Goal: Transaction & Acquisition: Obtain resource

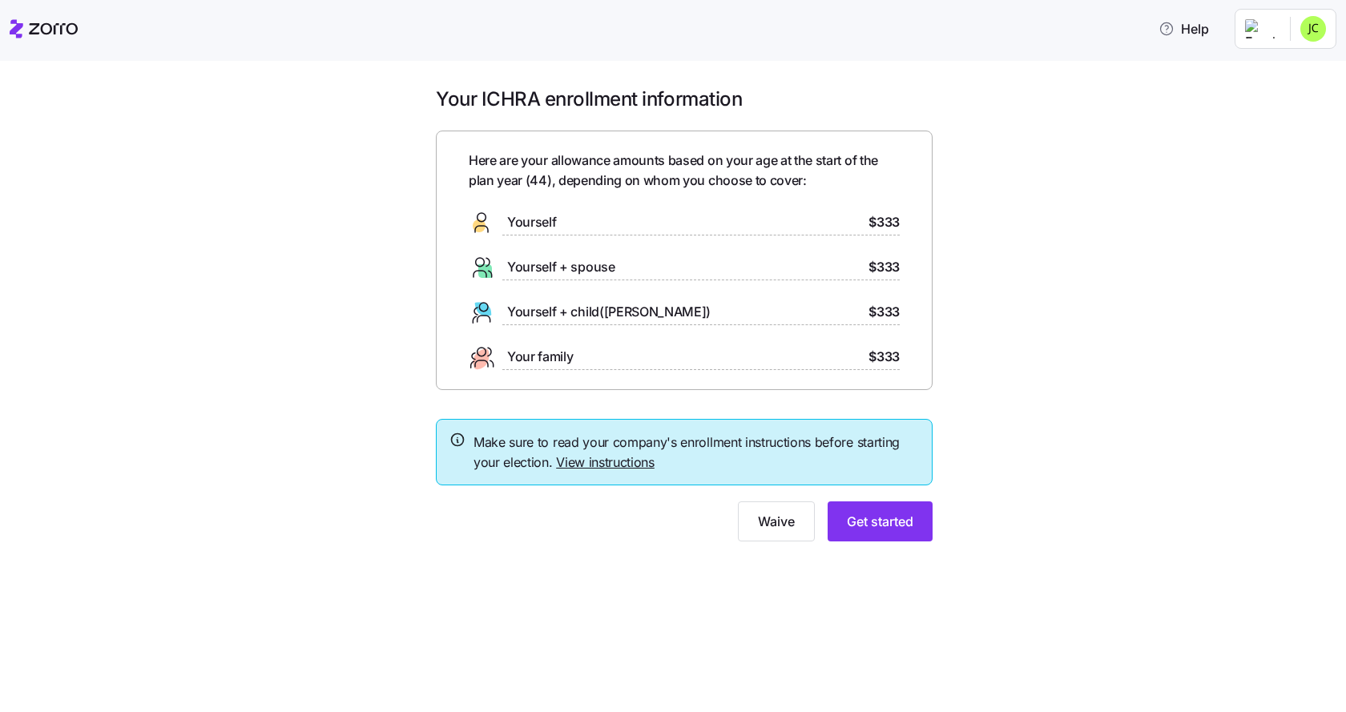
click at [615, 459] on link "View instructions" at bounding box center [605, 462] width 99 height 16
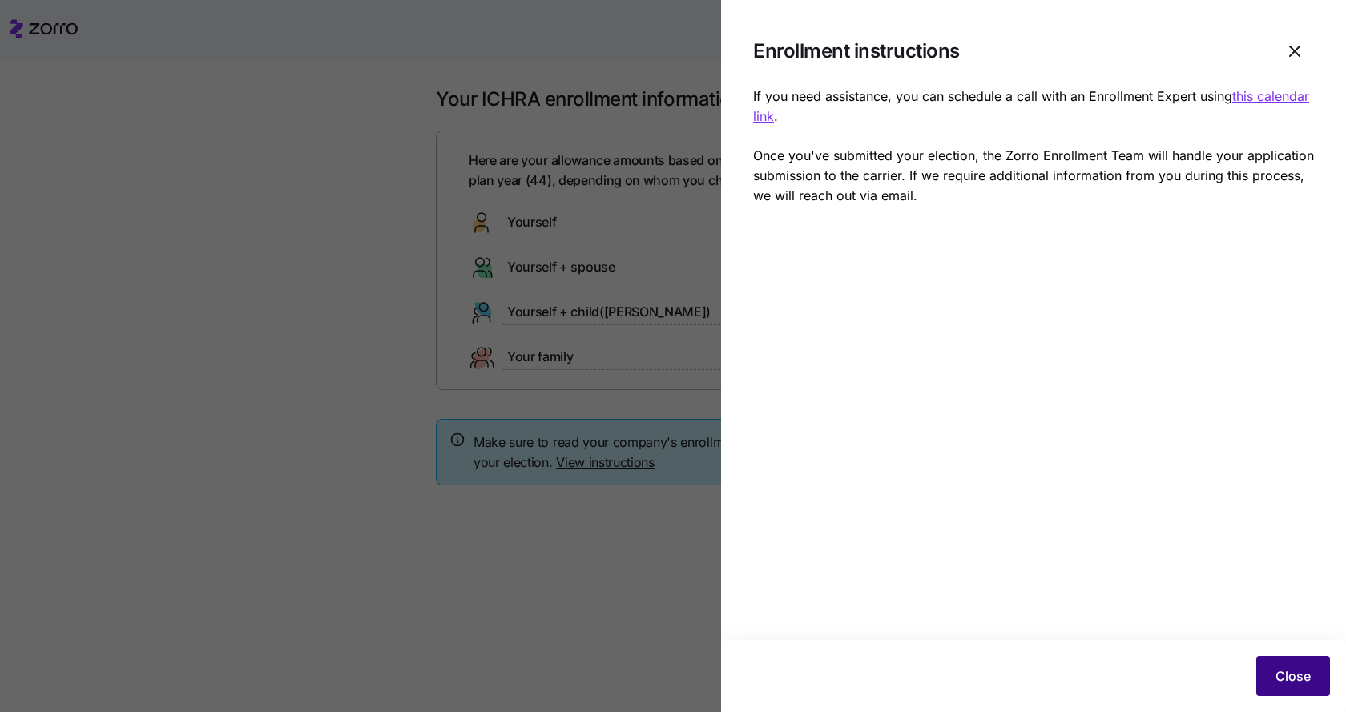
click at [1295, 681] on span "Close" at bounding box center [1293, 676] width 35 height 19
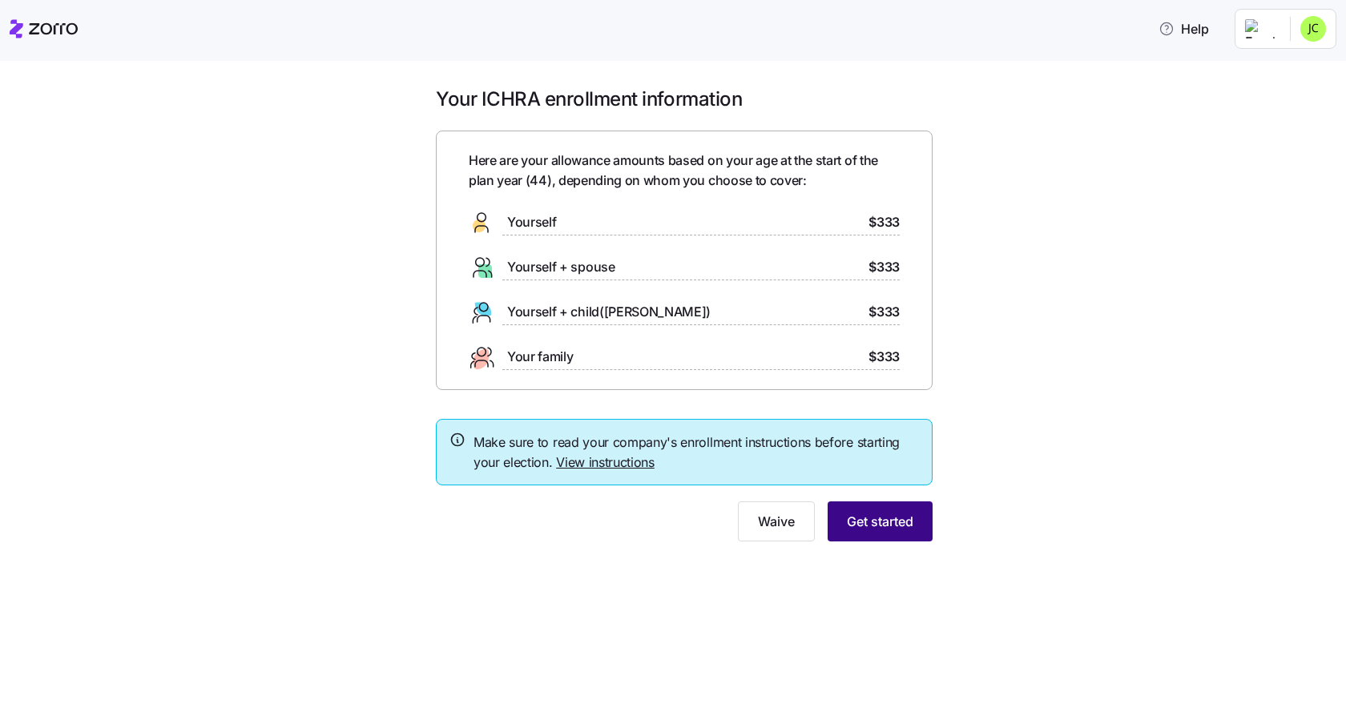
click at [888, 528] on span "Get started" at bounding box center [880, 521] width 67 height 19
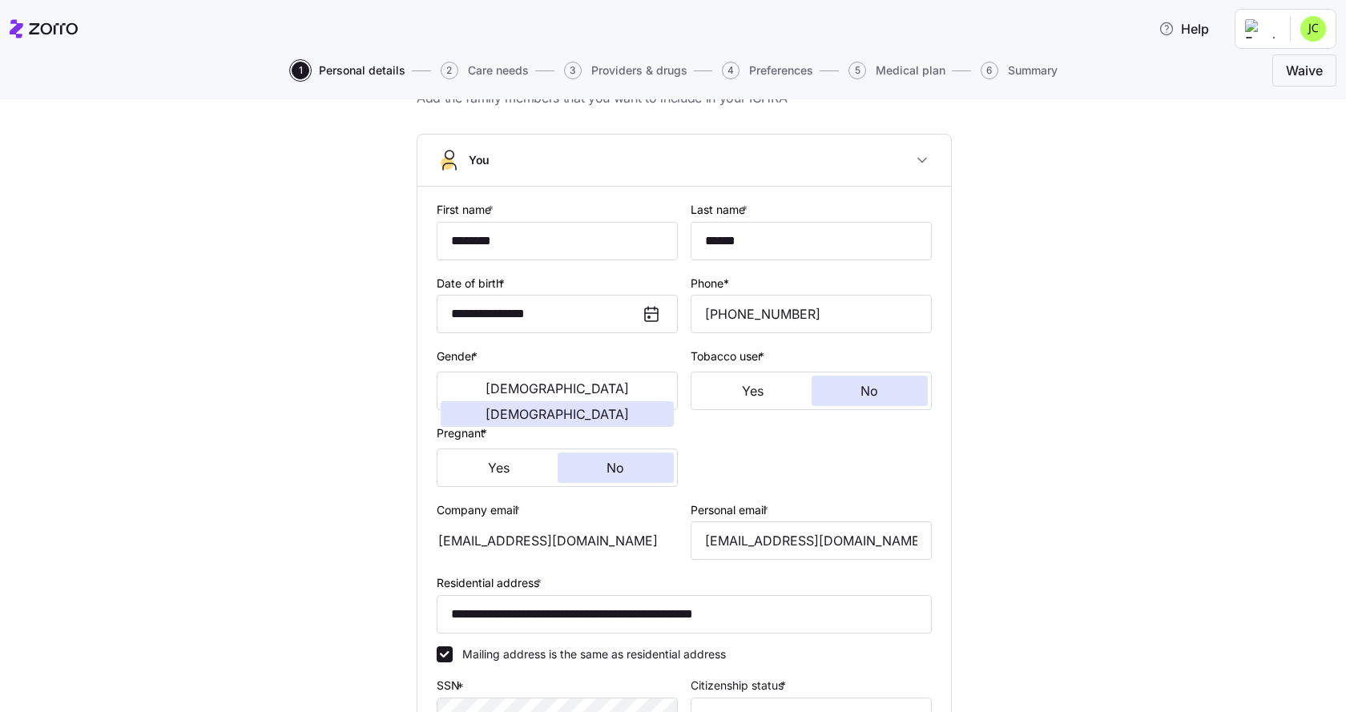
scroll to position [160, 0]
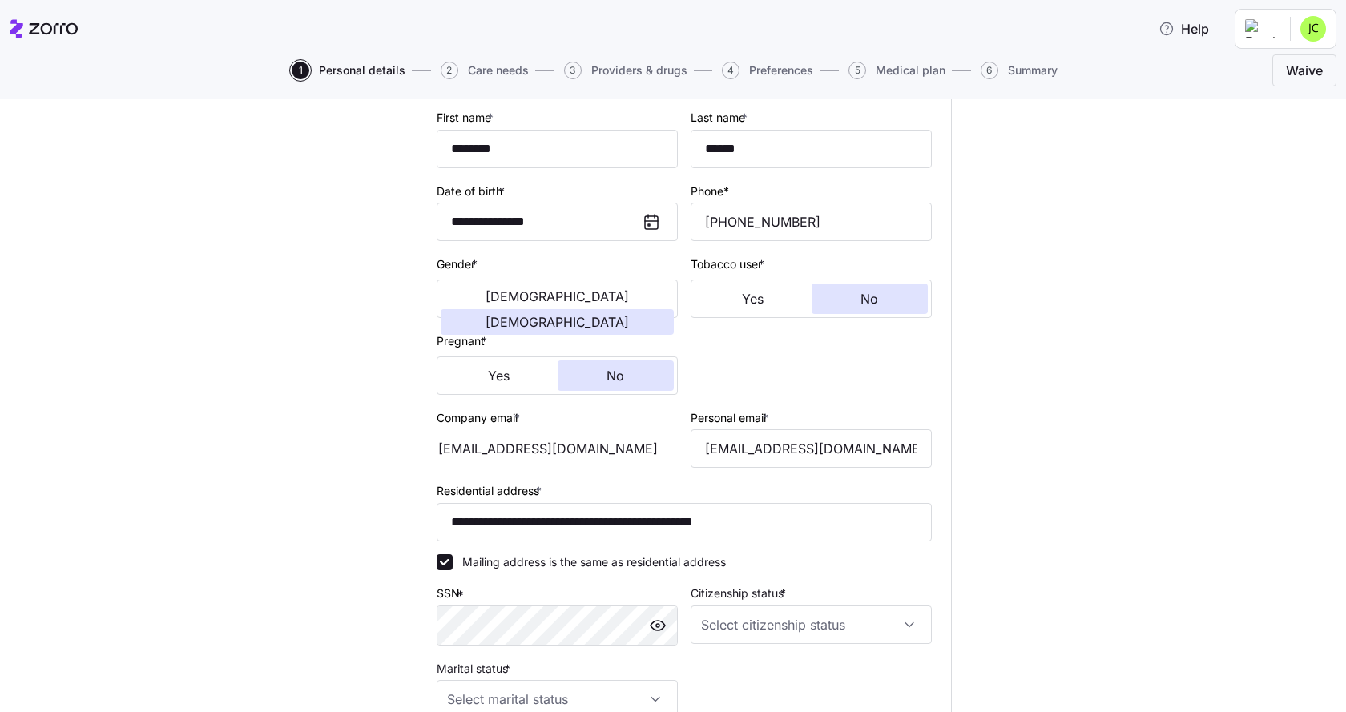
click at [543, 445] on div "[EMAIL_ADDRESS][DOMAIN_NAME]" at bounding box center [557, 449] width 241 height 38
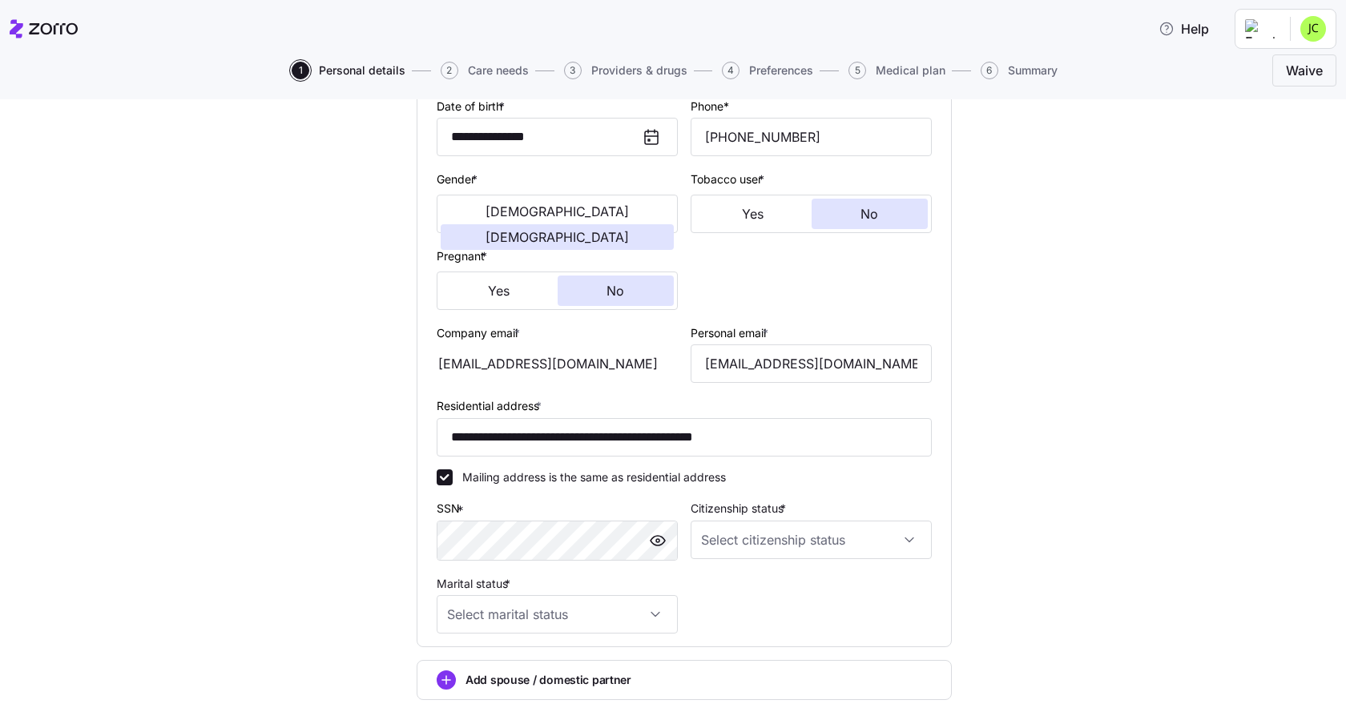
scroll to position [321, 0]
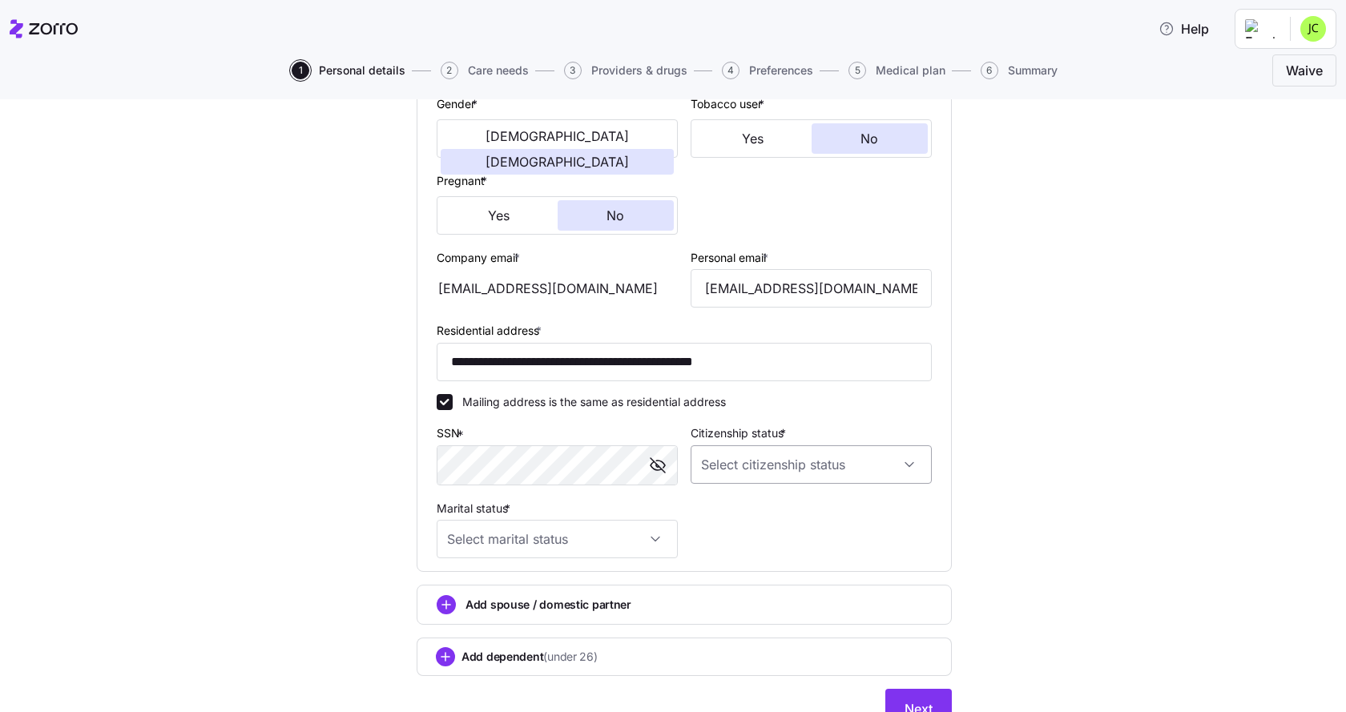
click at [780, 468] on input "Citizenship status *" at bounding box center [811, 465] width 241 height 38
click at [757, 507] on span "[DEMOGRAPHIC_DATA] citizen" at bounding box center [785, 514] width 163 height 18
type input "[DEMOGRAPHIC_DATA] citizen"
click at [517, 536] on input "Marital status *" at bounding box center [557, 539] width 241 height 38
click at [475, 619] on span "Married" at bounding box center [470, 622] width 41 height 18
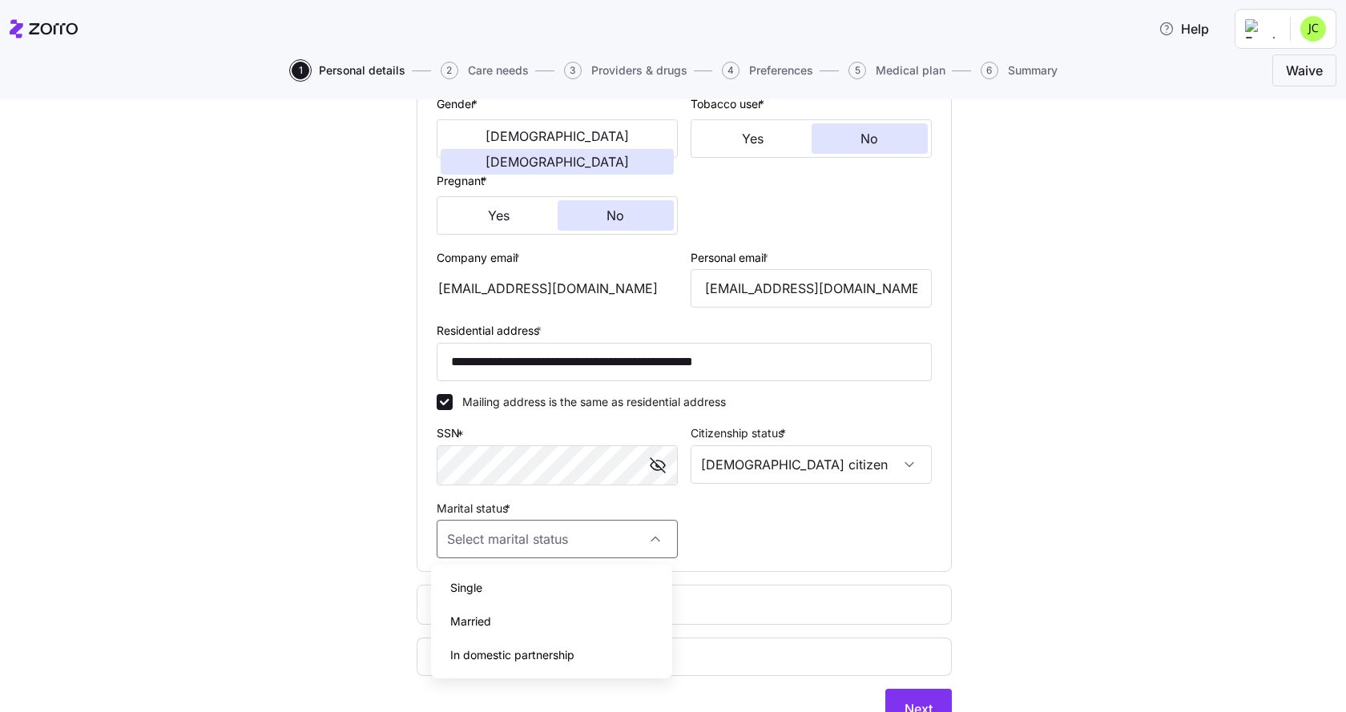
type input "Married"
click at [637, 604] on div "Add spouse / domestic partner" at bounding box center [684, 604] width 495 height 19
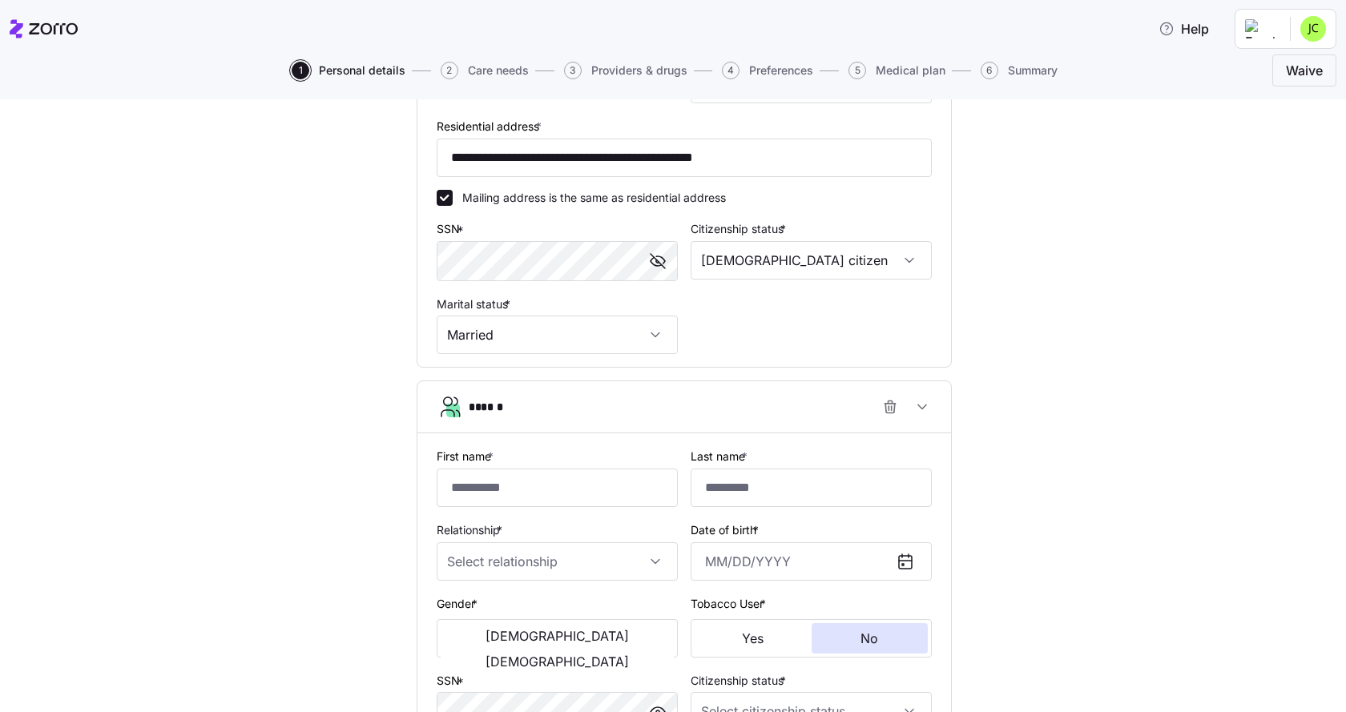
scroll to position [561, 0]
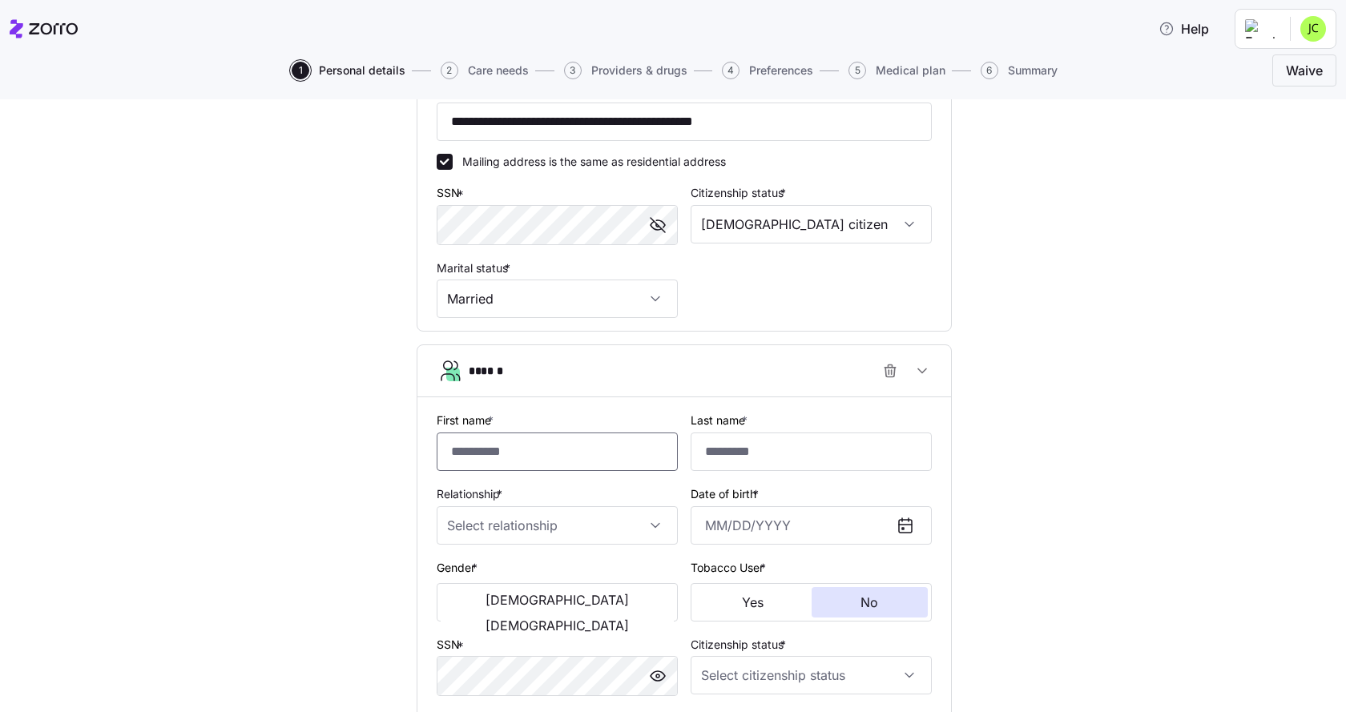
click at [531, 449] on input "First name *" at bounding box center [557, 452] width 241 height 38
type input "*******"
type input "******"
click at [578, 528] on input "Relationship *" at bounding box center [557, 525] width 241 height 38
click at [520, 577] on div "Spouse" at bounding box center [552, 575] width 228 height 34
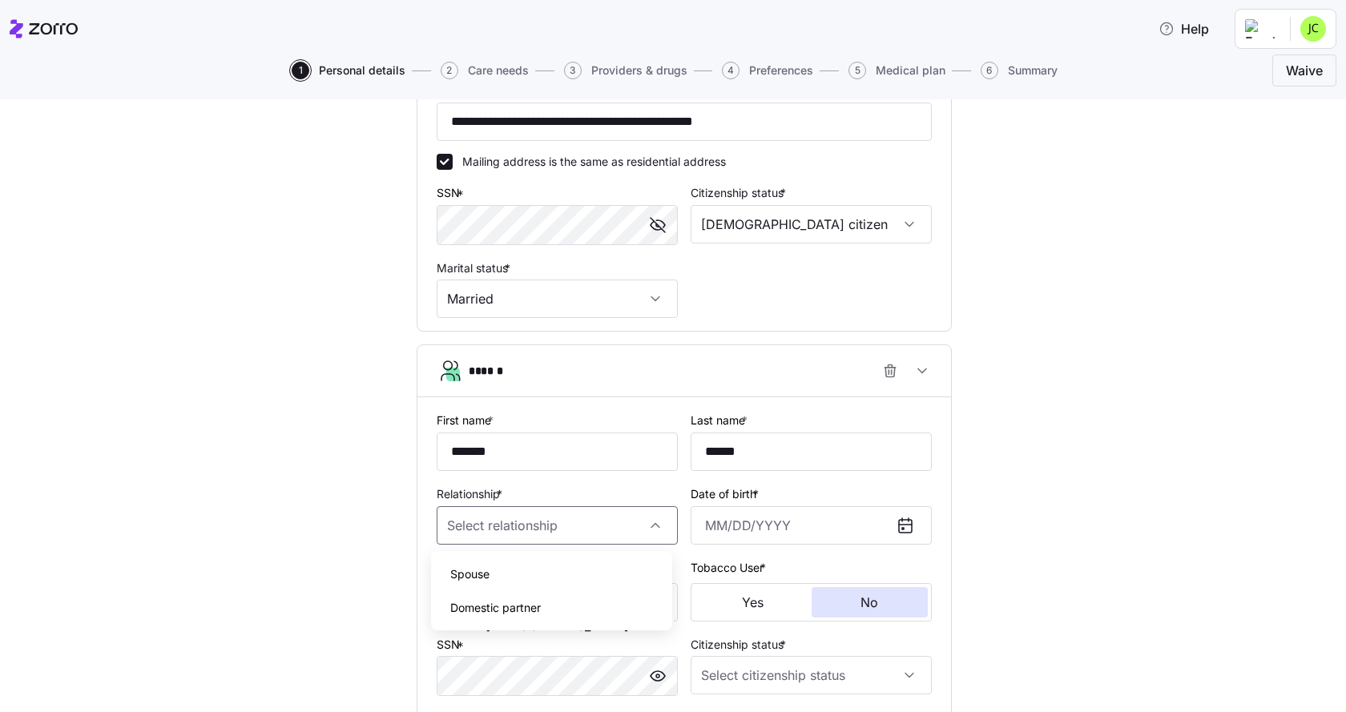
type input "Spouse"
click at [749, 531] on input "Date of birth *" at bounding box center [811, 525] width 241 height 38
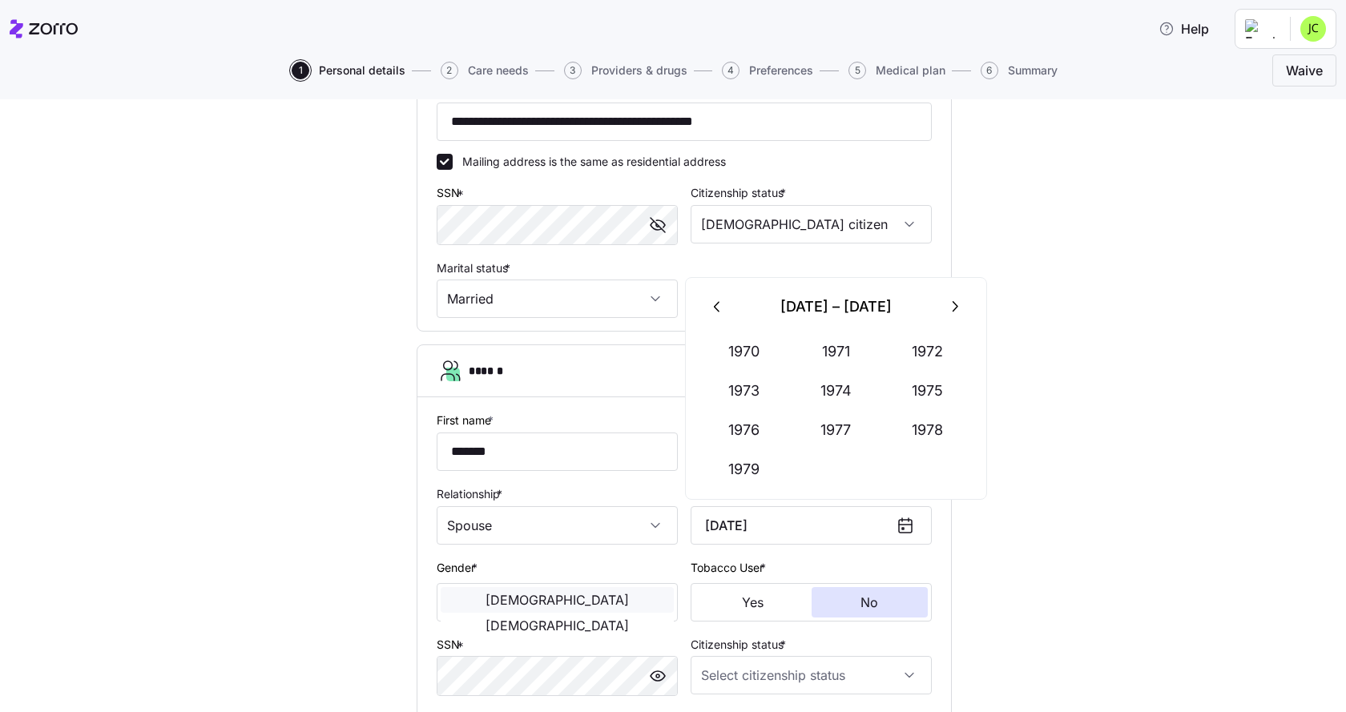
type input "[DATE]"
click at [504, 602] on span "[DEMOGRAPHIC_DATA]" at bounding box center [557, 600] width 143 height 13
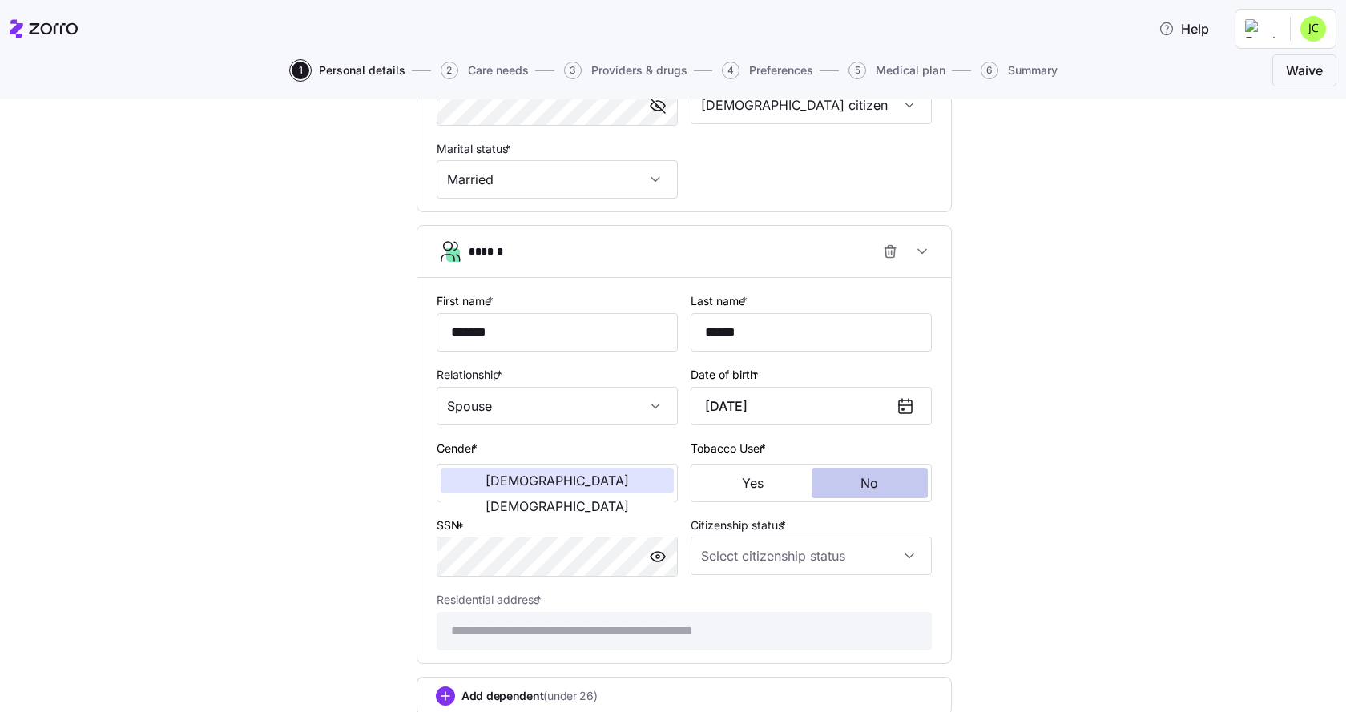
scroll to position [721, 0]
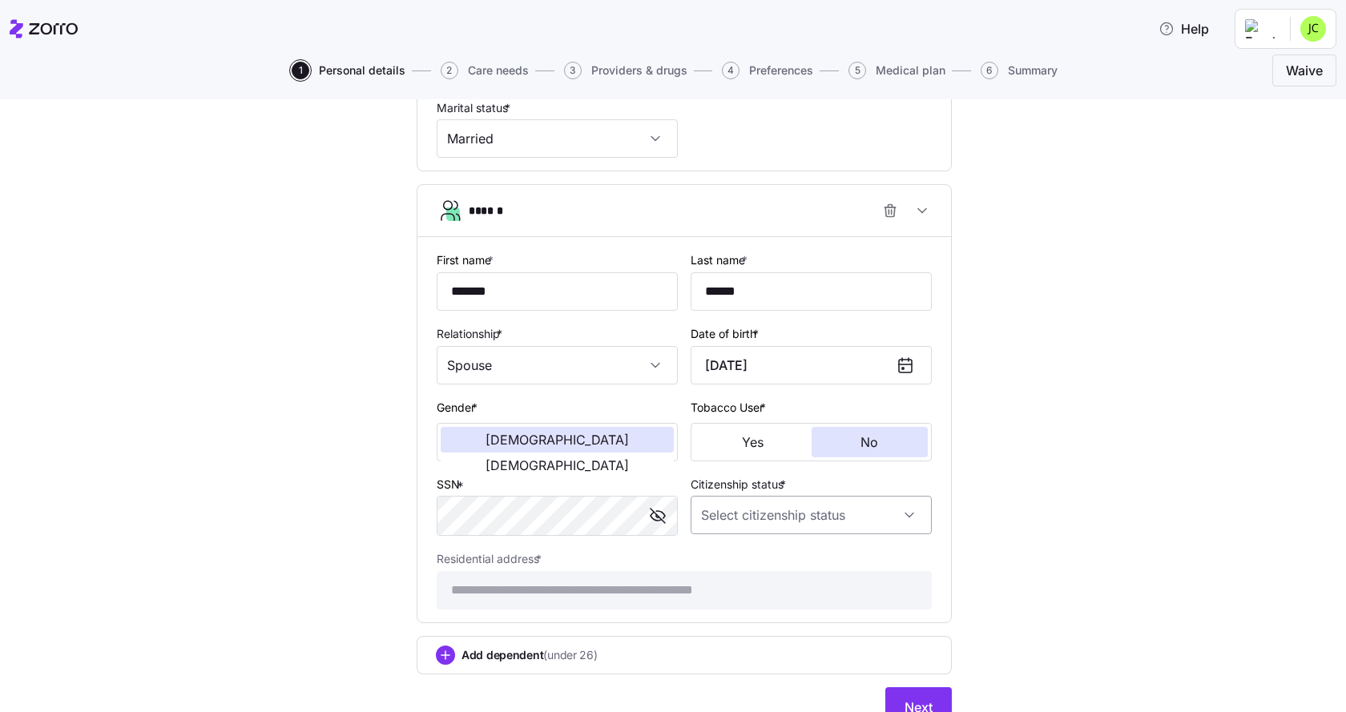
click at [776, 508] on input "Citizenship status *" at bounding box center [811, 515] width 241 height 38
click at [758, 558] on div "[DEMOGRAPHIC_DATA] citizen" at bounding box center [806, 564] width 228 height 34
type input "[DEMOGRAPHIC_DATA] citizen"
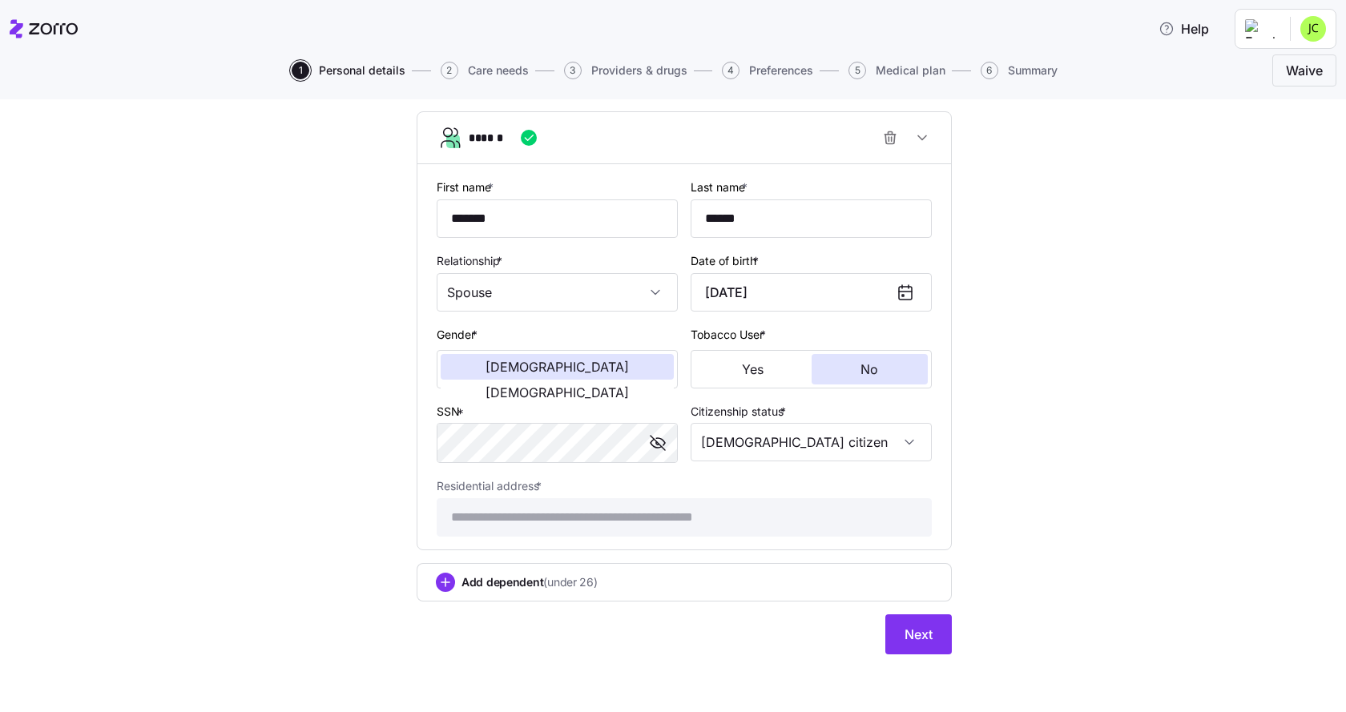
click at [516, 581] on span "Add dependent (under 26)" at bounding box center [530, 583] width 136 height 16
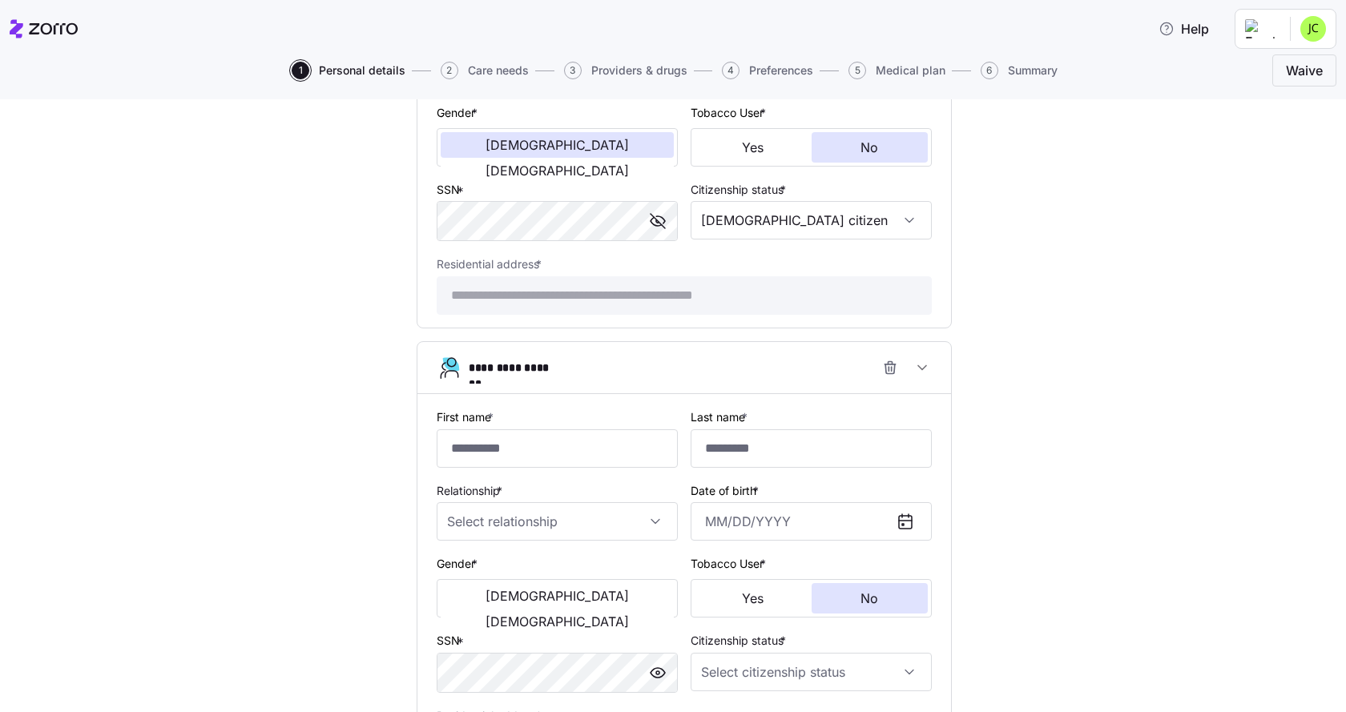
scroll to position [1035, 0]
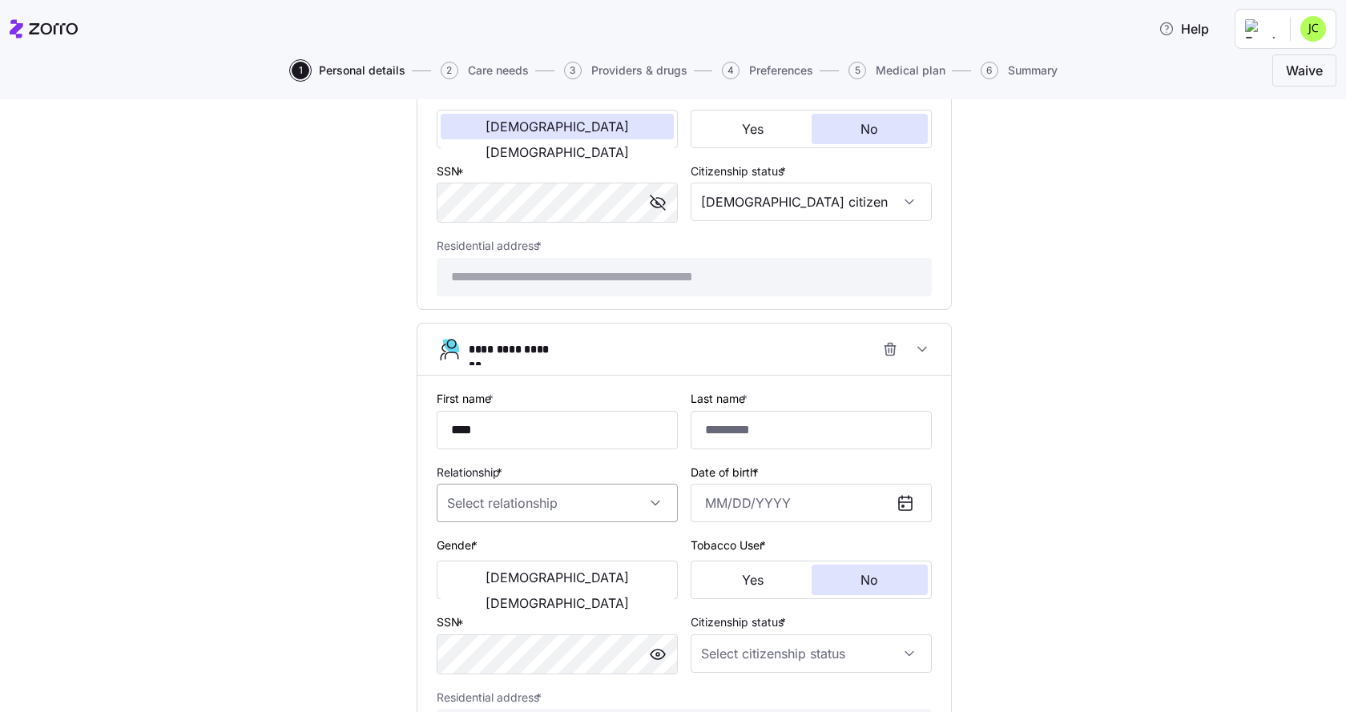
type input "****"
type input "******"
click at [517, 515] on input "Relationship *" at bounding box center [557, 503] width 241 height 38
click at [508, 547] on div "Child" at bounding box center [552, 552] width 228 height 34
type input "Child"
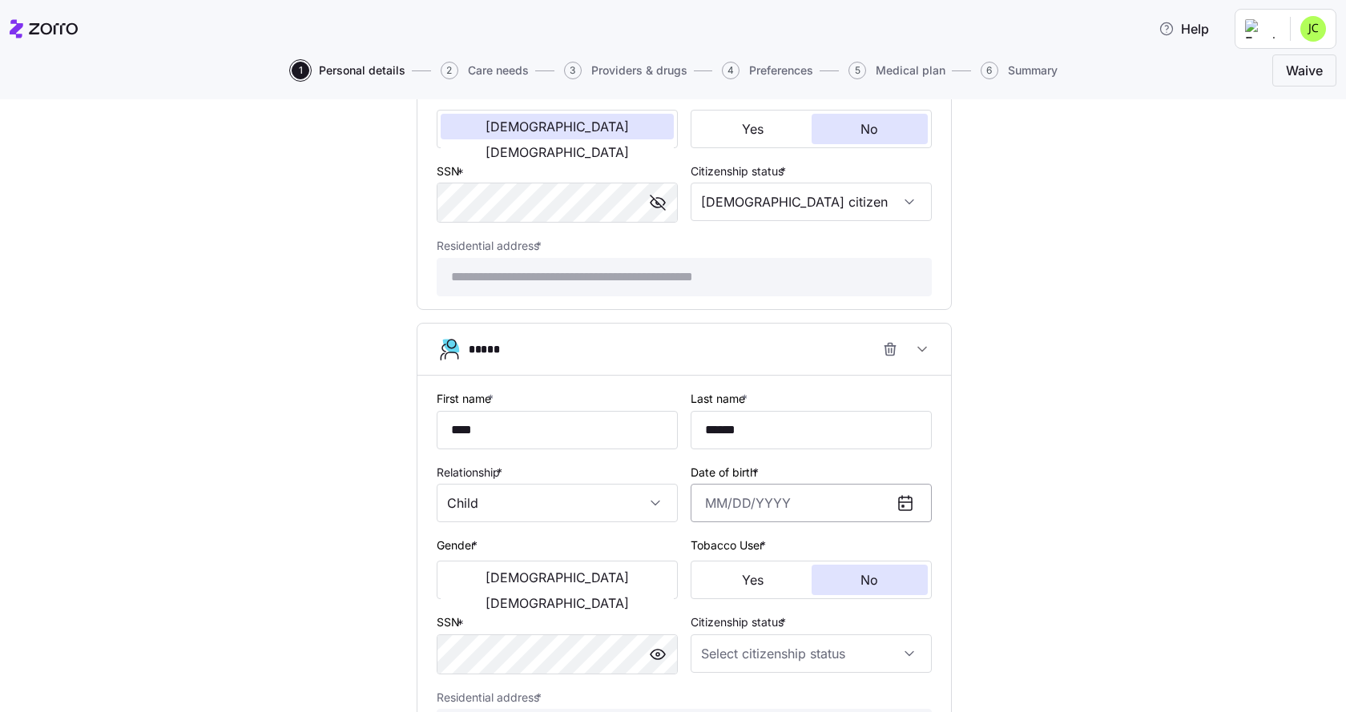
click at [716, 503] on input "Date of birth *" at bounding box center [811, 503] width 241 height 38
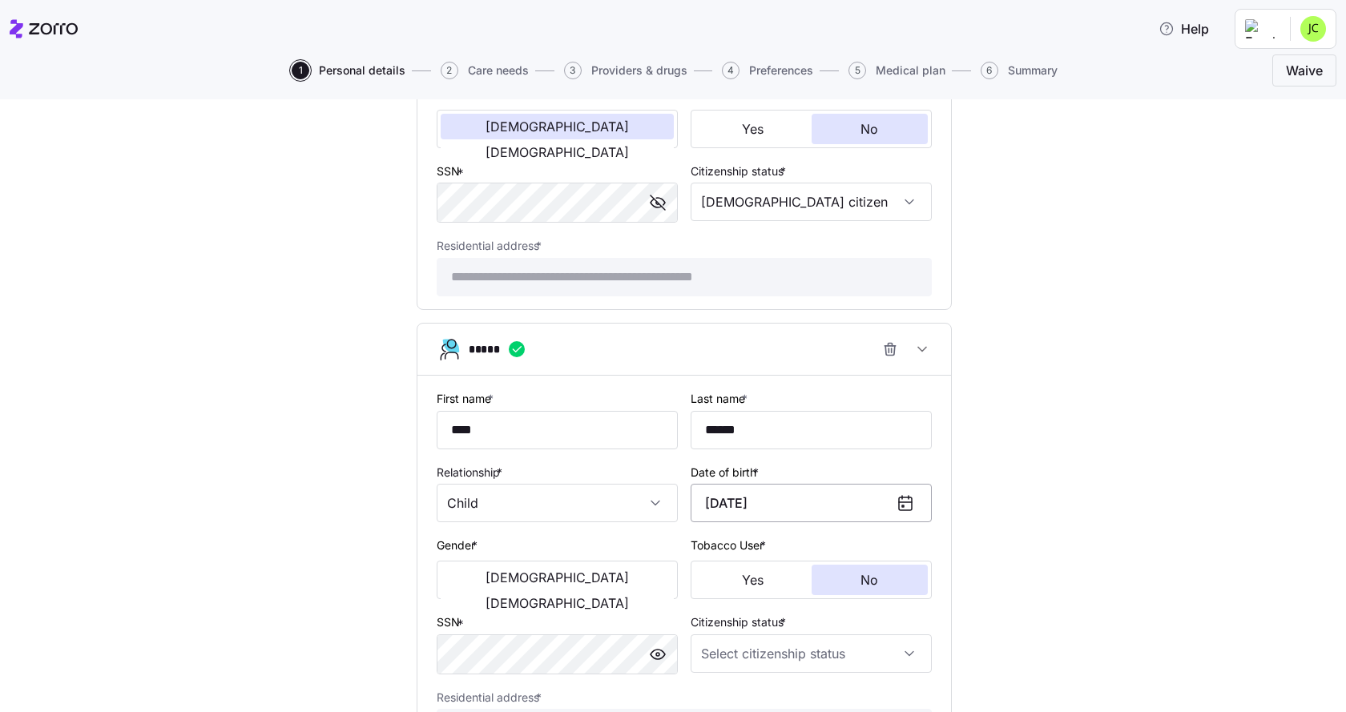
click at [784, 505] on input "[DATE]" at bounding box center [811, 503] width 241 height 38
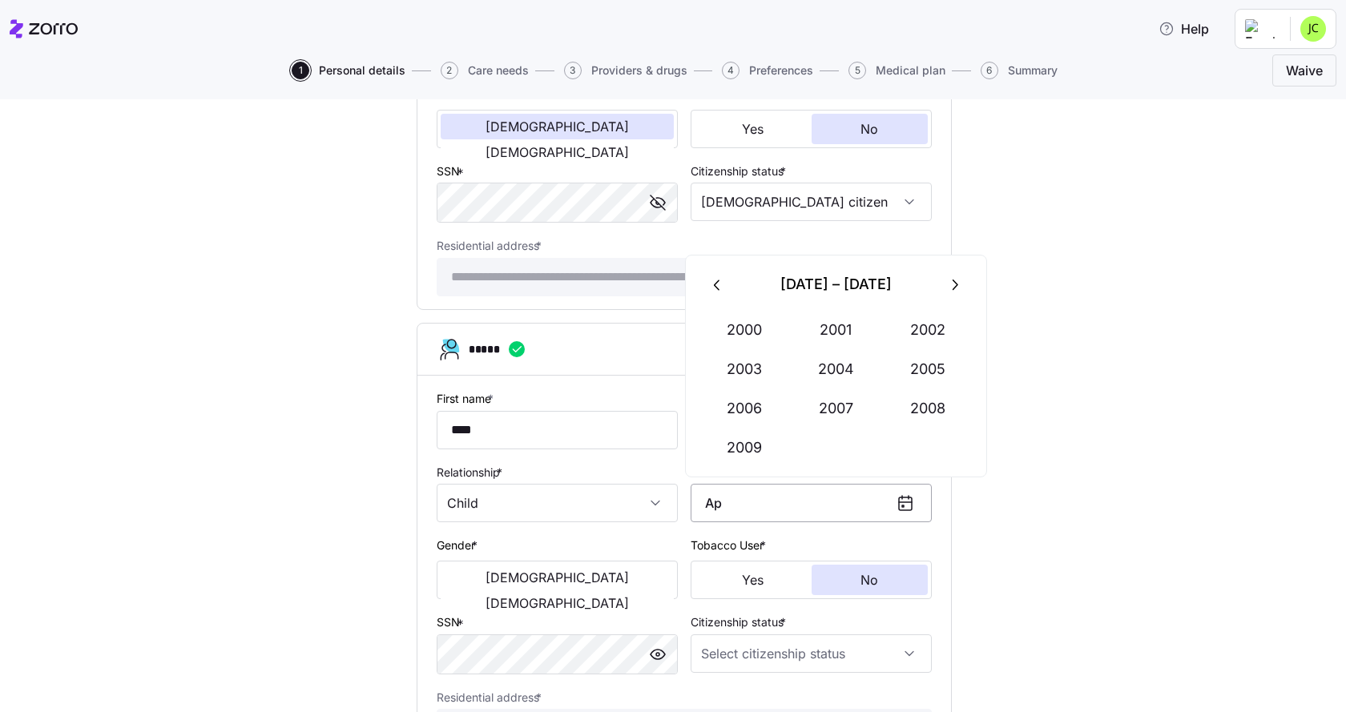
type input "A"
type input "[DATE]"
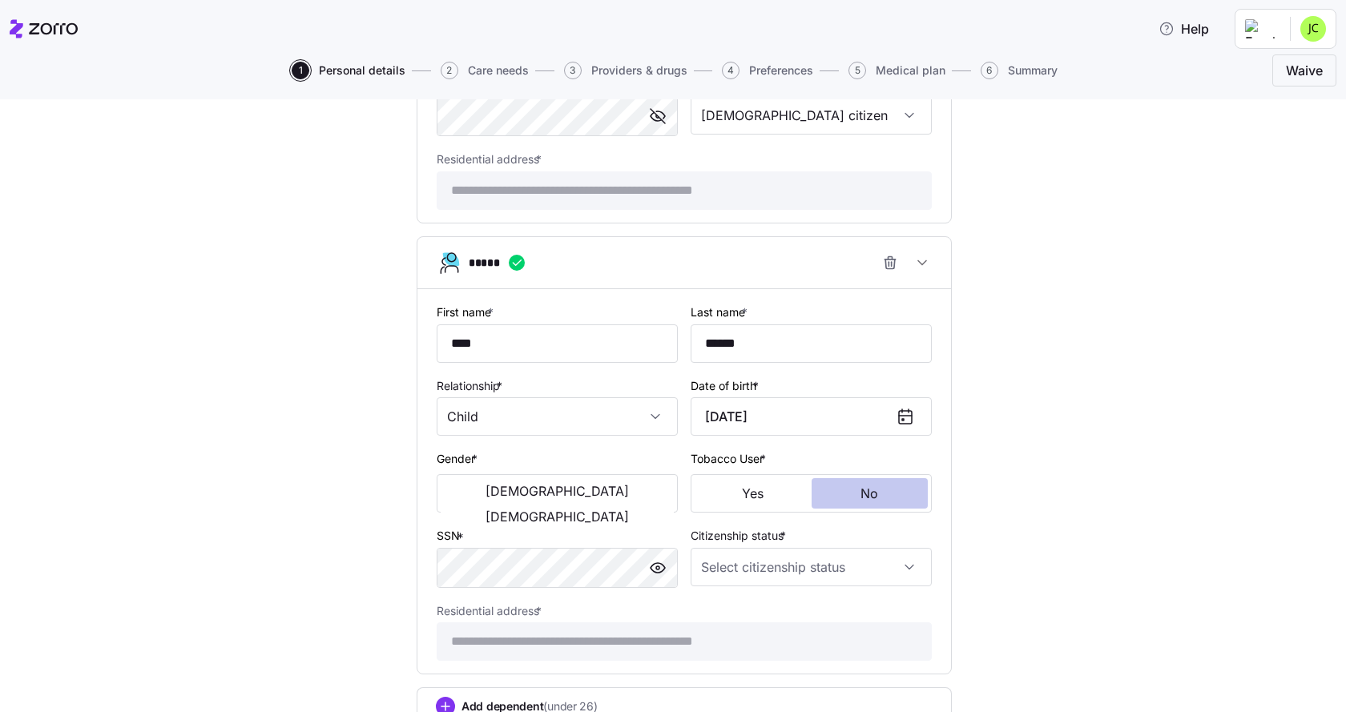
scroll to position [1195, 0]
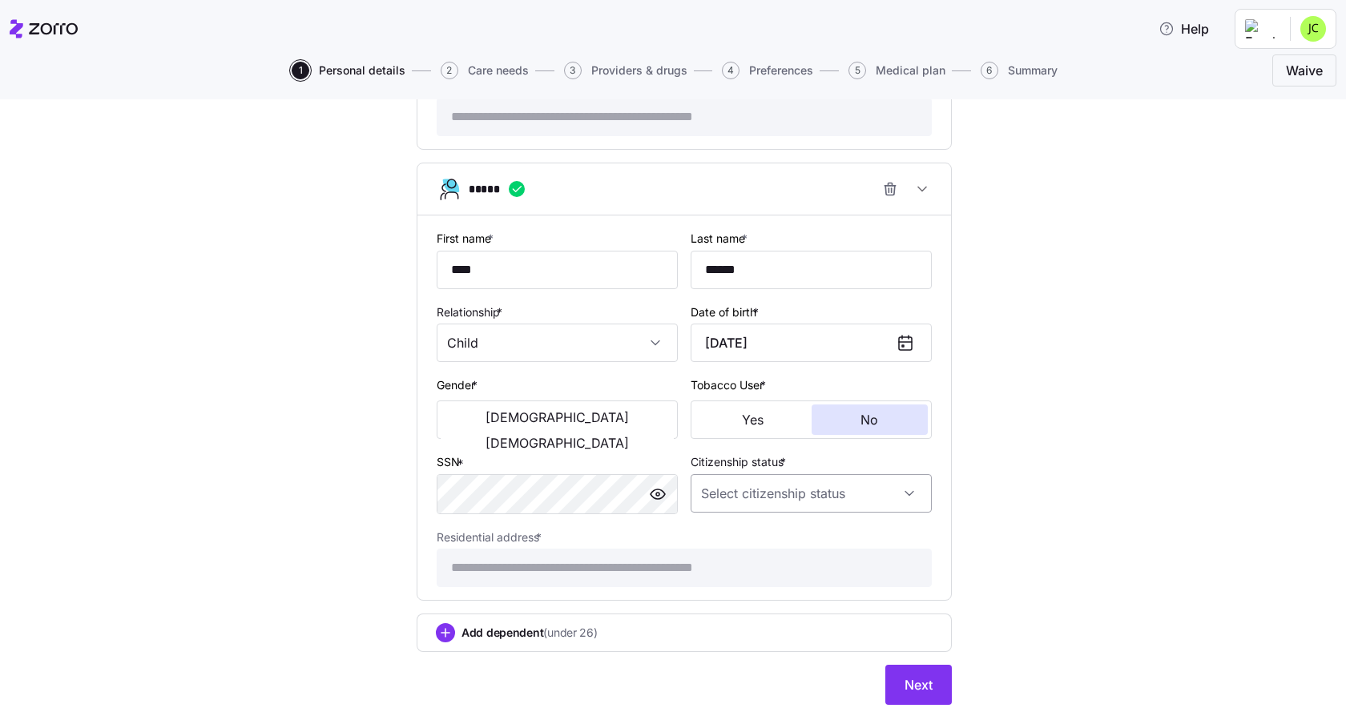
click at [809, 490] on input "Citizenship status *" at bounding box center [811, 493] width 241 height 38
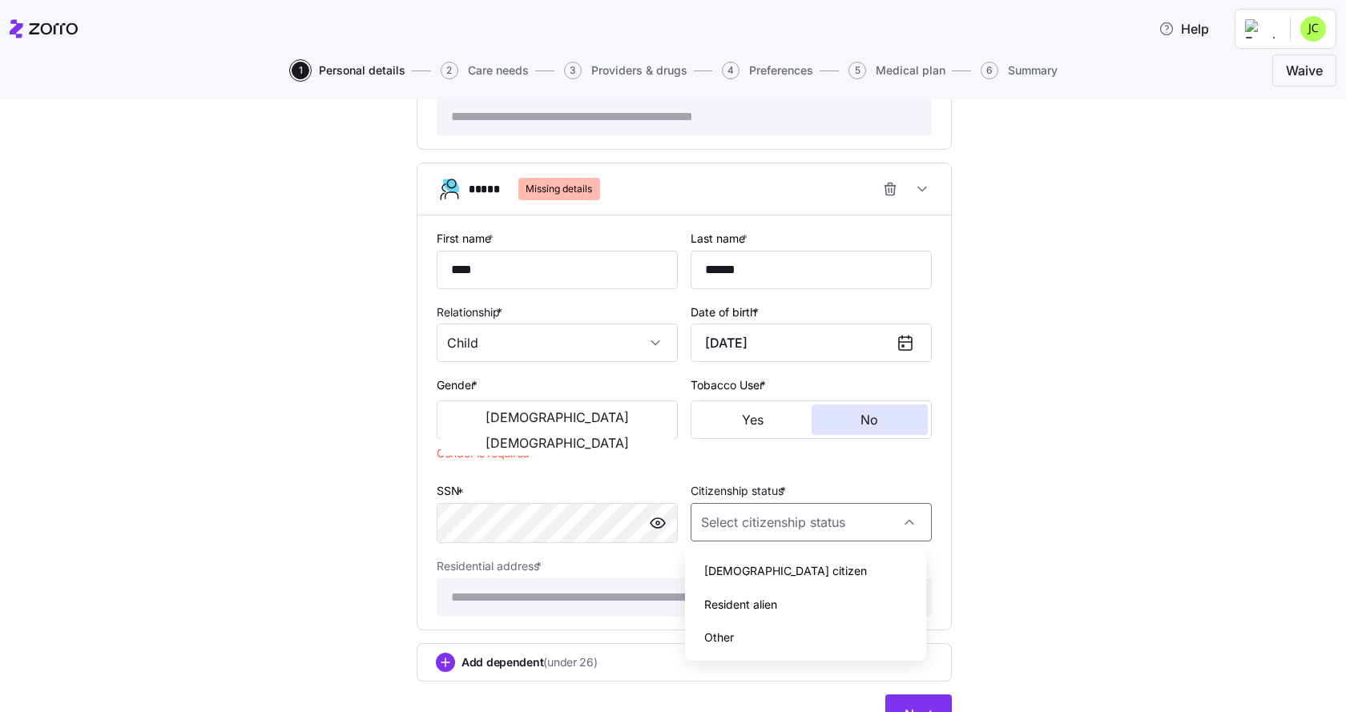
click at [791, 536] on input "Citizenship status *" at bounding box center [811, 522] width 241 height 38
click at [486, 422] on span "[DEMOGRAPHIC_DATA]" at bounding box center [557, 417] width 143 height 13
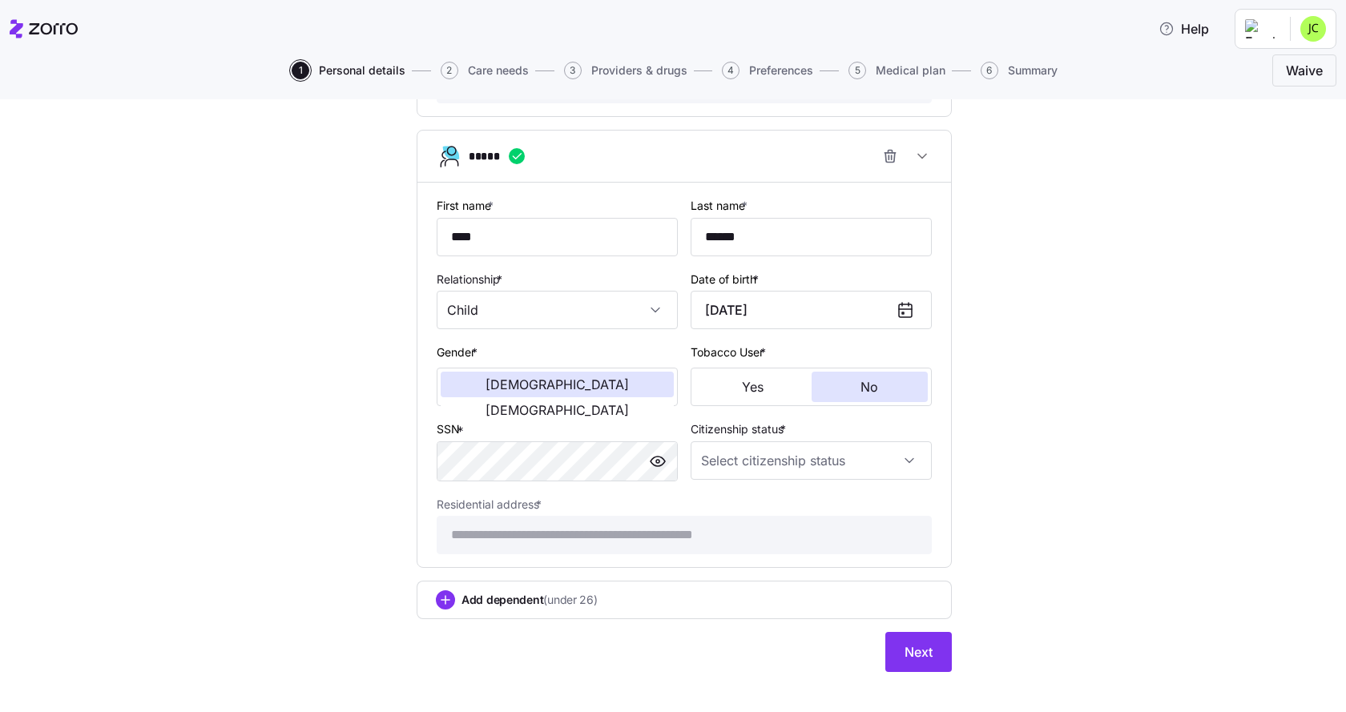
scroll to position [1245, 0]
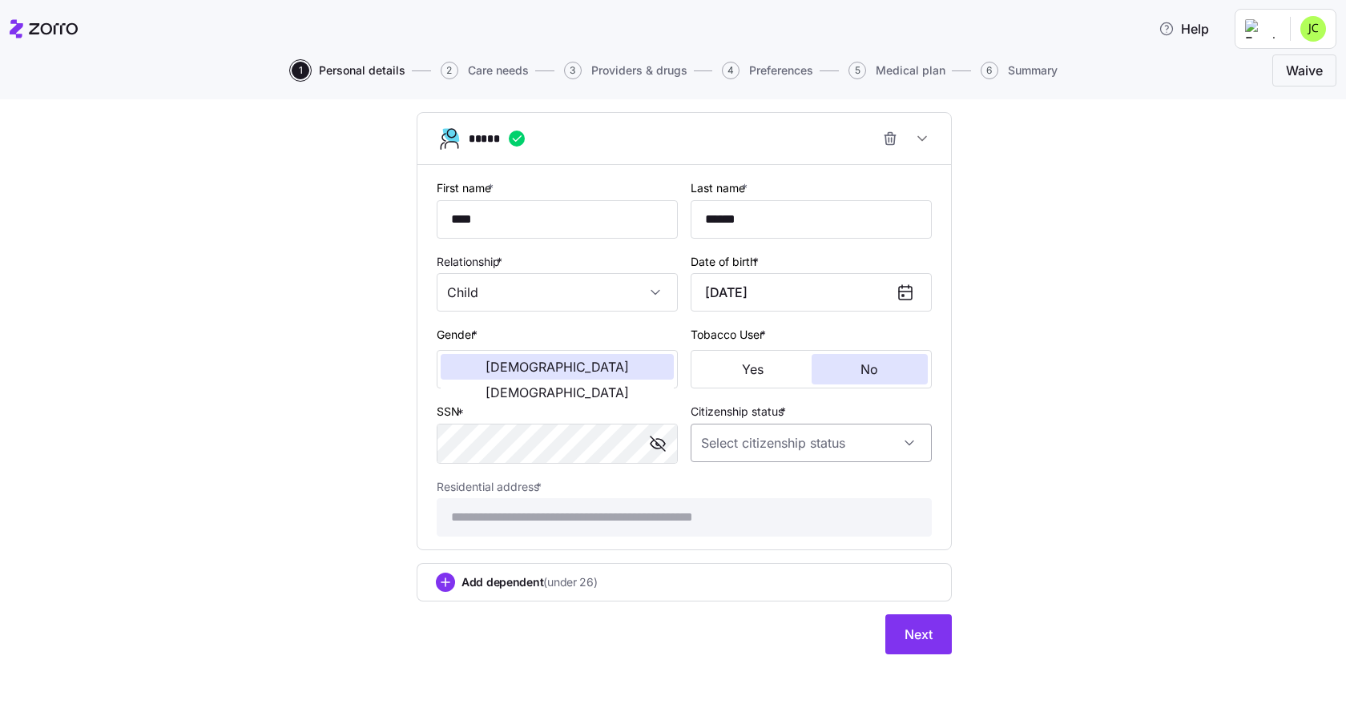
click at [795, 435] on input "Citizenship status *" at bounding box center [811, 443] width 241 height 38
click at [759, 484] on div "[DEMOGRAPHIC_DATA] citizen" at bounding box center [806, 492] width 228 height 34
type input "[DEMOGRAPHIC_DATA] citizen"
click at [911, 628] on span "Next" at bounding box center [919, 634] width 28 height 19
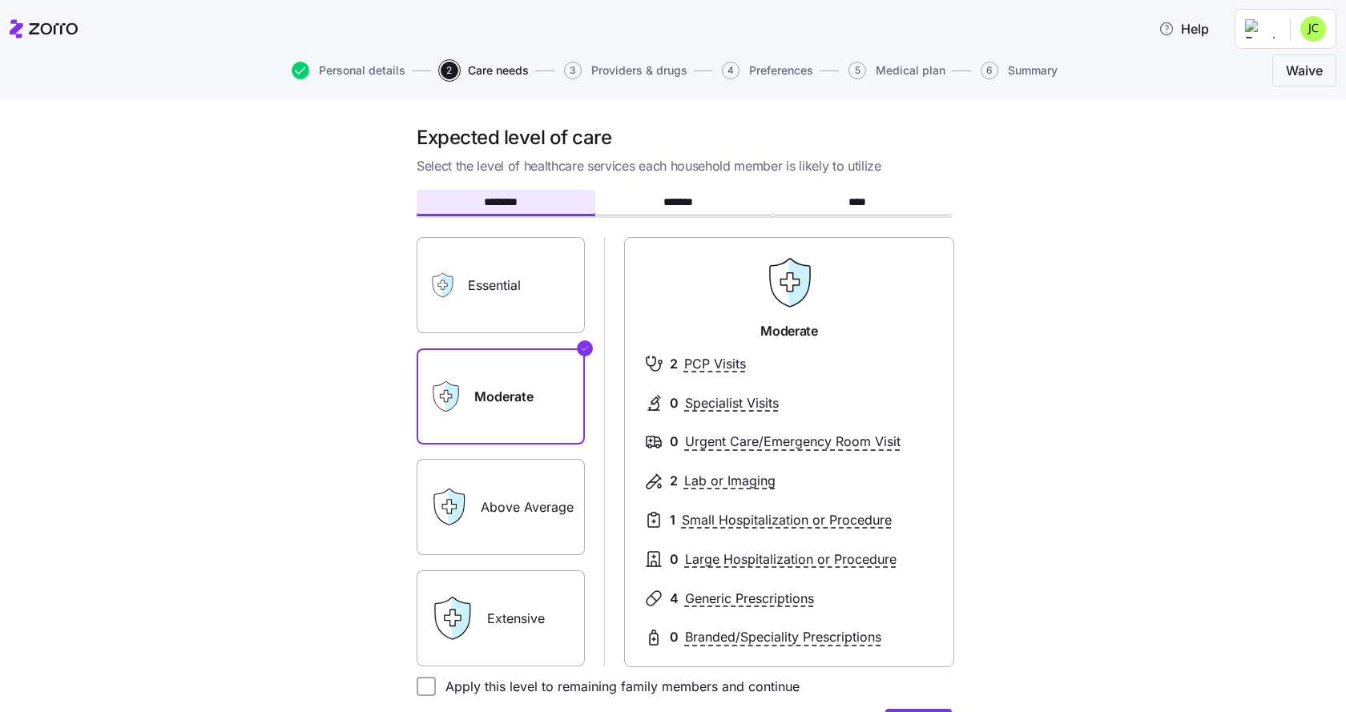
click at [482, 293] on label "Essential" at bounding box center [501, 285] width 168 height 96
click at [0, 0] on input "Essential" at bounding box center [0, 0] width 0 height 0
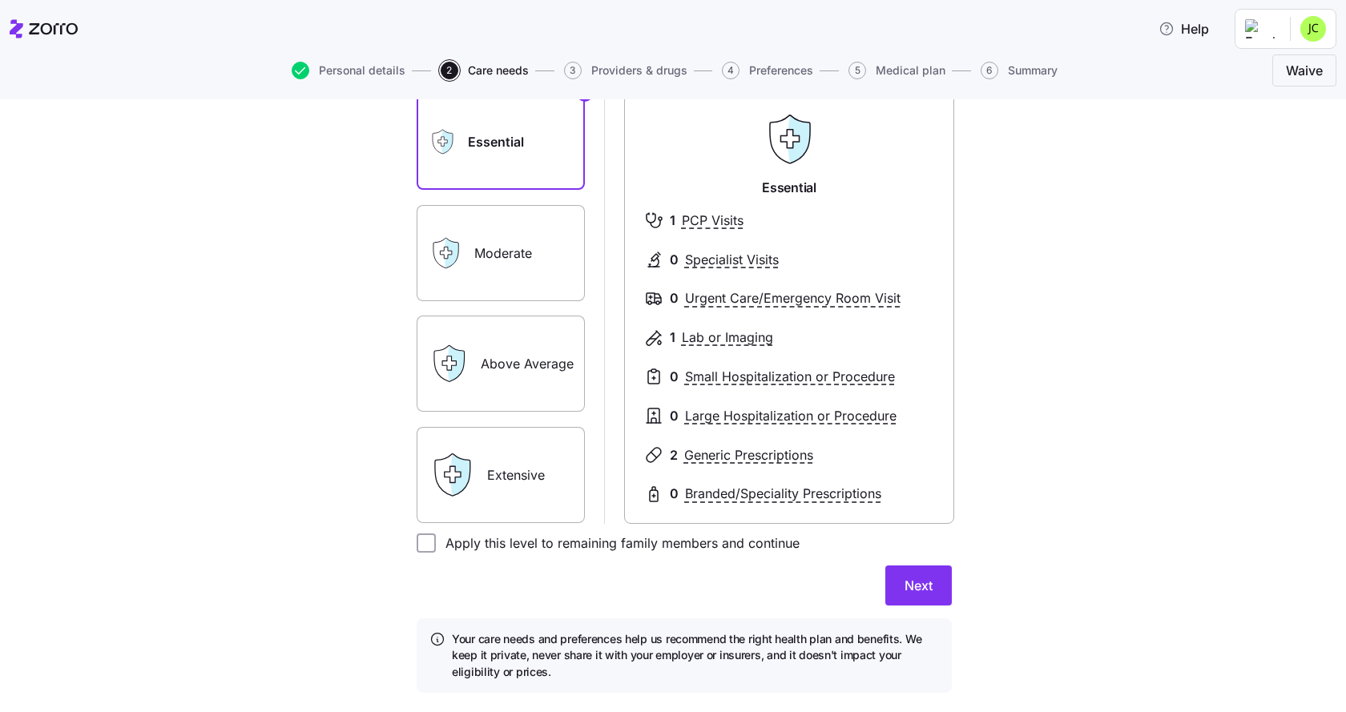
scroll to position [160, 0]
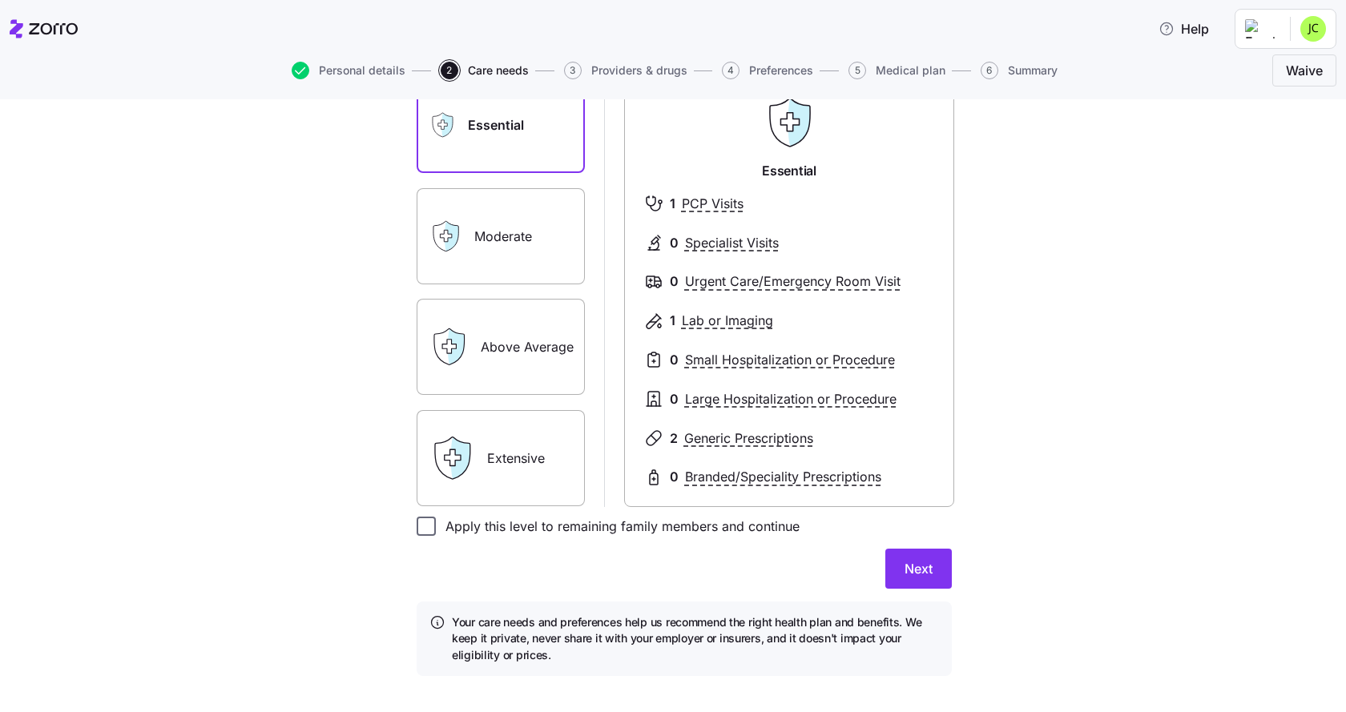
click at [424, 527] on input "Apply this level to remaining family members and continue" at bounding box center [426, 526] width 19 height 19
checkbox input "true"
click at [906, 564] on span "Next" at bounding box center [919, 568] width 28 height 19
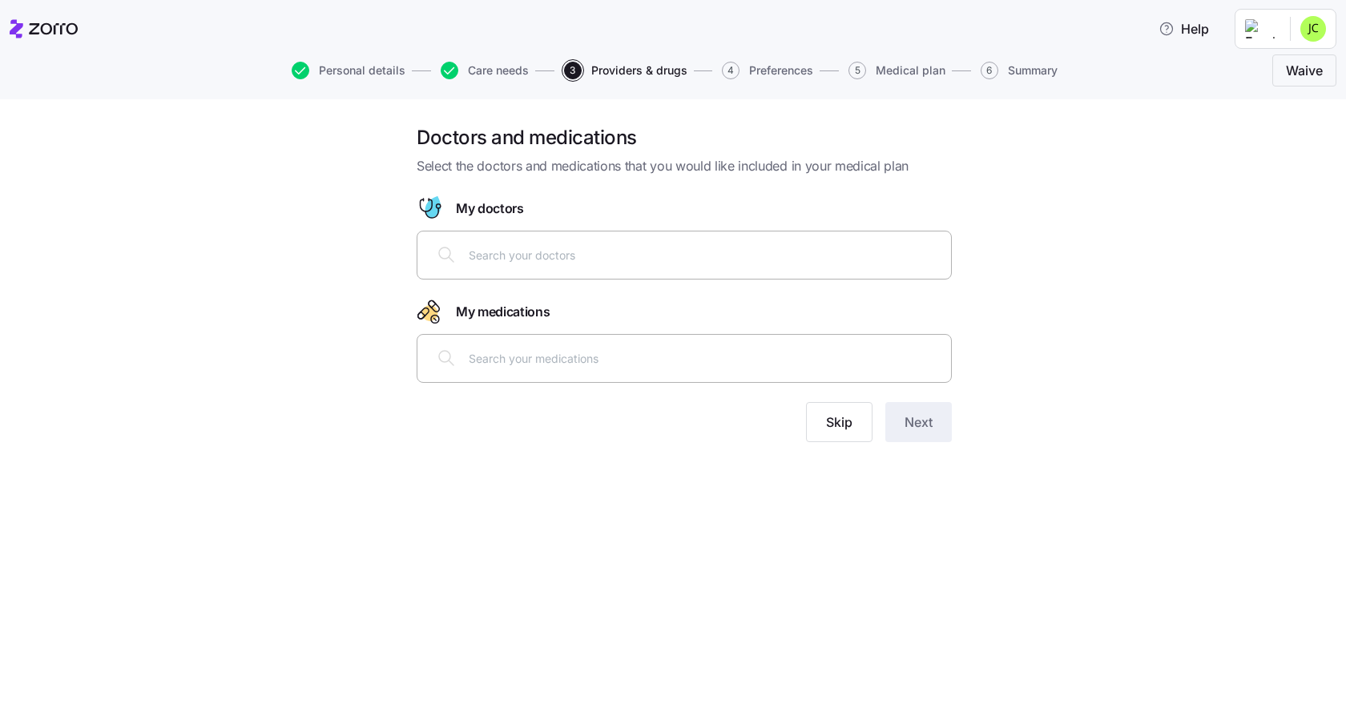
click at [544, 259] on input "text" at bounding box center [705, 255] width 473 height 18
type input "Crupie"
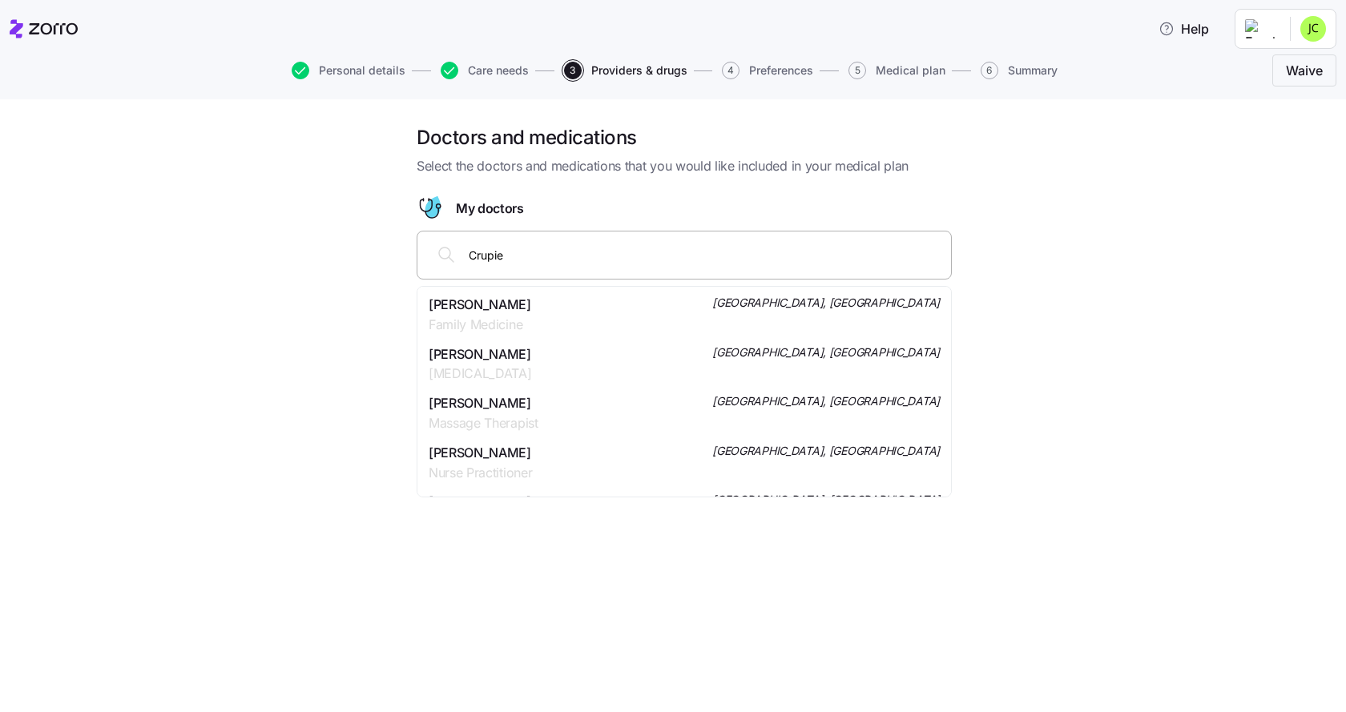
click at [528, 304] on span "[PERSON_NAME]" at bounding box center [480, 305] width 103 height 20
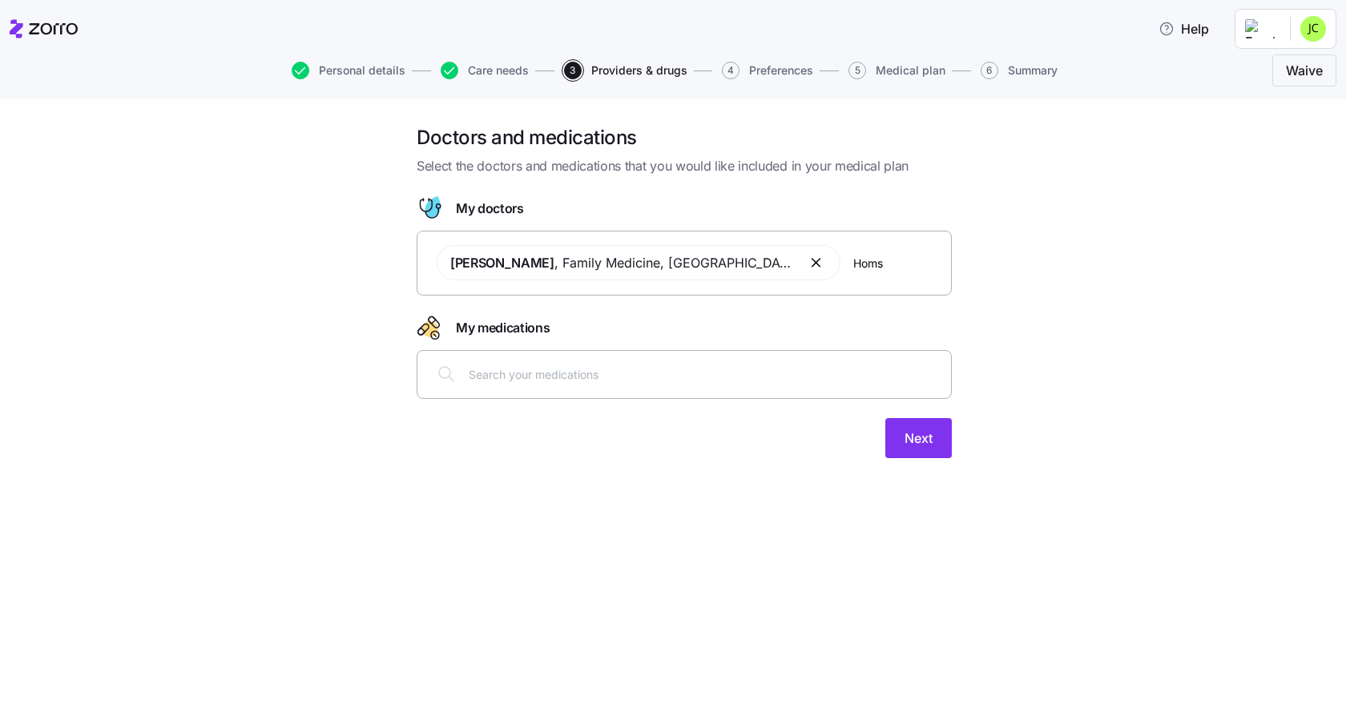
type input "[PERSON_NAME]"
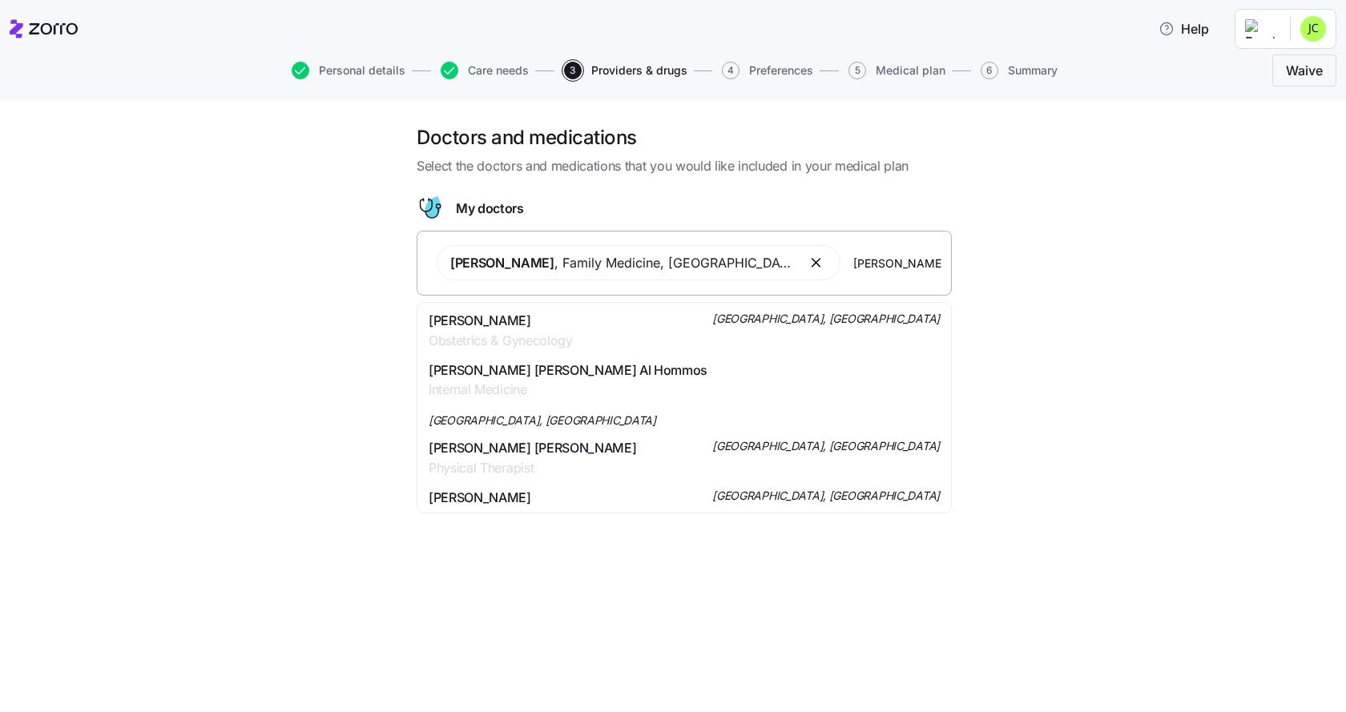
click at [505, 318] on span "[PERSON_NAME]" at bounding box center [501, 321] width 144 height 20
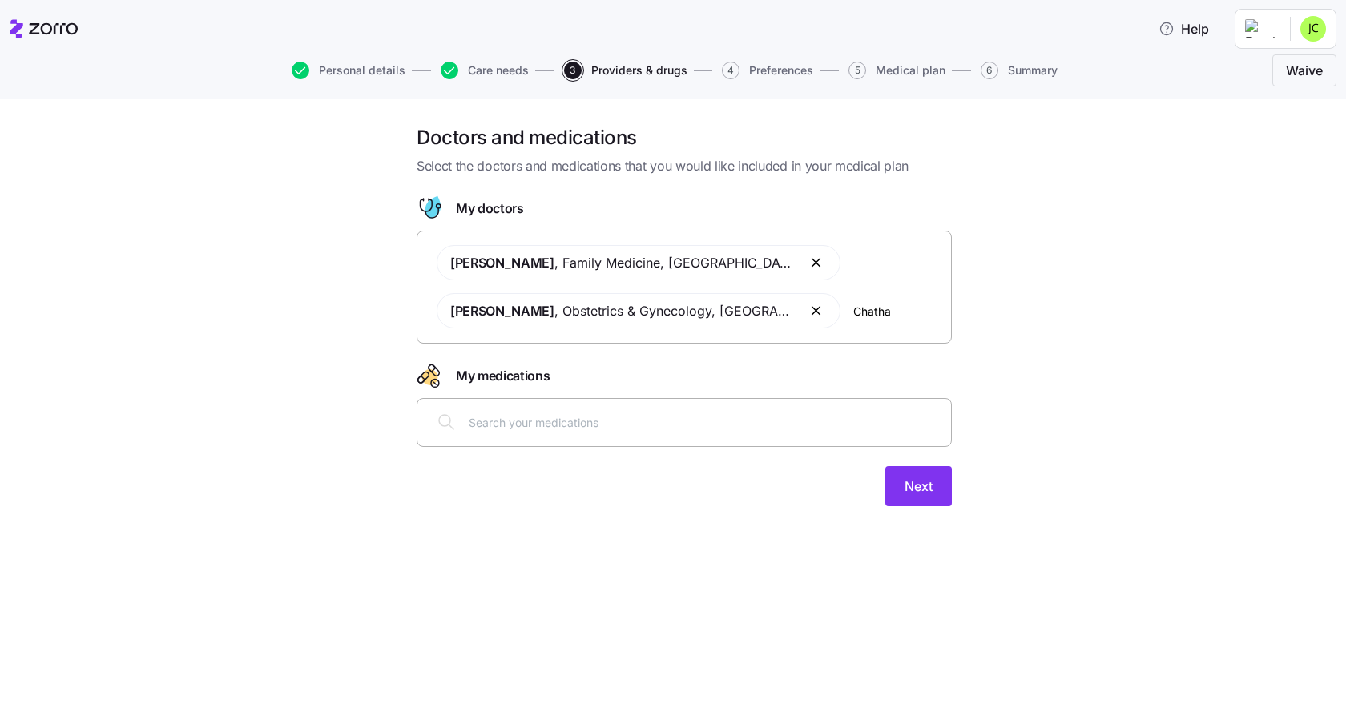
type input "[GEOGRAPHIC_DATA]"
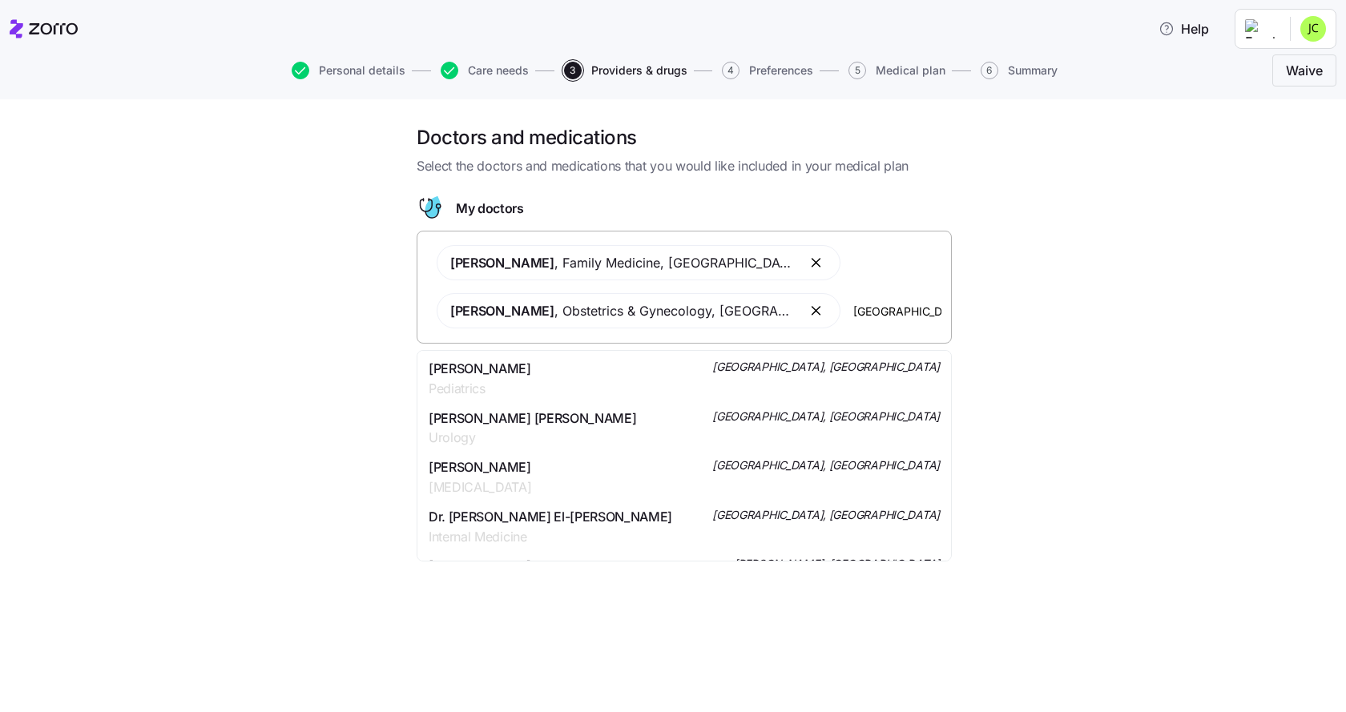
click at [599, 364] on div "[PERSON_NAME] Pediatrics [GEOGRAPHIC_DATA], [GEOGRAPHIC_DATA]" at bounding box center [684, 379] width 511 height 40
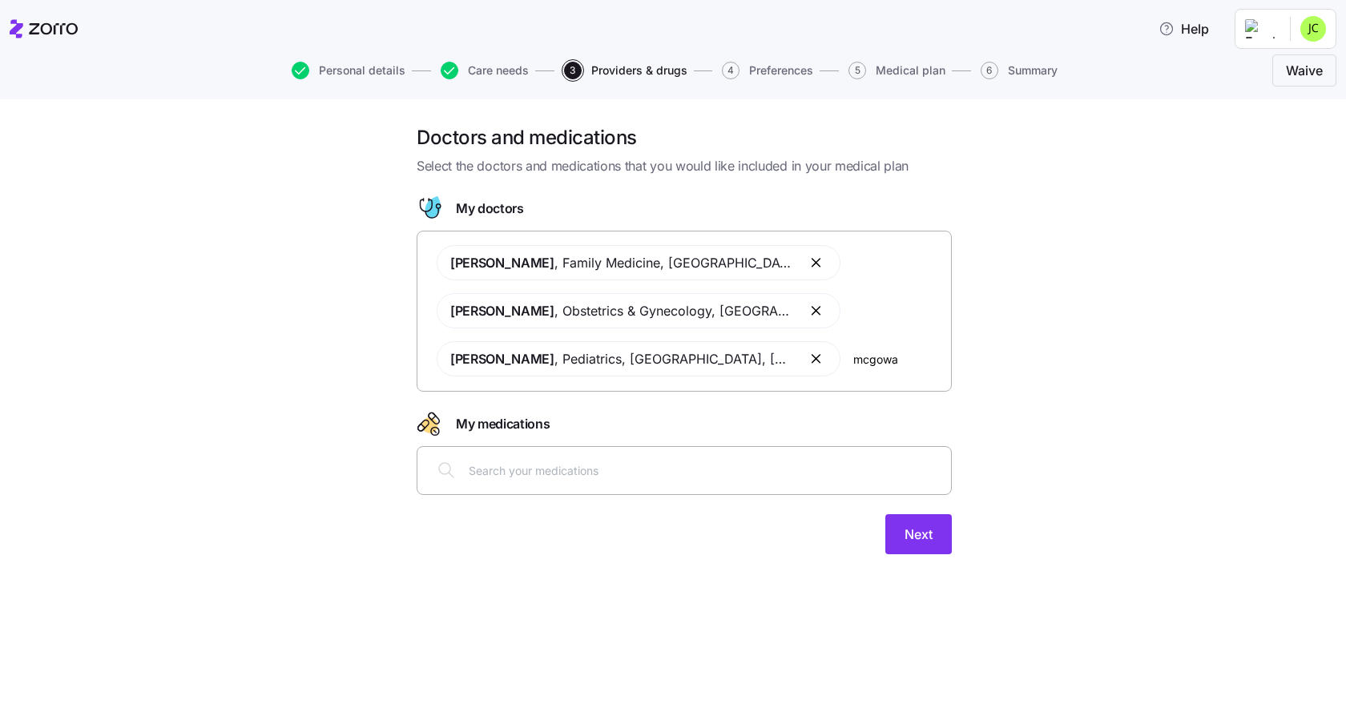
type input "[PERSON_NAME]"
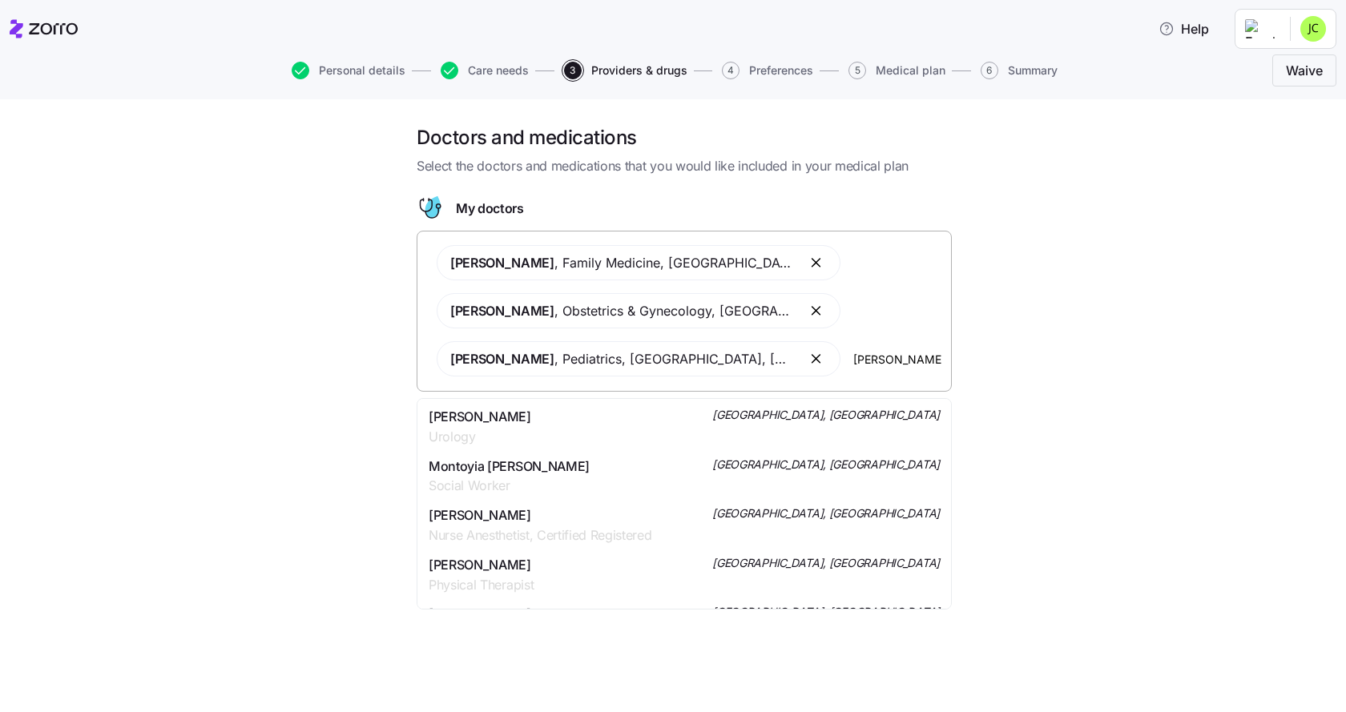
click at [636, 418] on div "[PERSON_NAME] Urology [GEOGRAPHIC_DATA], [GEOGRAPHIC_DATA]" at bounding box center [684, 427] width 511 height 40
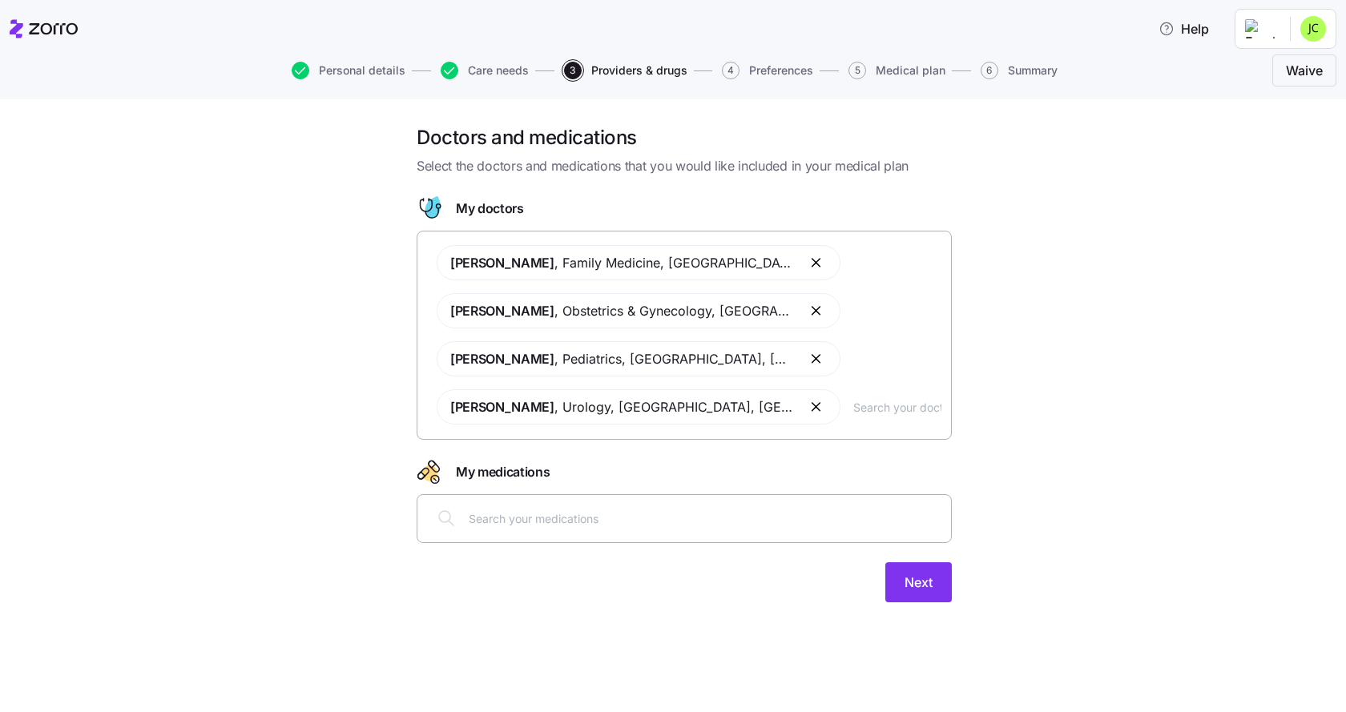
click at [545, 520] on input "text" at bounding box center [705, 519] width 473 height 18
type input "[MEDICAL_DATA]"
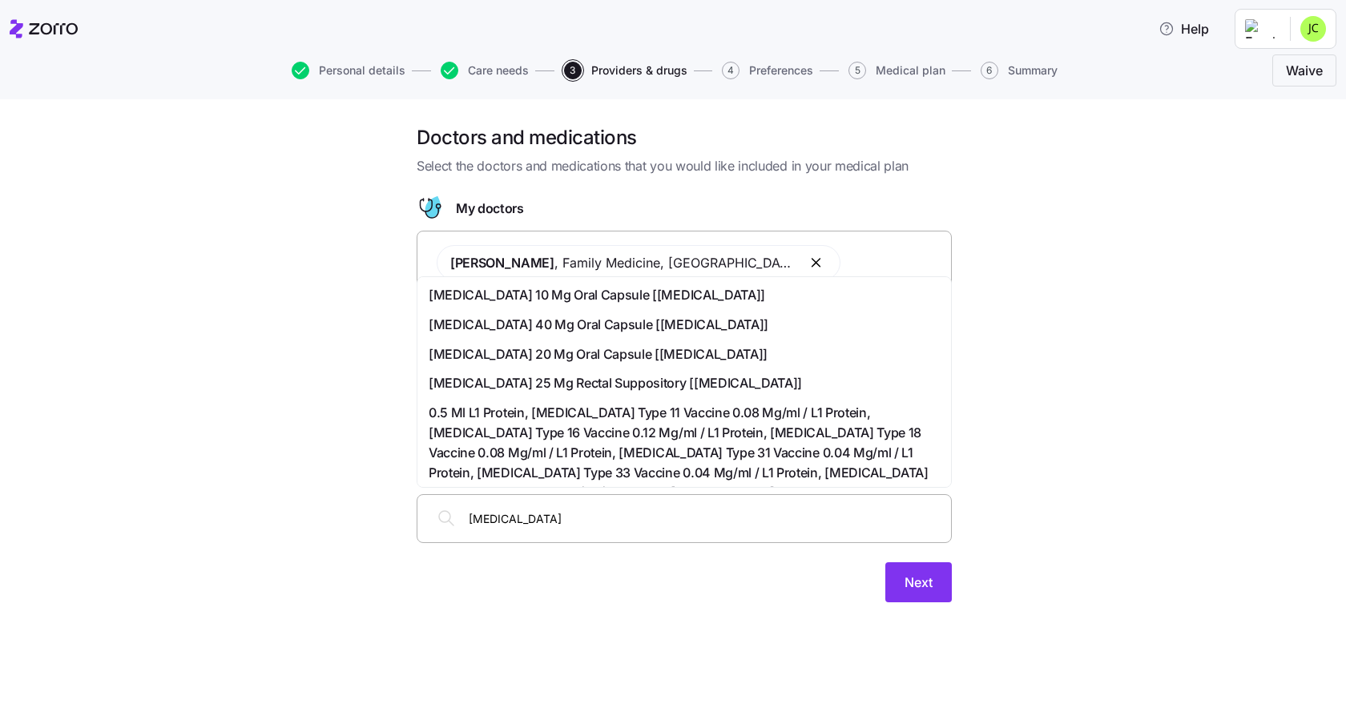
click at [573, 287] on span "[MEDICAL_DATA] 10 Mg Oral Capsule [[MEDICAL_DATA]]" at bounding box center [597, 295] width 337 height 20
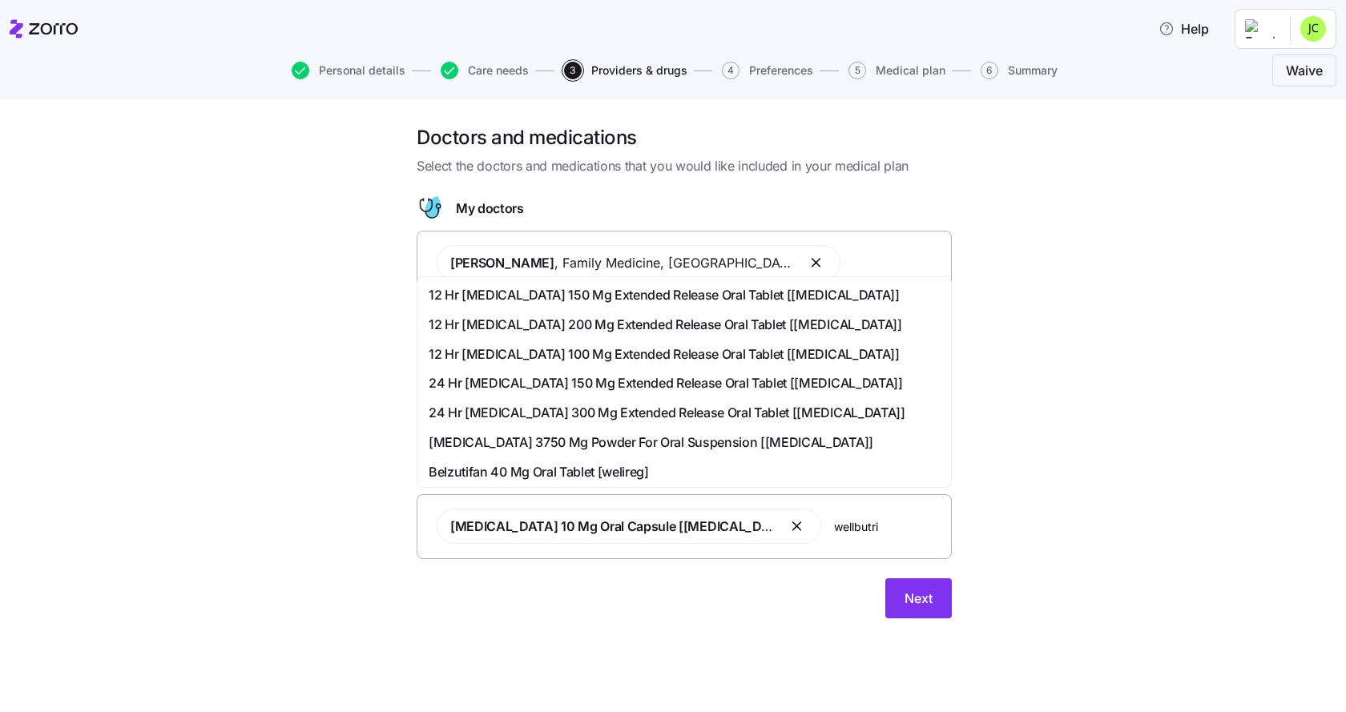
type input "[MEDICAL_DATA]"
click at [709, 295] on span "12 Hr [MEDICAL_DATA] 150 Mg Extended Release Oral Tablet [[MEDICAL_DATA]]" at bounding box center [664, 295] width 471 height 20
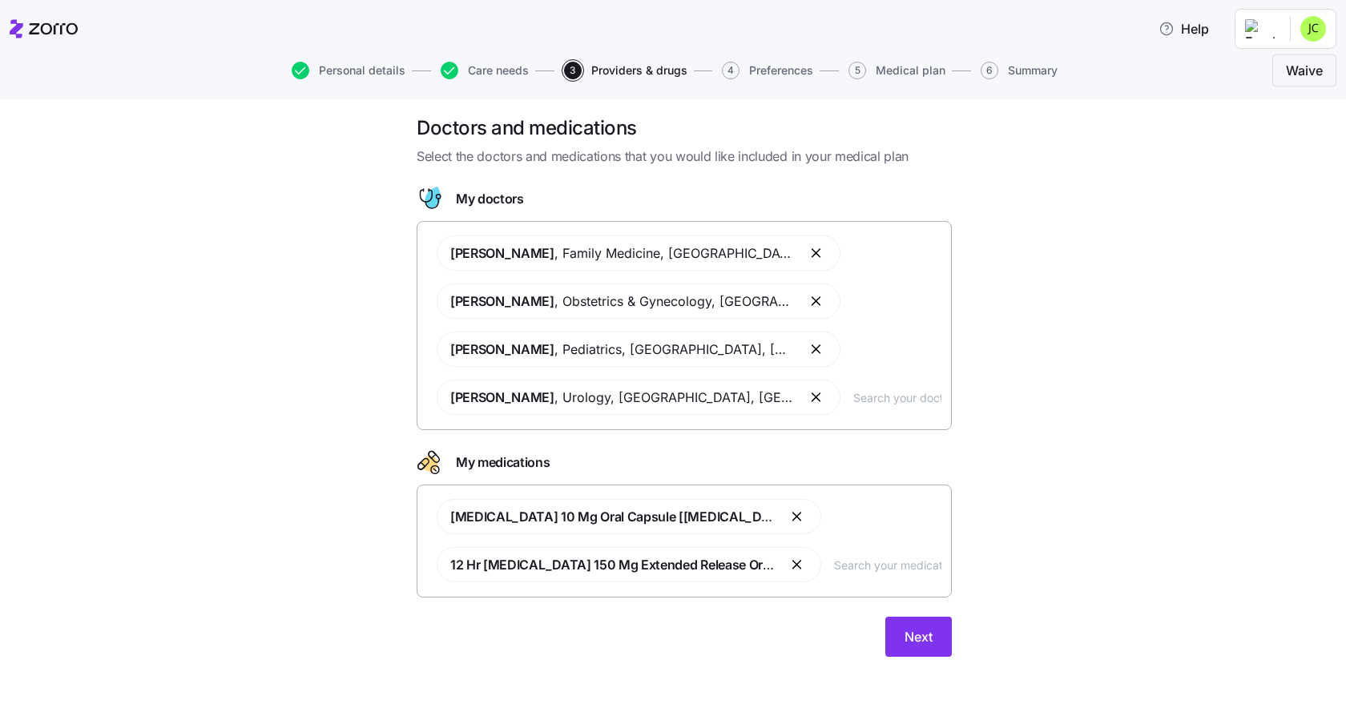
scroll to position [12, 0]
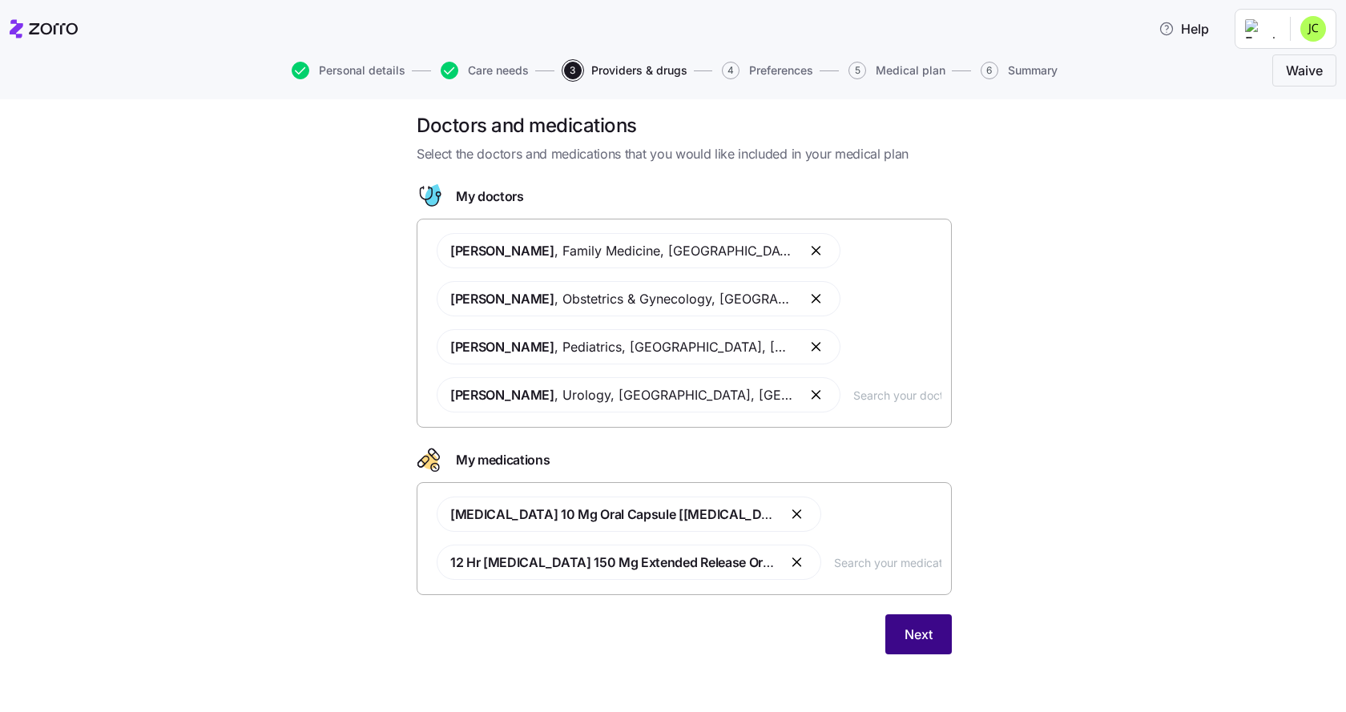
click at [911, 638] on span "Next" at bounding box center [919, 634] width 28 height 19
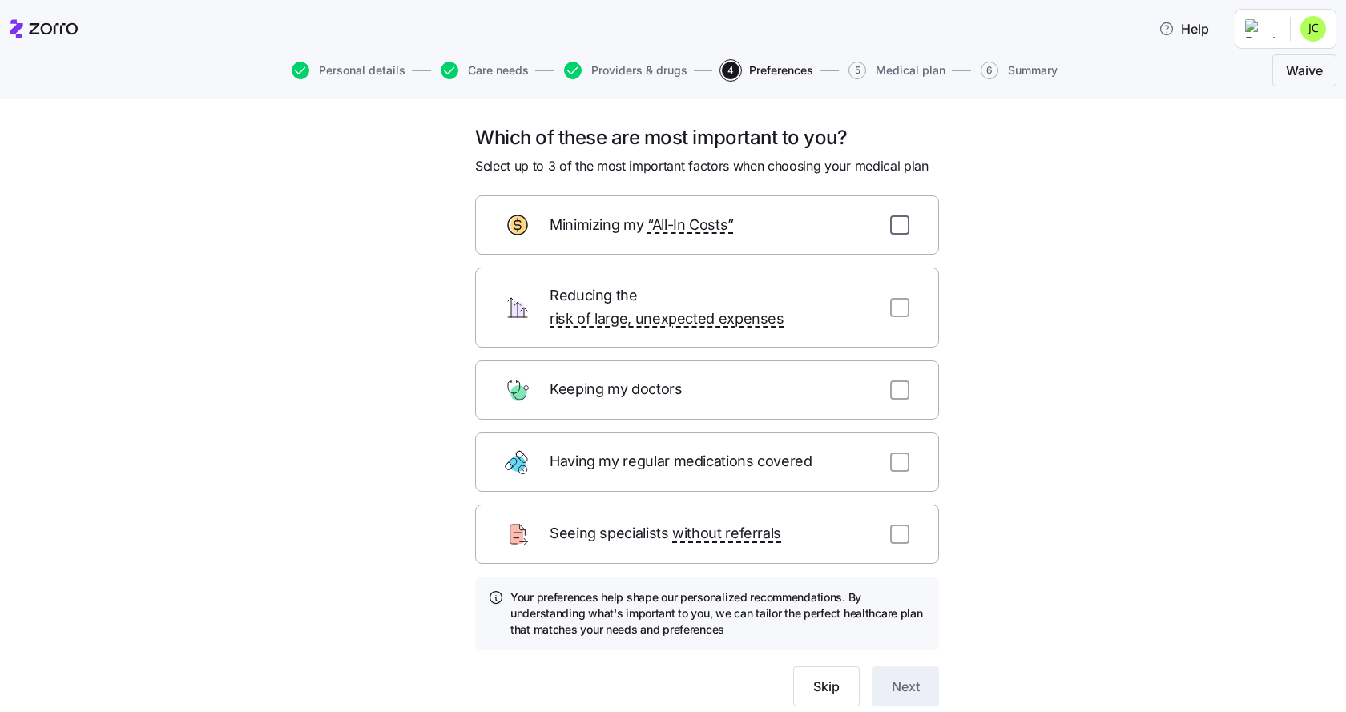
click at [890, 222] on input "checkbox" at bounding box center [899, 225] width 19 height 19
checkbox input "true"
click at [891, 381] on input "checkbox" at bounding box center [899, 390] width 19 height 19
checkbox input "true"
click at [899, 453] on input "checkbox" at bounding box center [899, 462] width 19 height 19
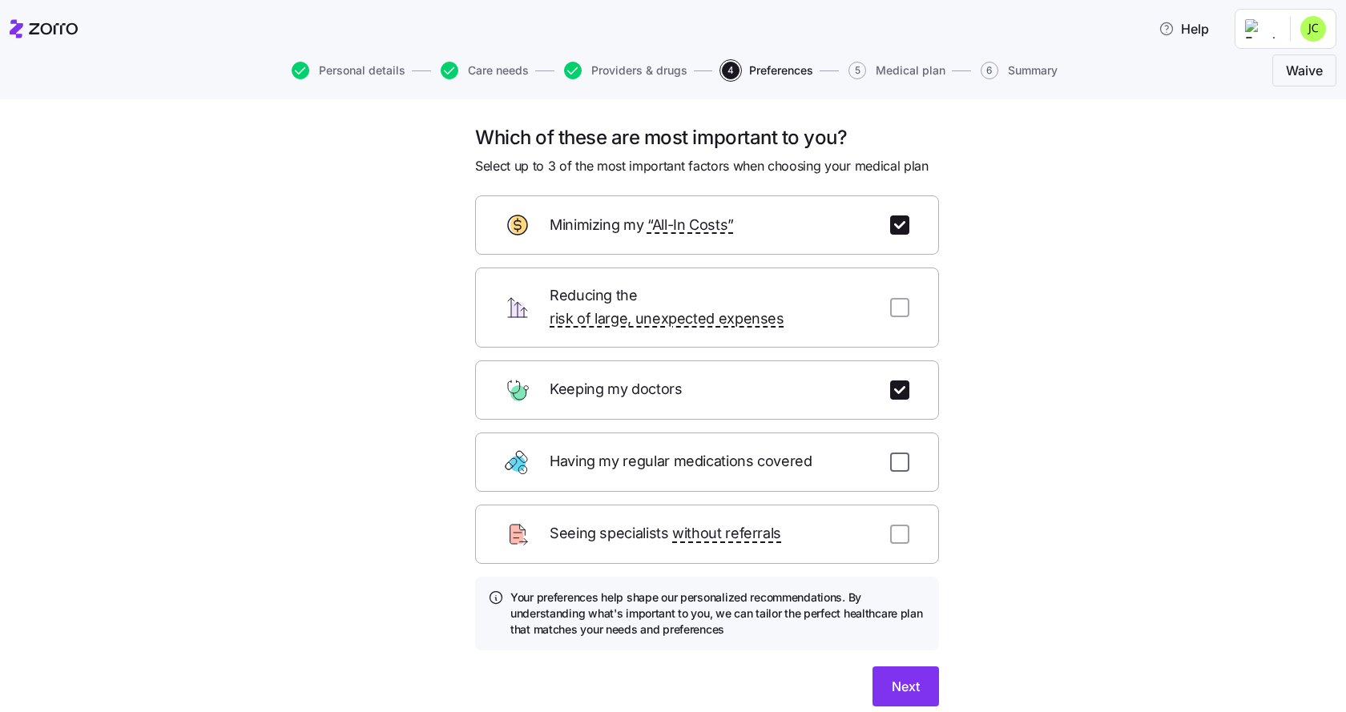
checkbox input "true"
click at [900, 677] on span "Next" at bounding box center [906, 686] width 28 height 19
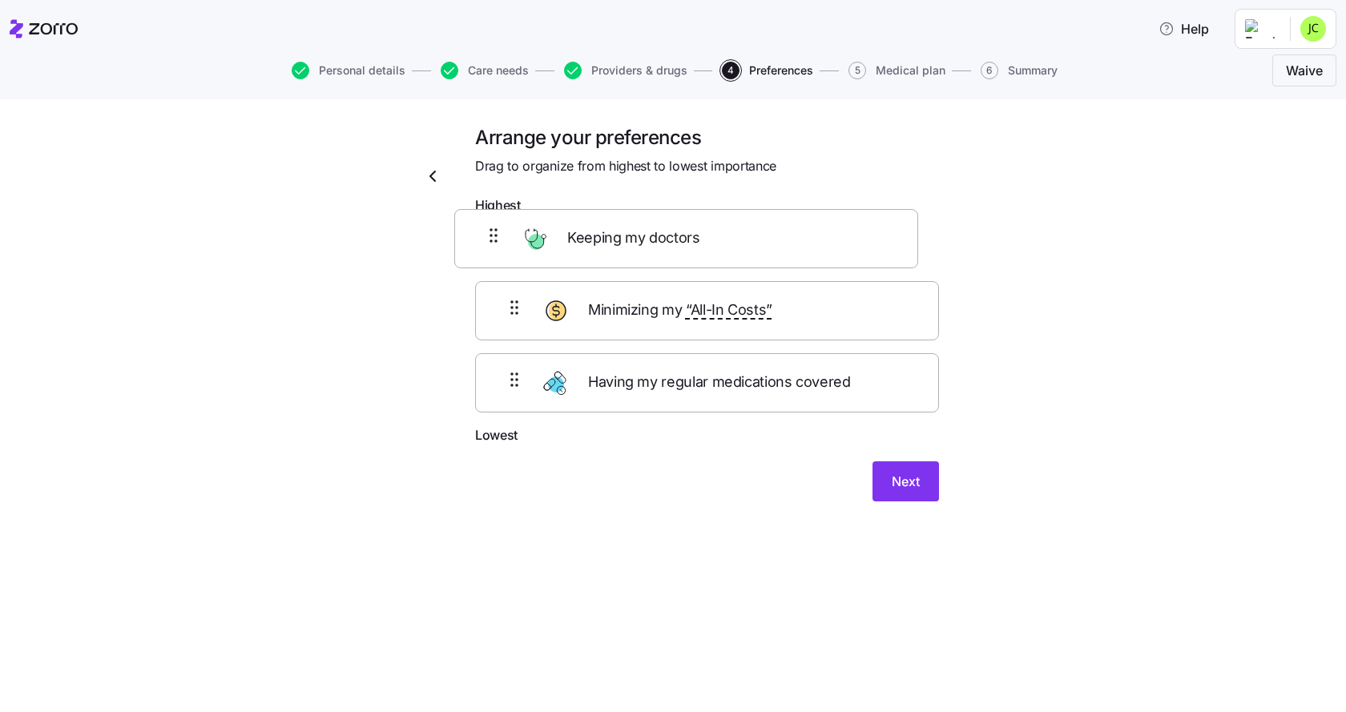
drag, startPoint x: 675, startPoint y: 329, endPoint x: 646, endPoint y: 245, distance: 89.0
click at [646, 245] on div "Minimizing my “All-In Costs” Keeping my doctors Having my regular medications c…" at bounding box center [707, 324] width 464 height 204
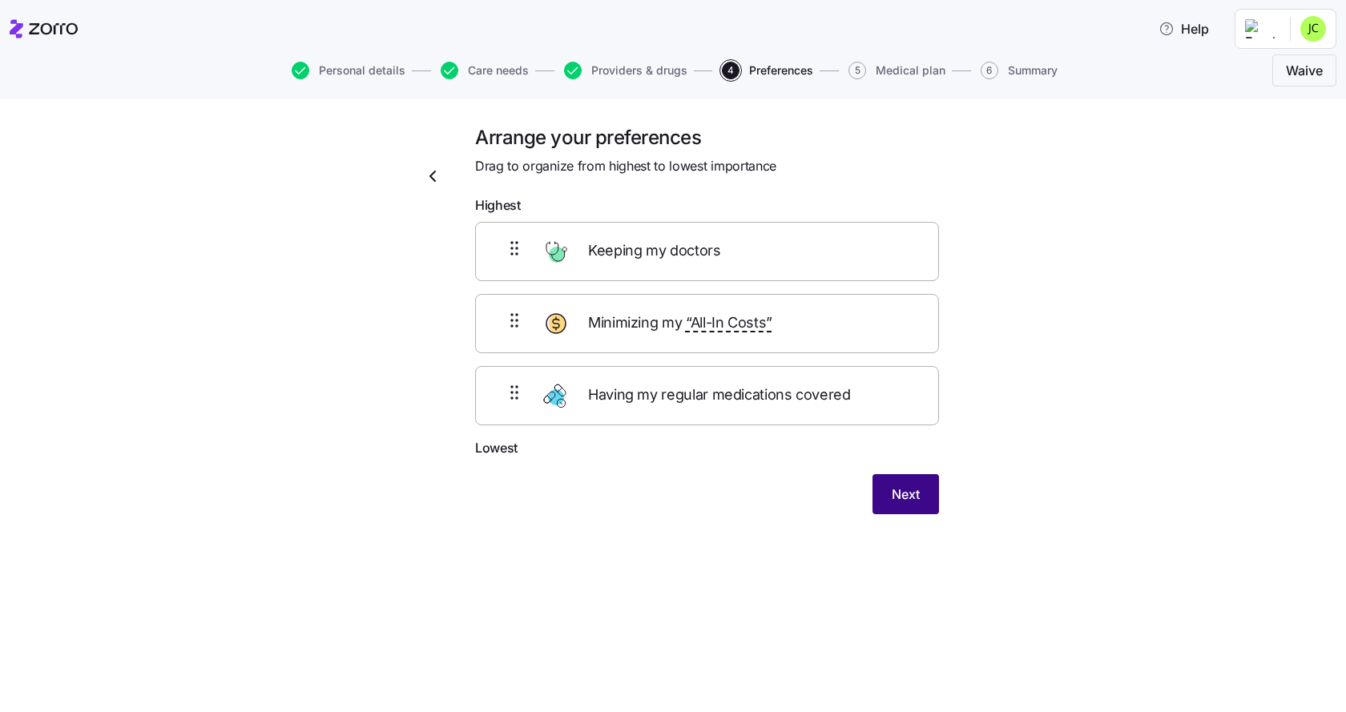
click at [896, 494] on span "Next" at bounding box center [906, 494] width 28 height 19
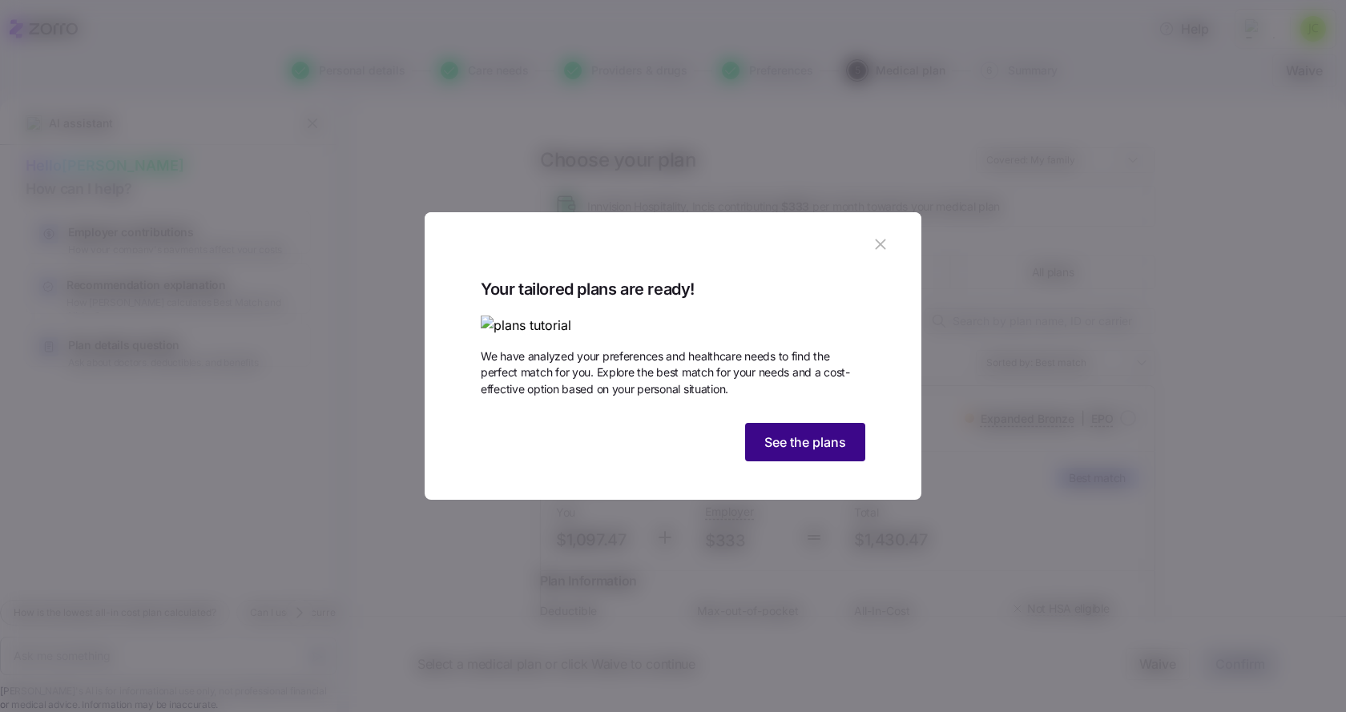
click at [794, 452] on span "See the plans" at bounding box center [806, 442] width 82 height 19
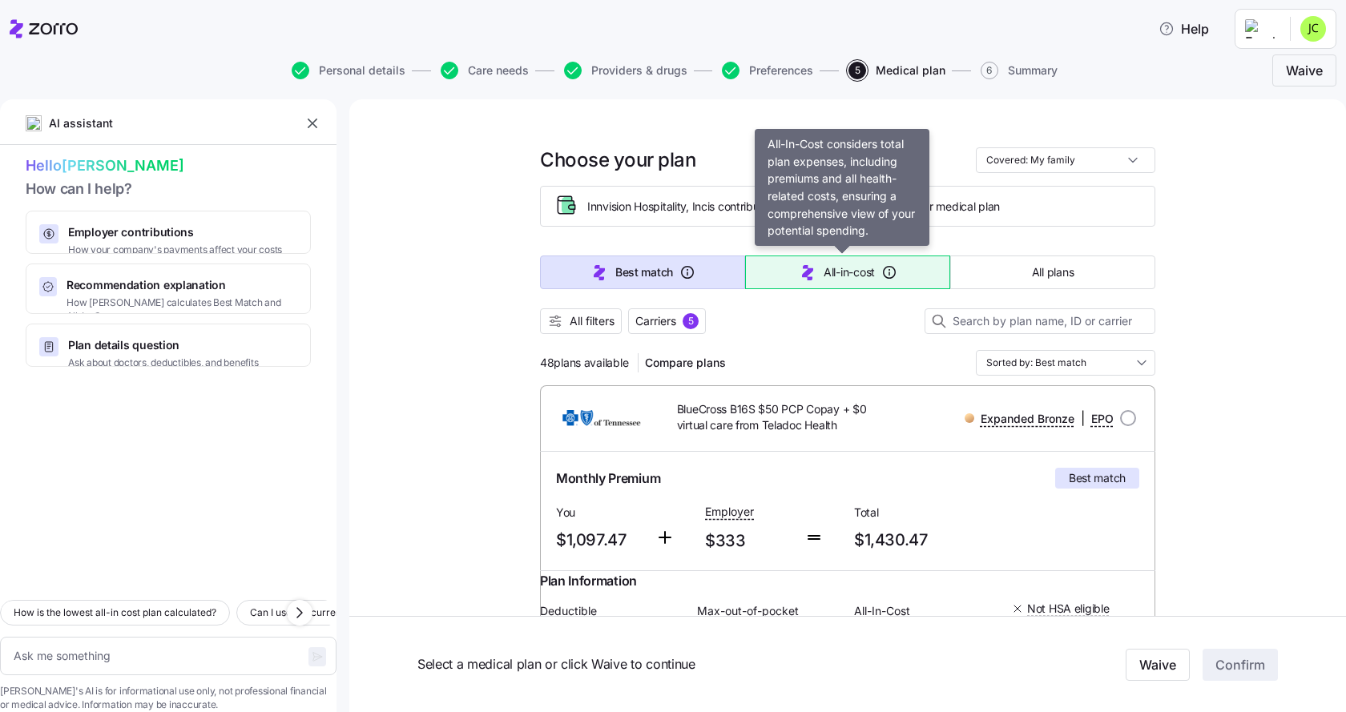
click at [789, 266] on button "All-in-cost" at bounding box center [847, 273] width 205 height 34
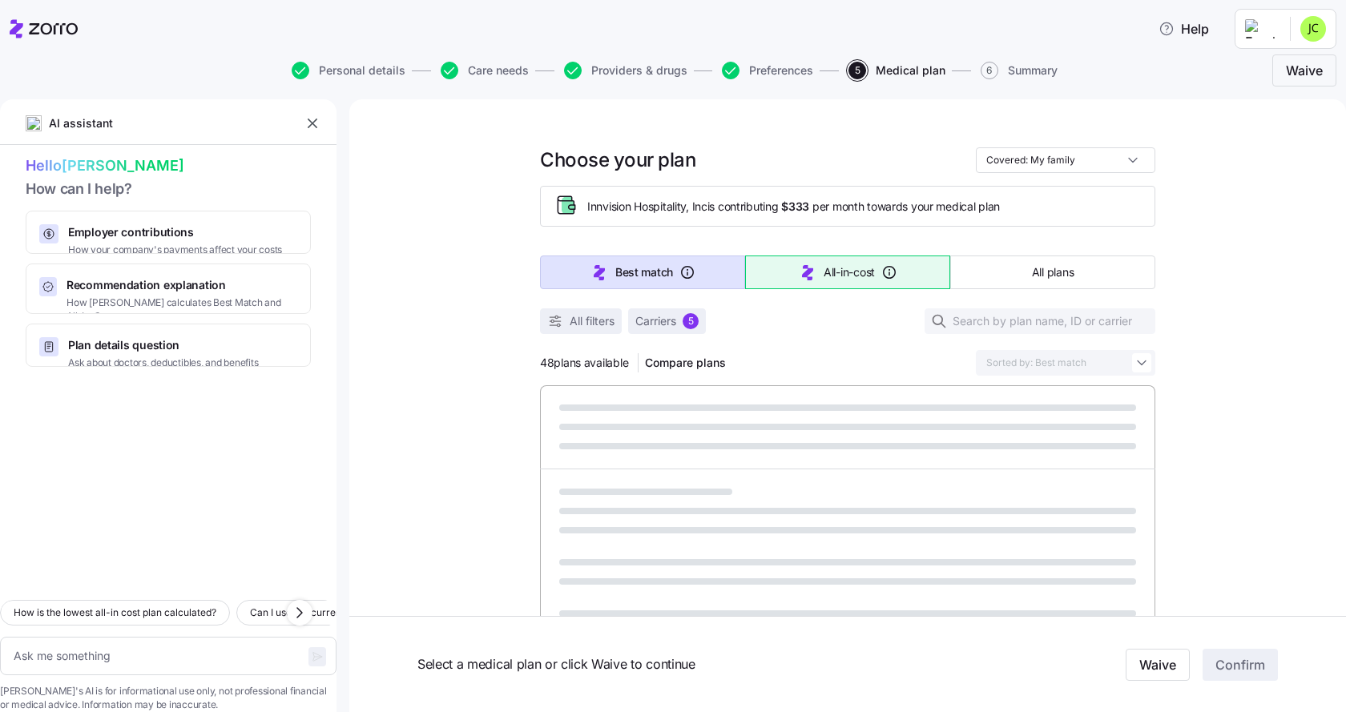
type textarea "x"
type input "Sorted by: All-in-cost"
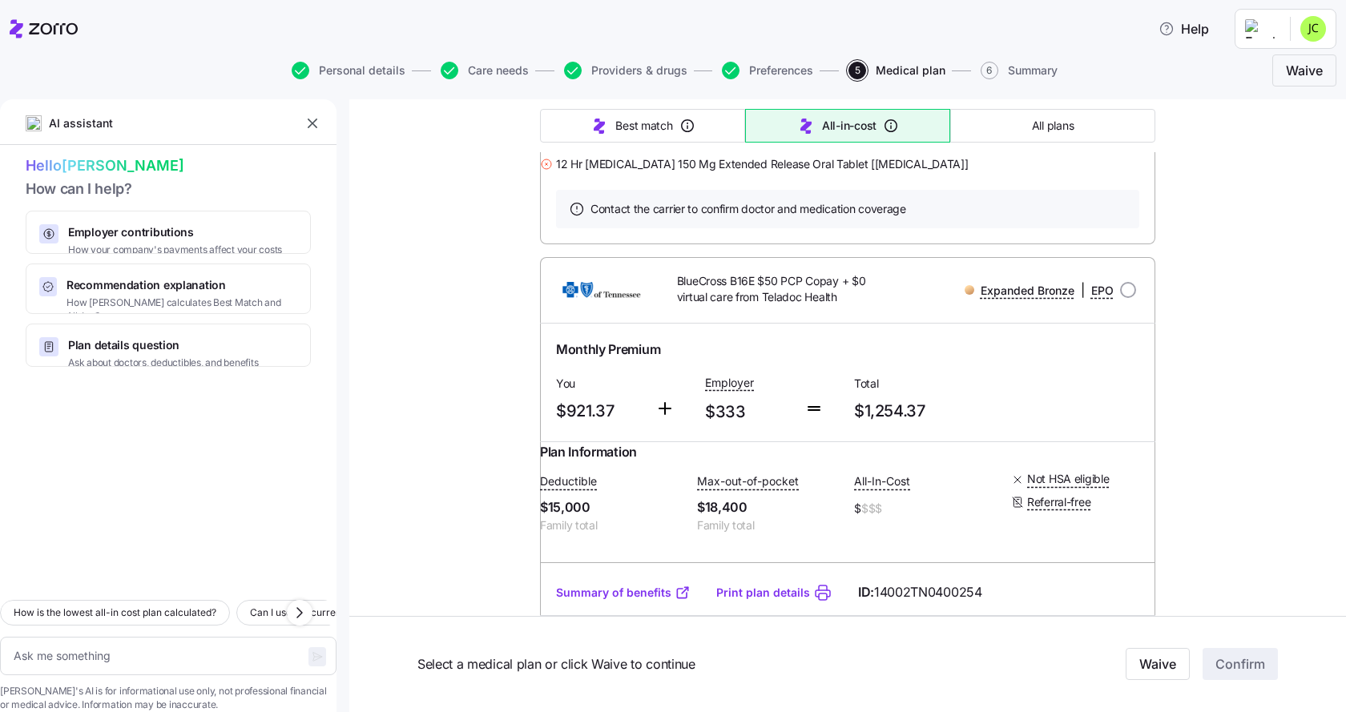
scroll to position [721, 0]
click at [137, 637] on textarea at bounding box center [168, 656] width 337 height 38
type textarea "x"
type textarea "r"
type textarea "x"
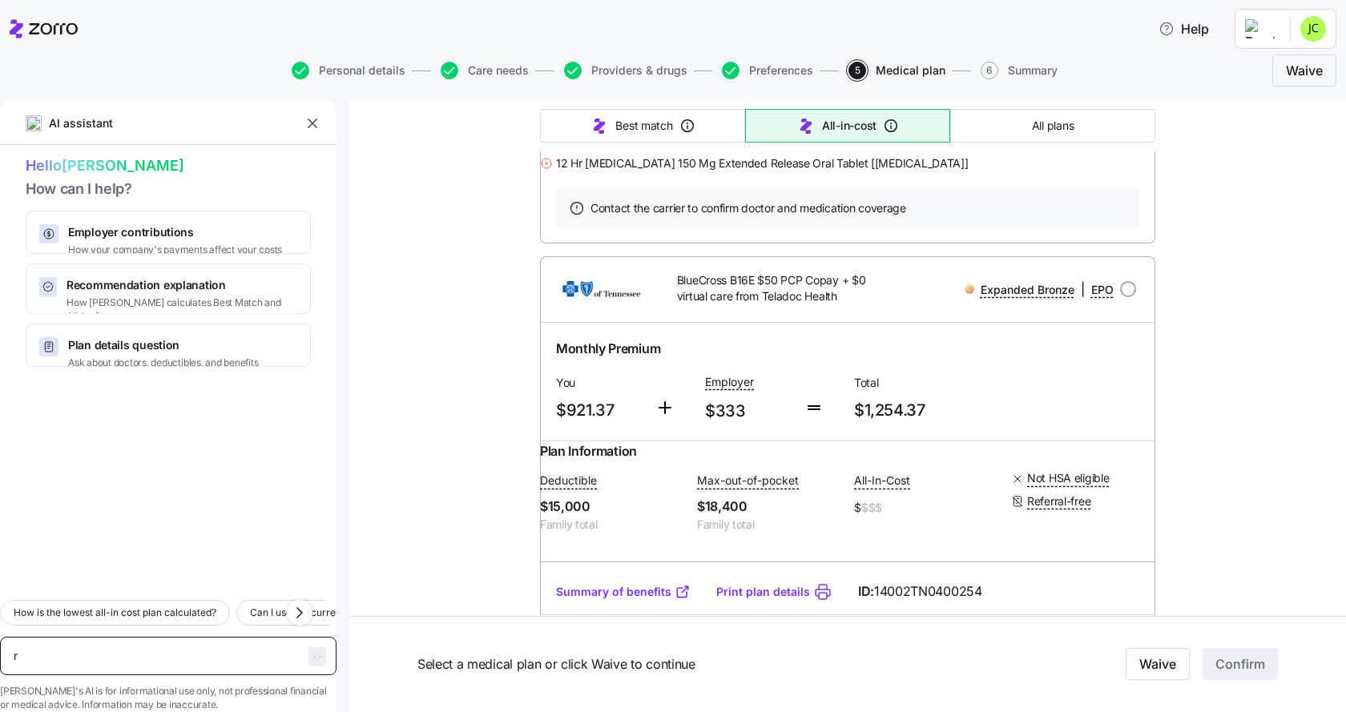
type textarea "re"
type textarea "x"
type textarea "rem"
type textarea "x"
type textarea "remo"
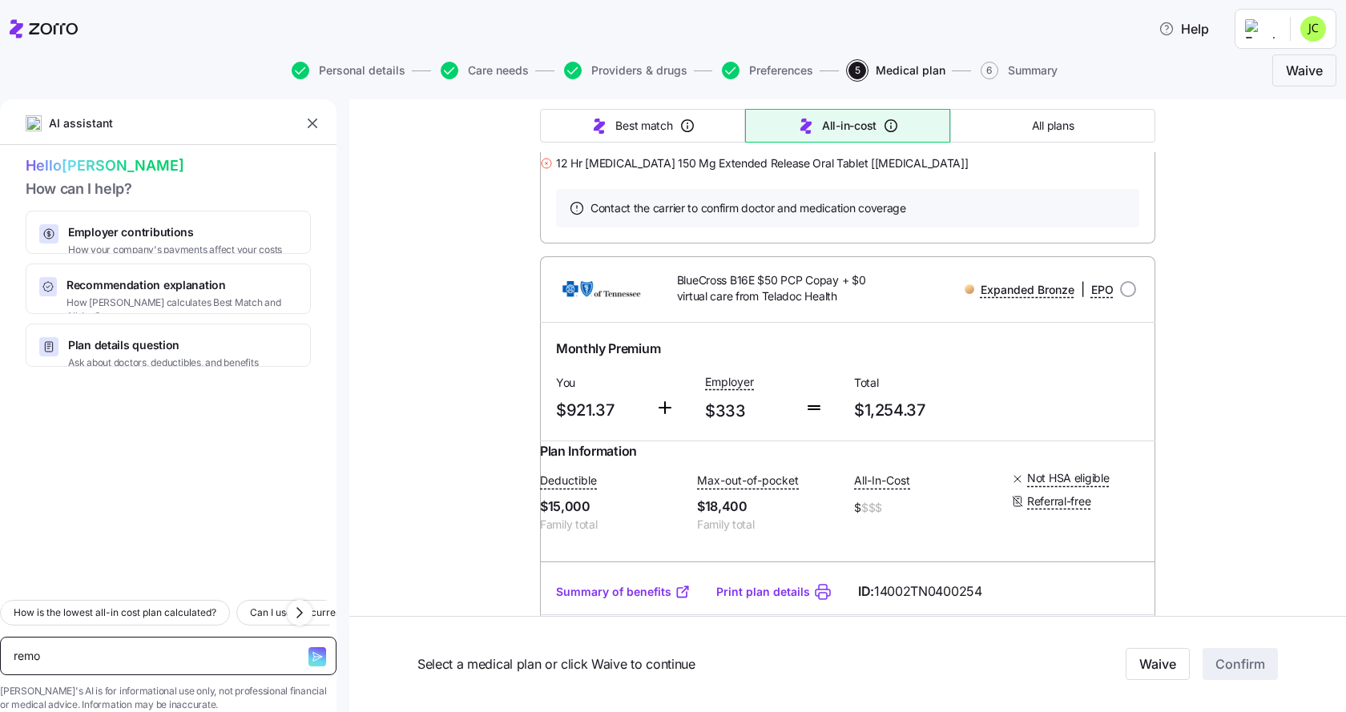
type textarea "x"
type textarea "remov"
type textarea "x"
type textarea "remove"
type textarea "x"
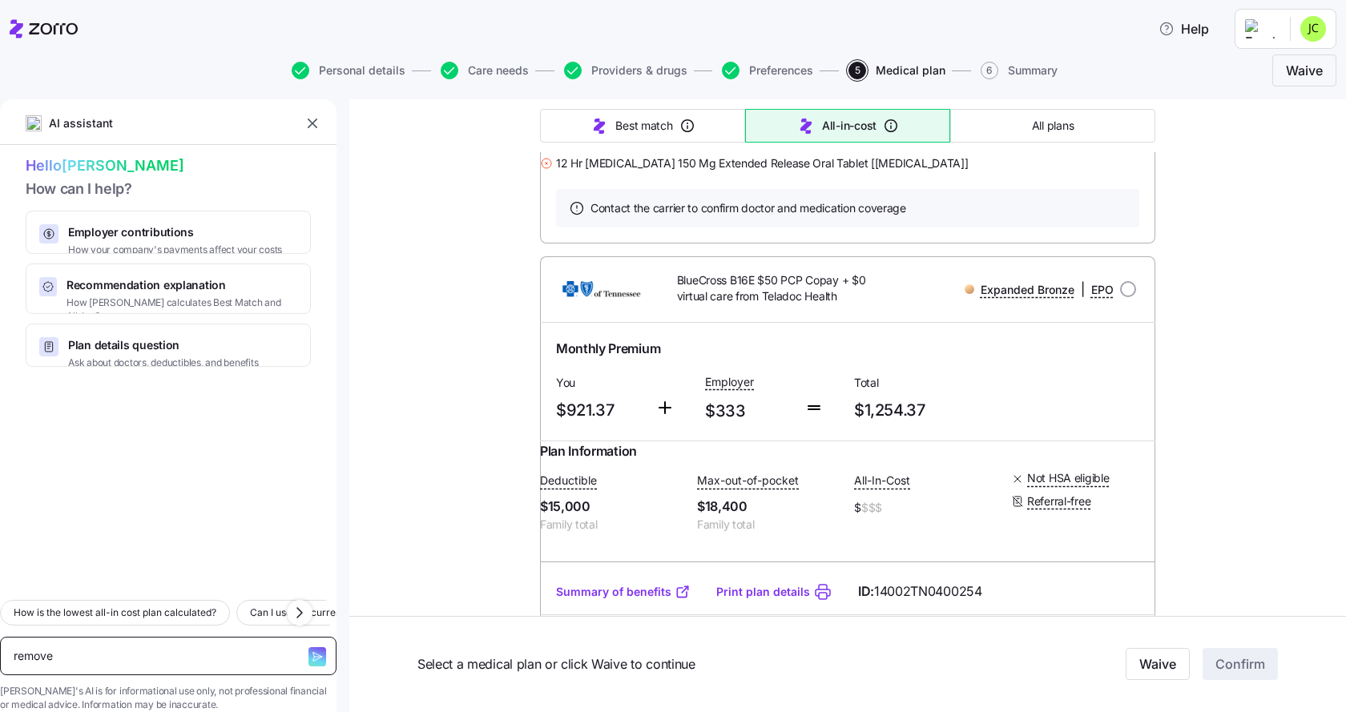
type textarea "remove"
type textarea "x"
type textarea "remove a"
type textarea "x"
type textarea "remove an"
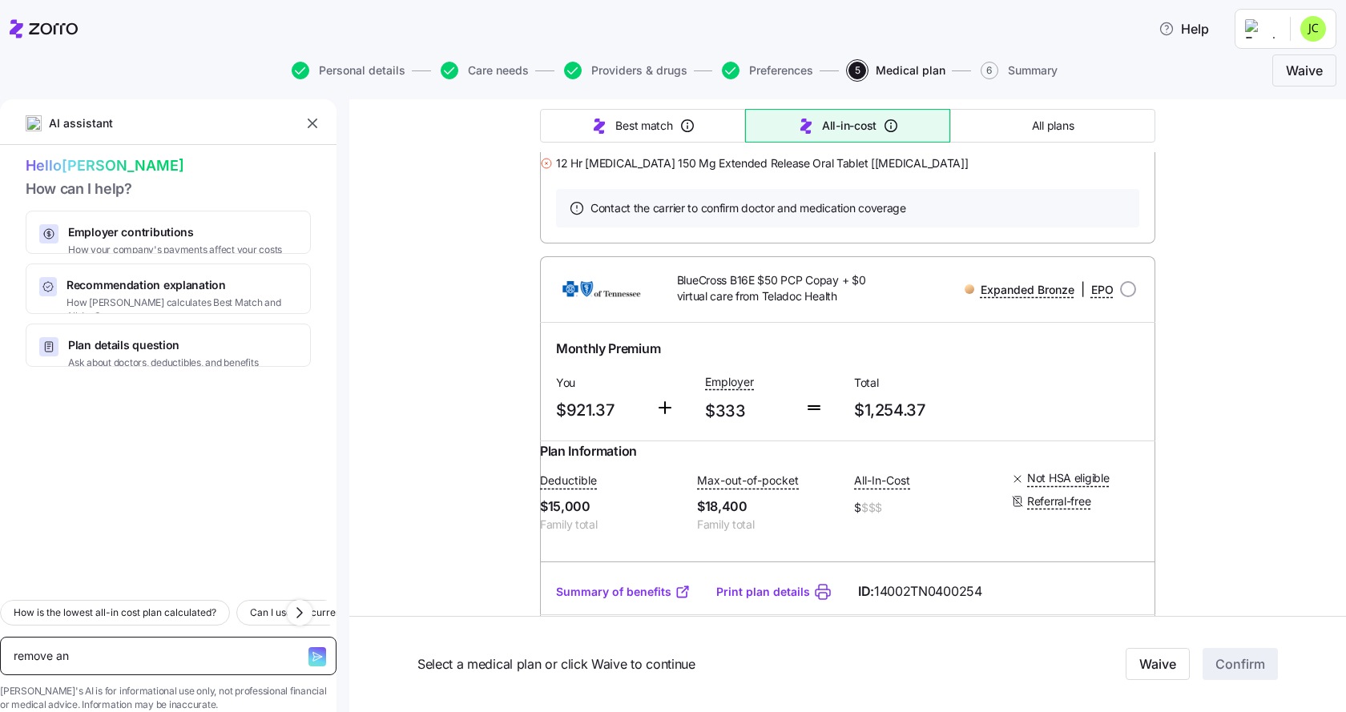
type textarea "x"
type textarea "remove any"
type textarea "x"
type textarea "remove any"
type textarea "x"
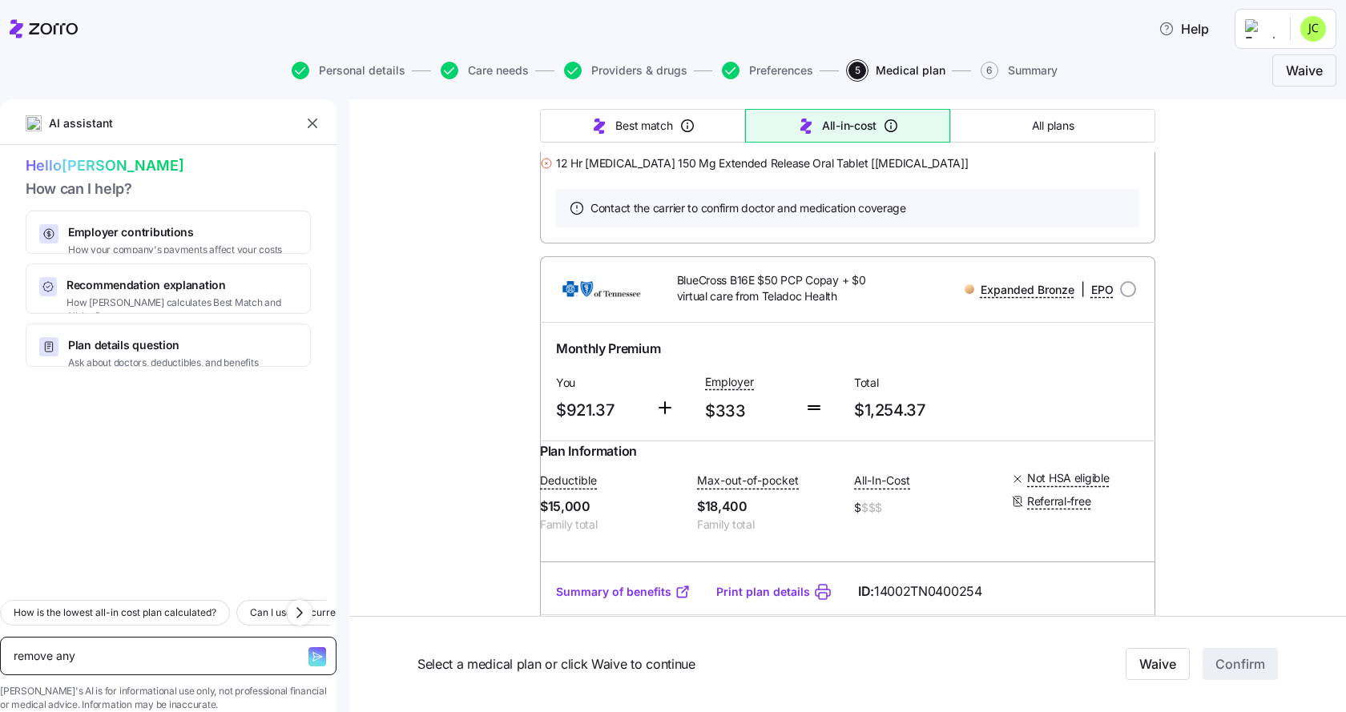
type textarea "remove any p"
type textarea "x"
type textarea "remove any pla"
type textarea "x"
type textarea "remove any plan"
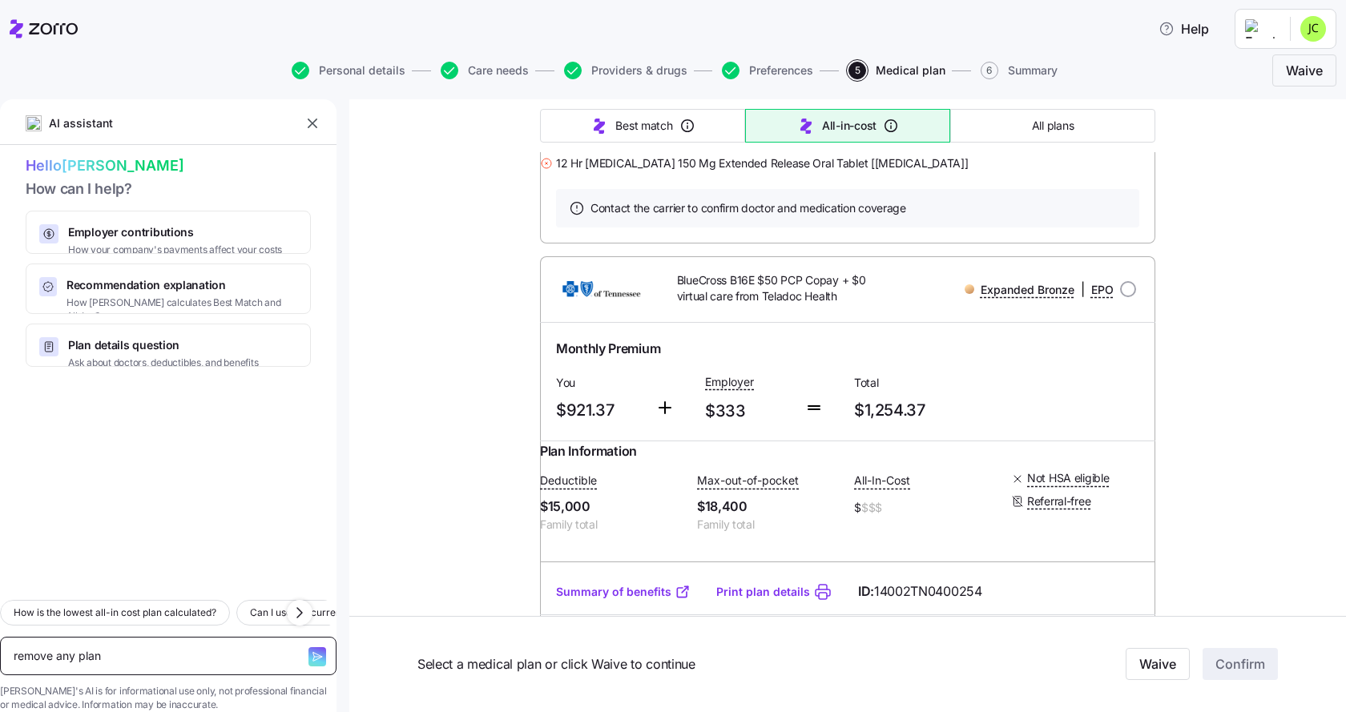
type textarea "x"
type textarea "remove any plans"
type textarea "x"
type textarea "remove any plans"
type textarea "x"
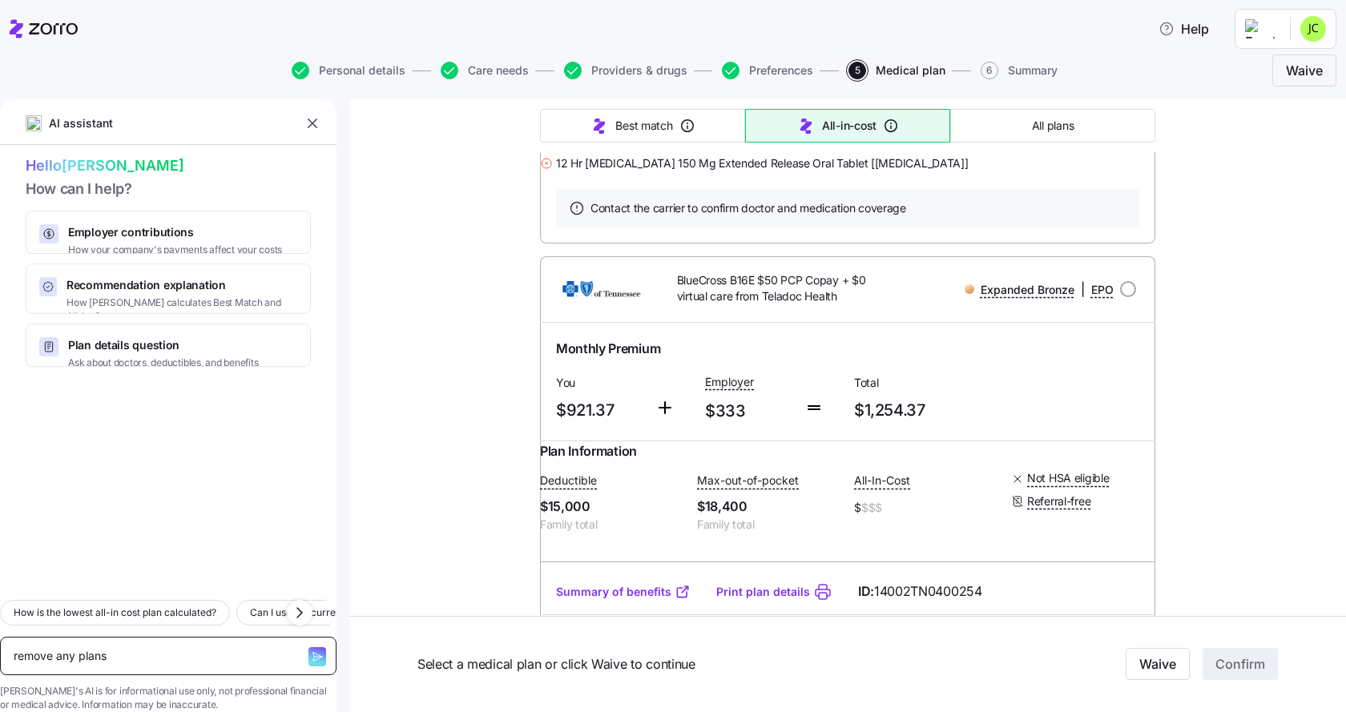
type textarea "remove any plans t"
type textarea "x"
type textarea "remove any plans th"
type textarea "x"
type textarea "remove any plans tha"
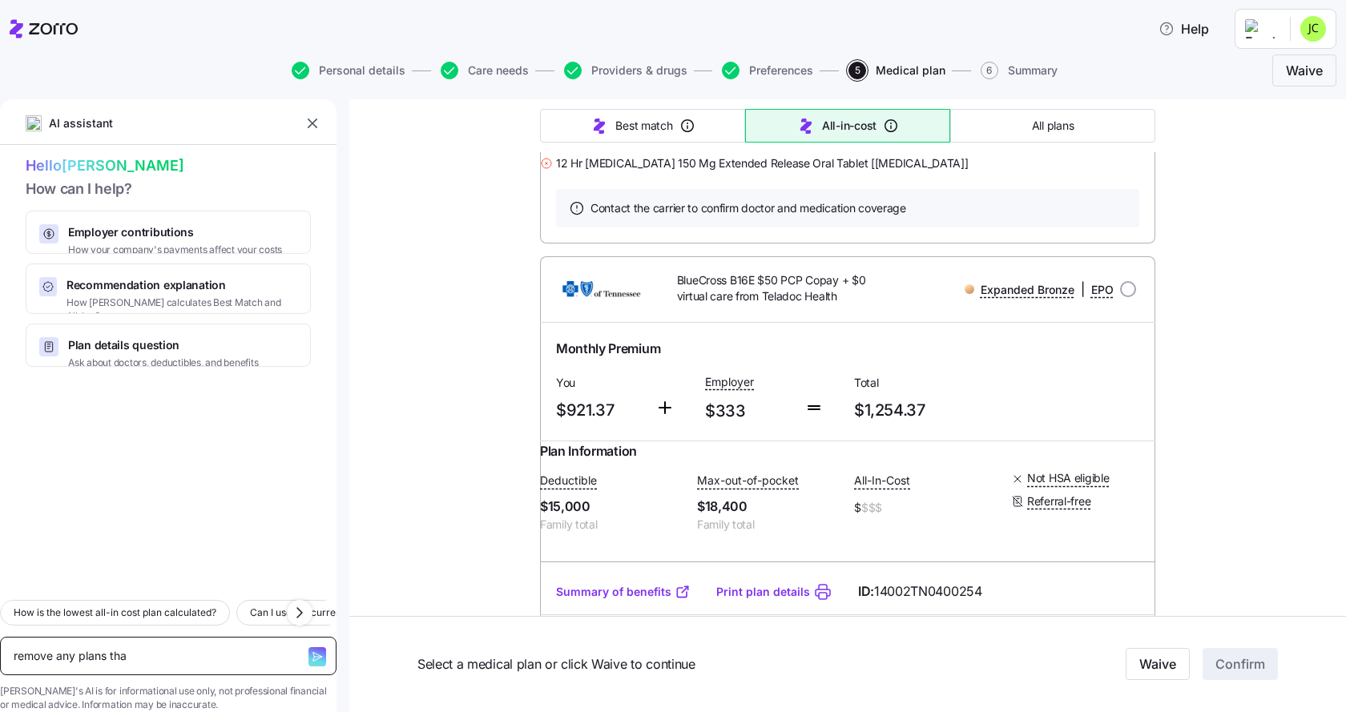
type textarea "x"
type textarea "remove any plans that"
type textarea "x"
type textarea "remove any plans that"
type textarea "x"
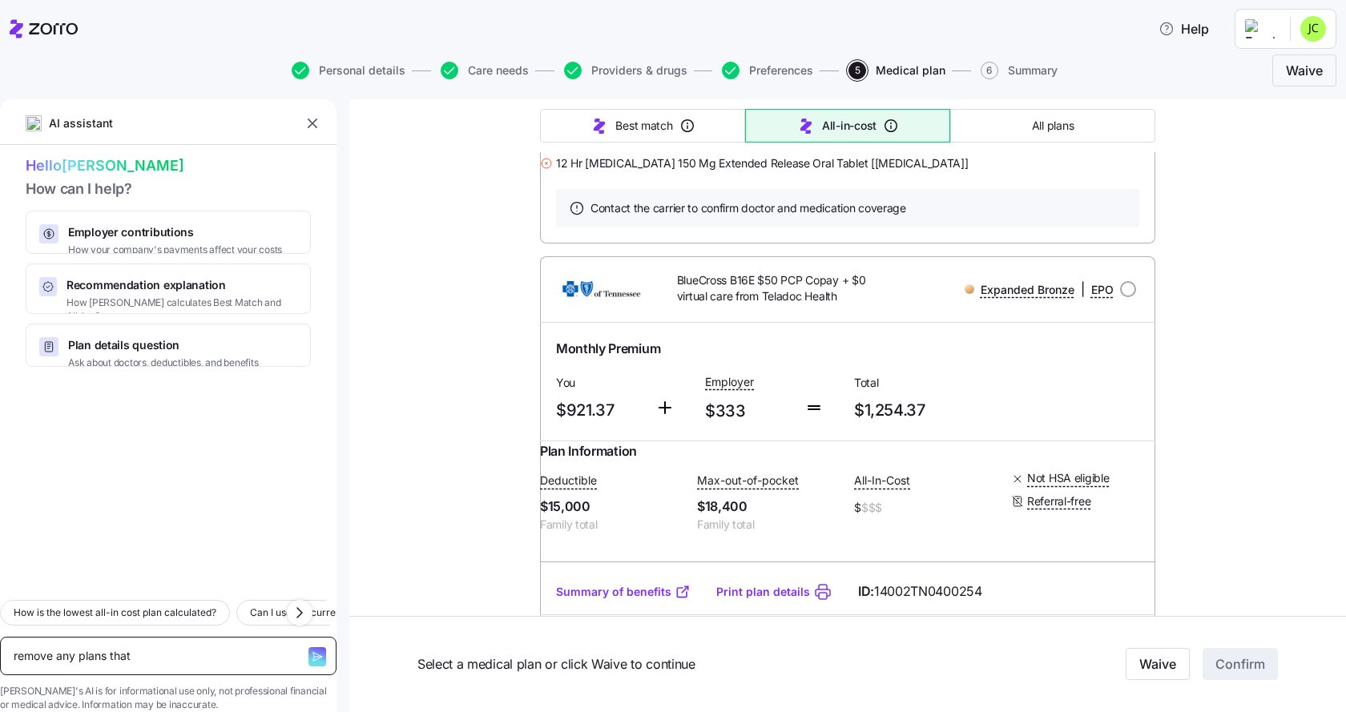
type textarea "remove any plans that d"
type textarea "x"
type textarea "remove any plans that do"
type textarea "x"
type textarea "remove any plans that do"
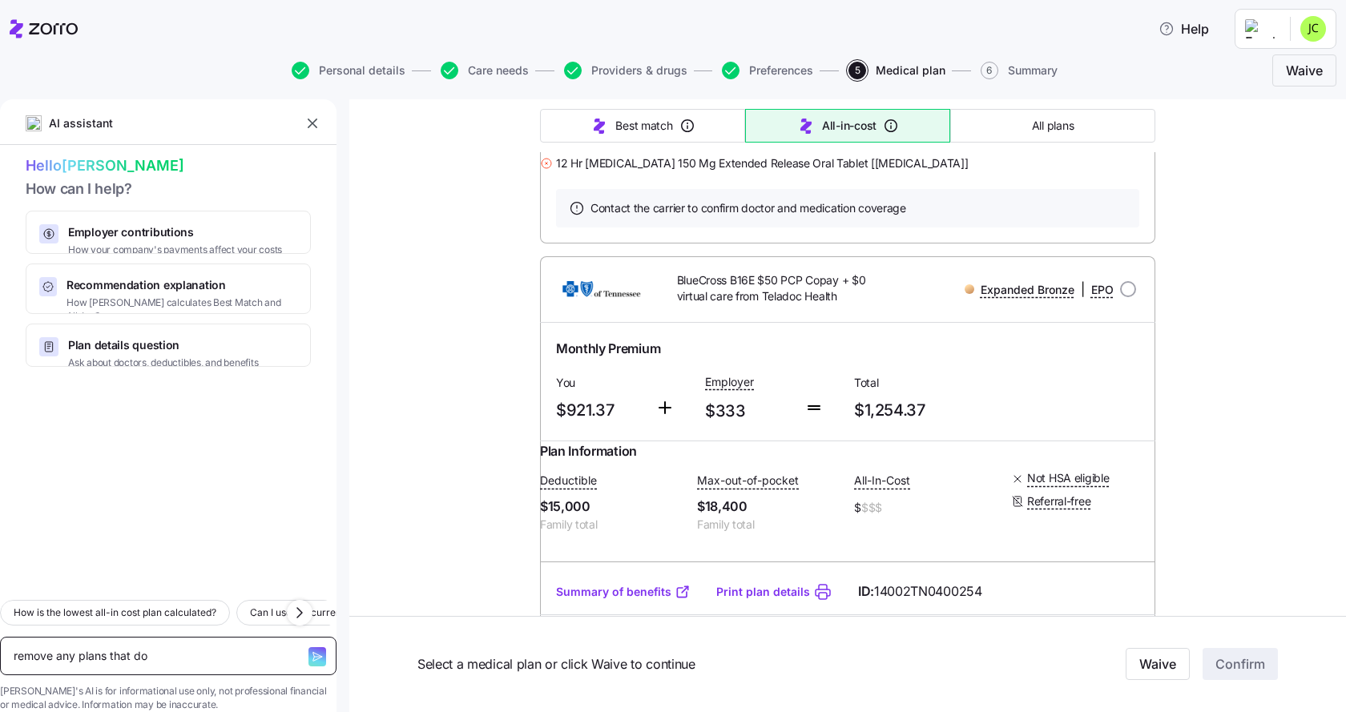
type textarea "x"
type textarea "remove any plans that do n"
type textarea "x"
type textarea "remove any plans that do no"
type textarea "x"
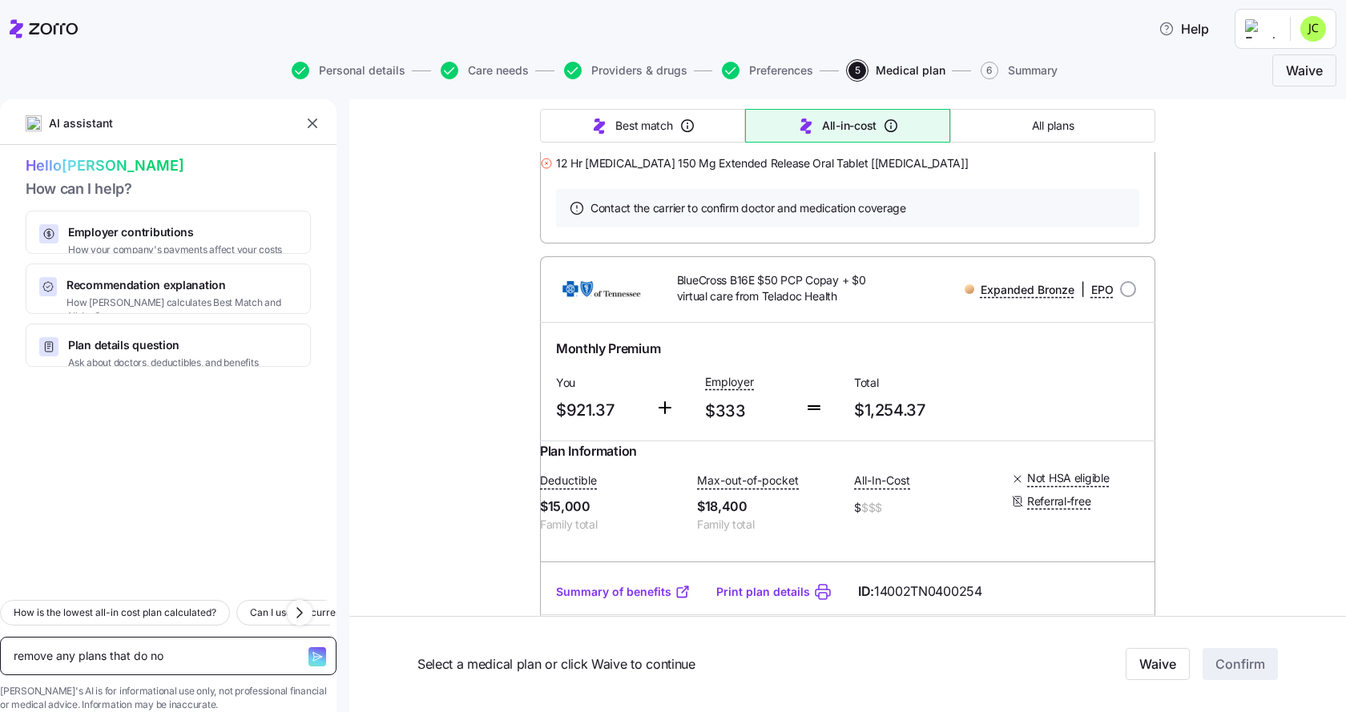
type textarea "remove any plans that do not"
type textarea "x"
type textarea "remove any plans that do not"
type textarea "x"
type textarea "remove any plans that do not c"
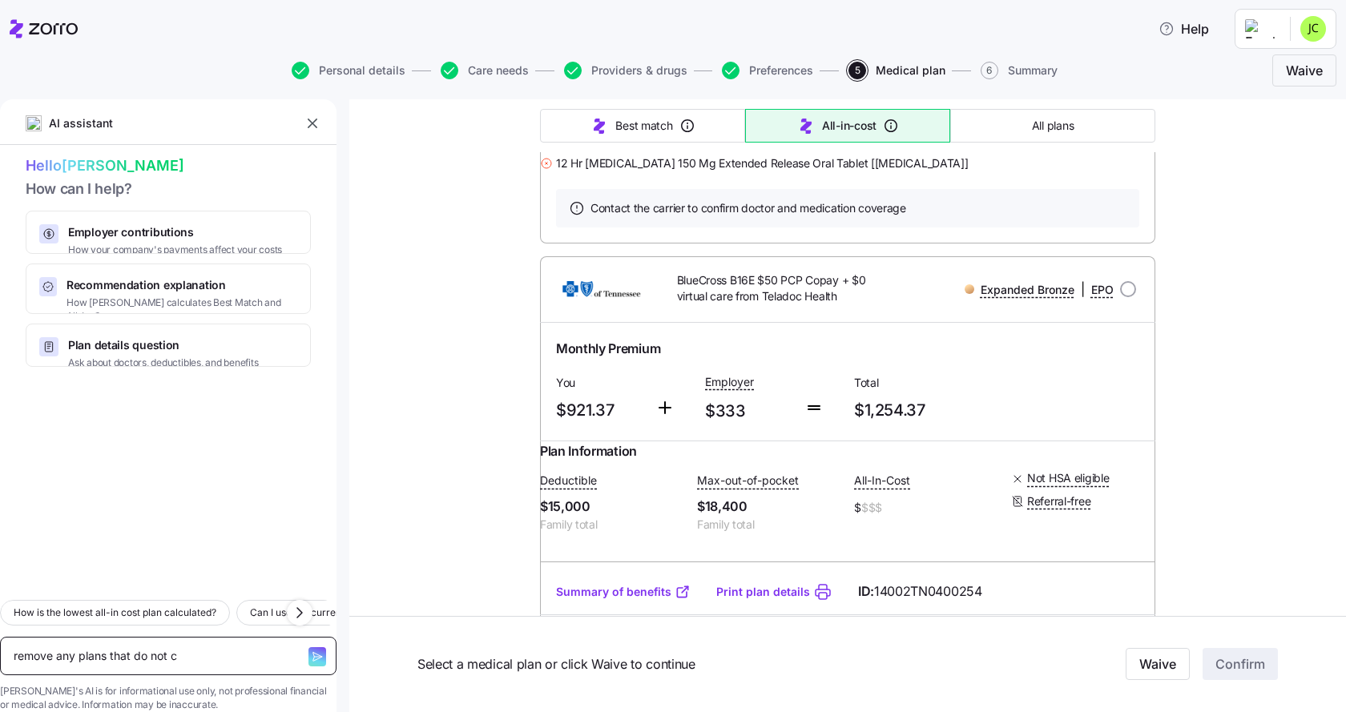
type textarea "x"
type textarea "remove any plans that do not co"
type textarea "x"
type textarea "remove any plans that do not cov"
type textarea "x"
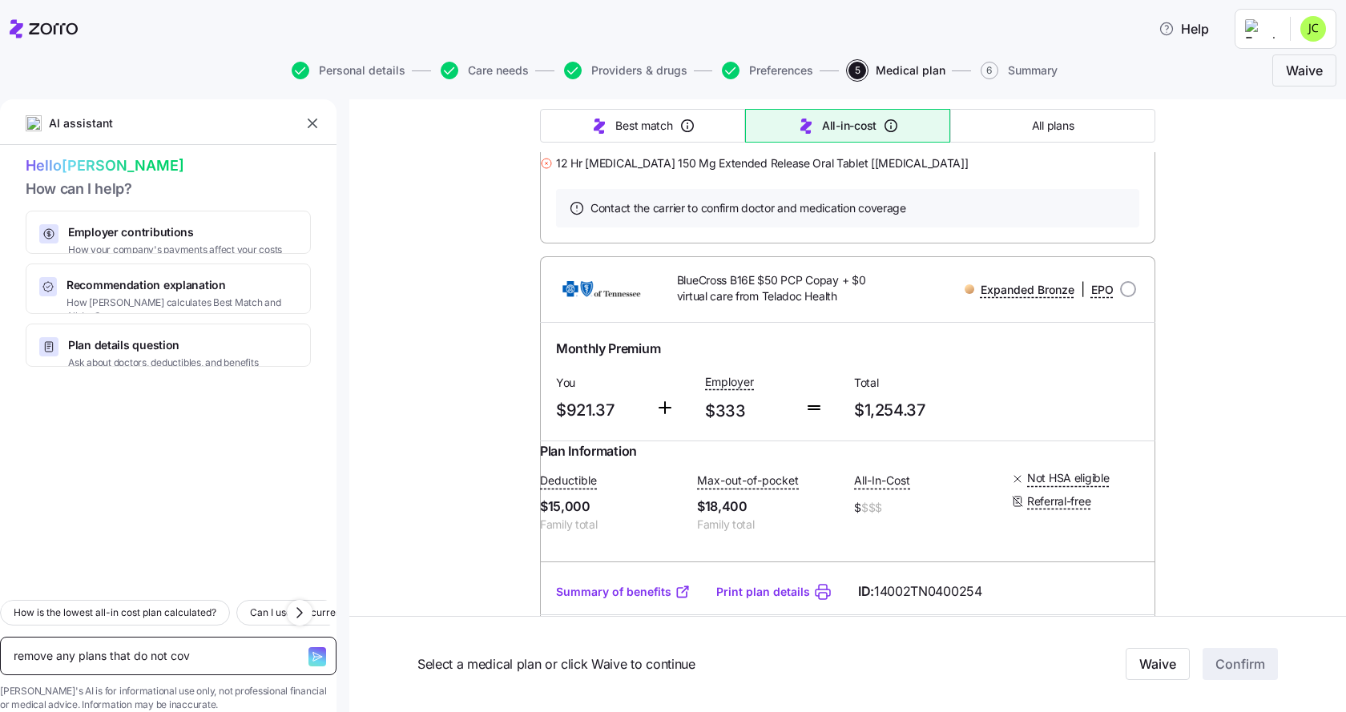
type textarea "remove any plans that do not cove"
type textarea "x"
type textarea "remove any plans that do not cover"
type textarea "x"
type textarea "remove any plans that do not cover"
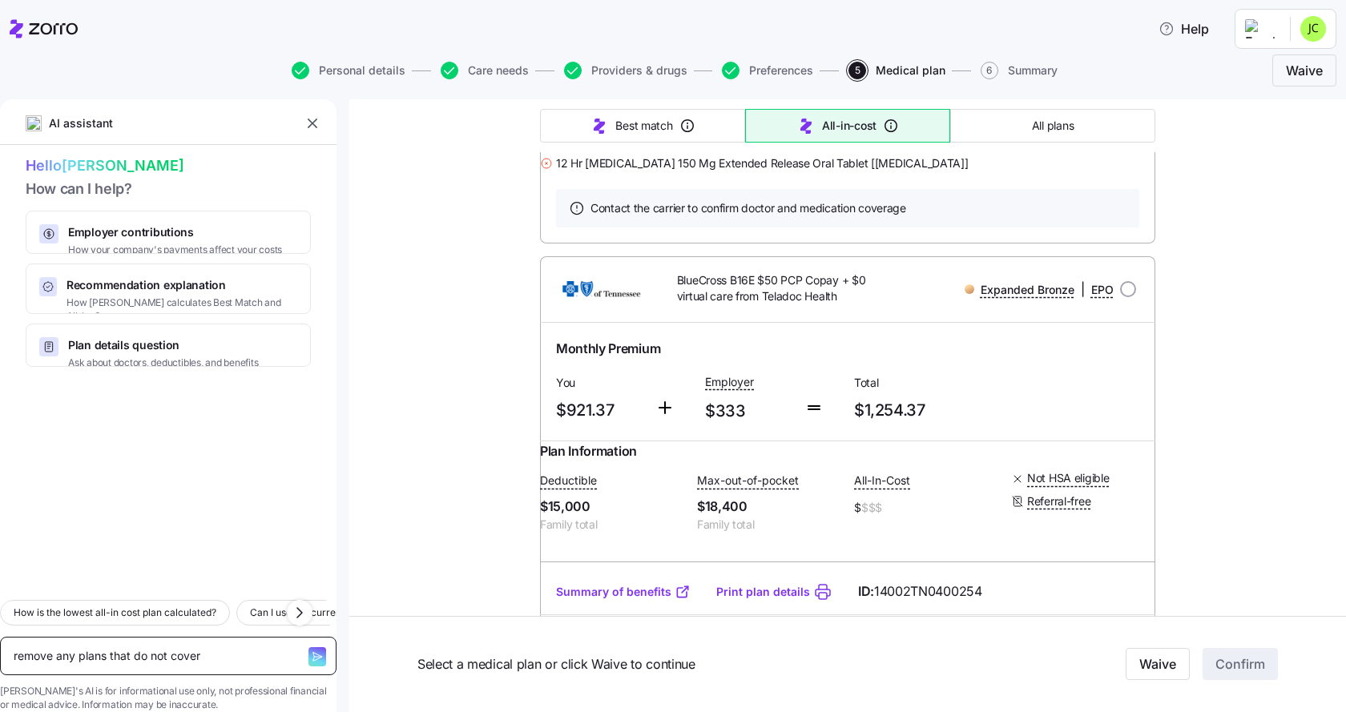
type textarea "x"
type textarea "remove any plans that do not cover a"
type textarea "x"
type textarea "remove any plans that do not cover al"
type textarea "x"
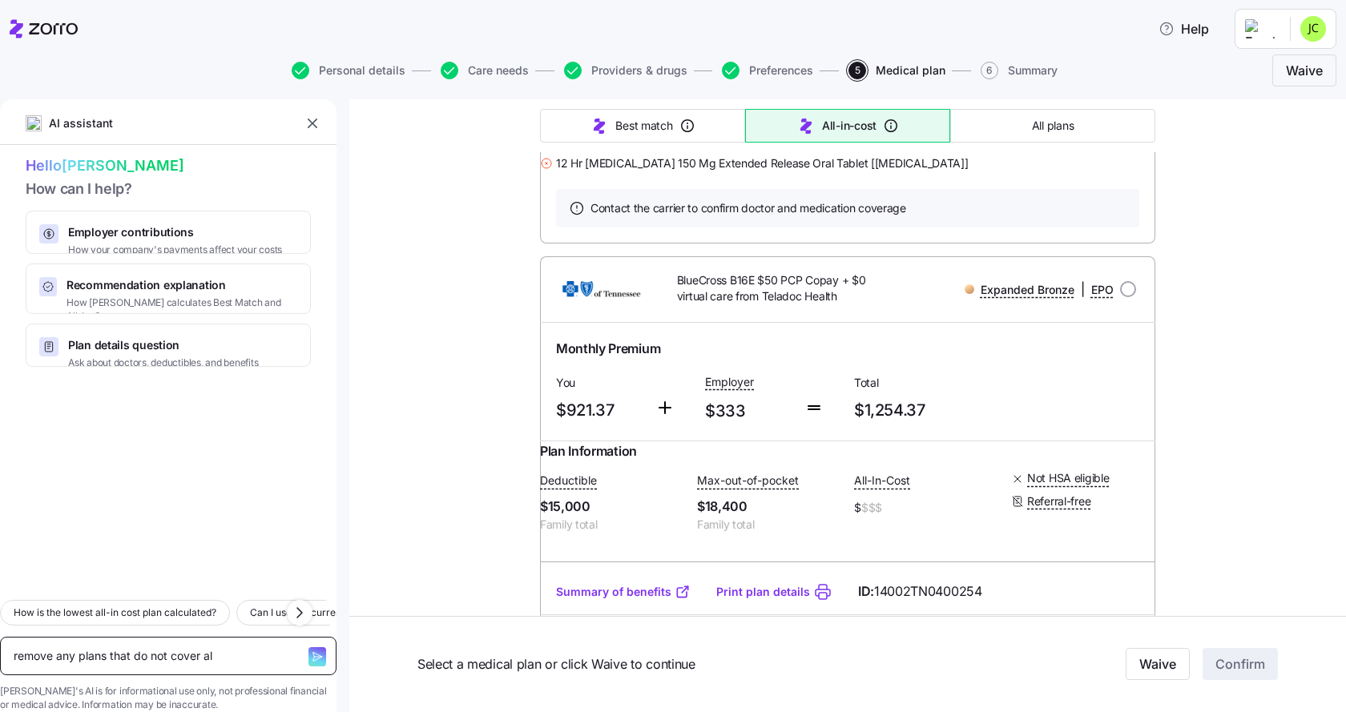
type textarea "remove any plans that do not cover all"
type textarea "x"
type textarea "remove any plans that do not cover all"
type textarea "x"
type textarea "remove any plans that do not cover all p"
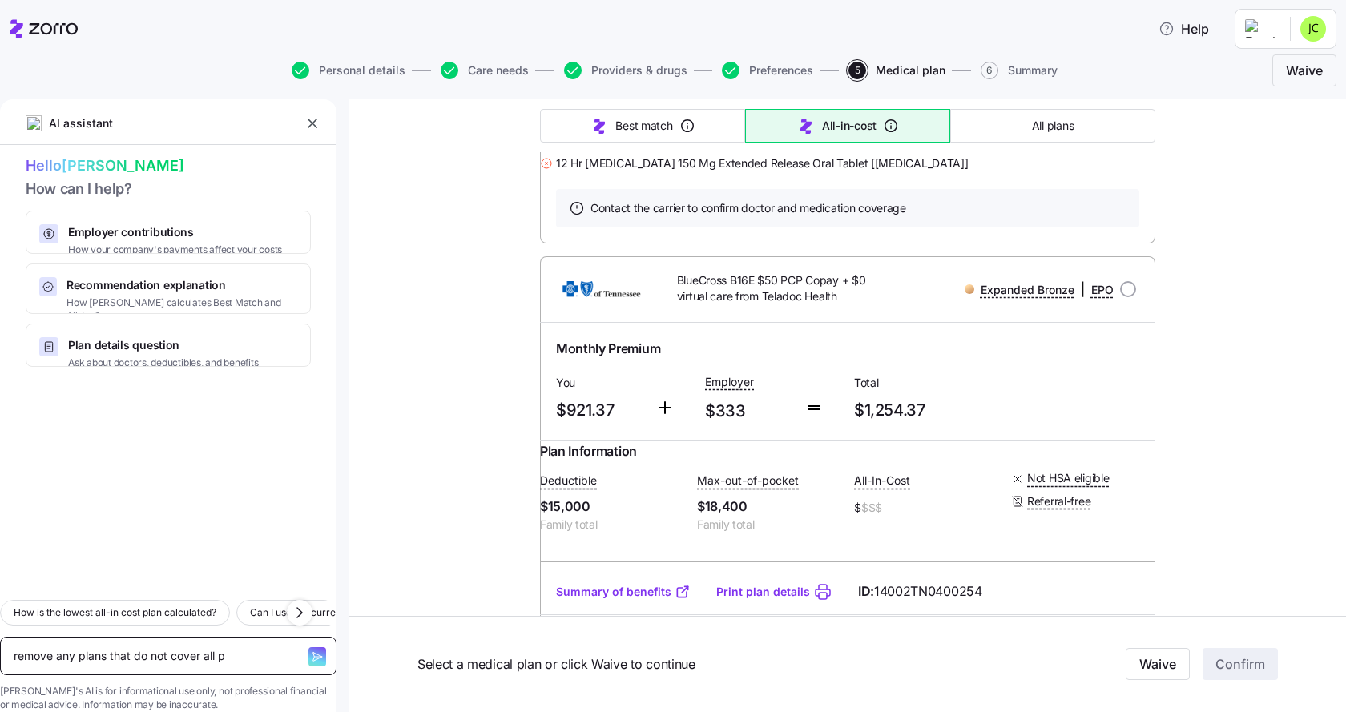
type textarea "x"
type textarea "remove any plans that do not cover all pr"
type textarea "x"
type textarea "remove any plans that do not cover all pro"
type textarea "x"
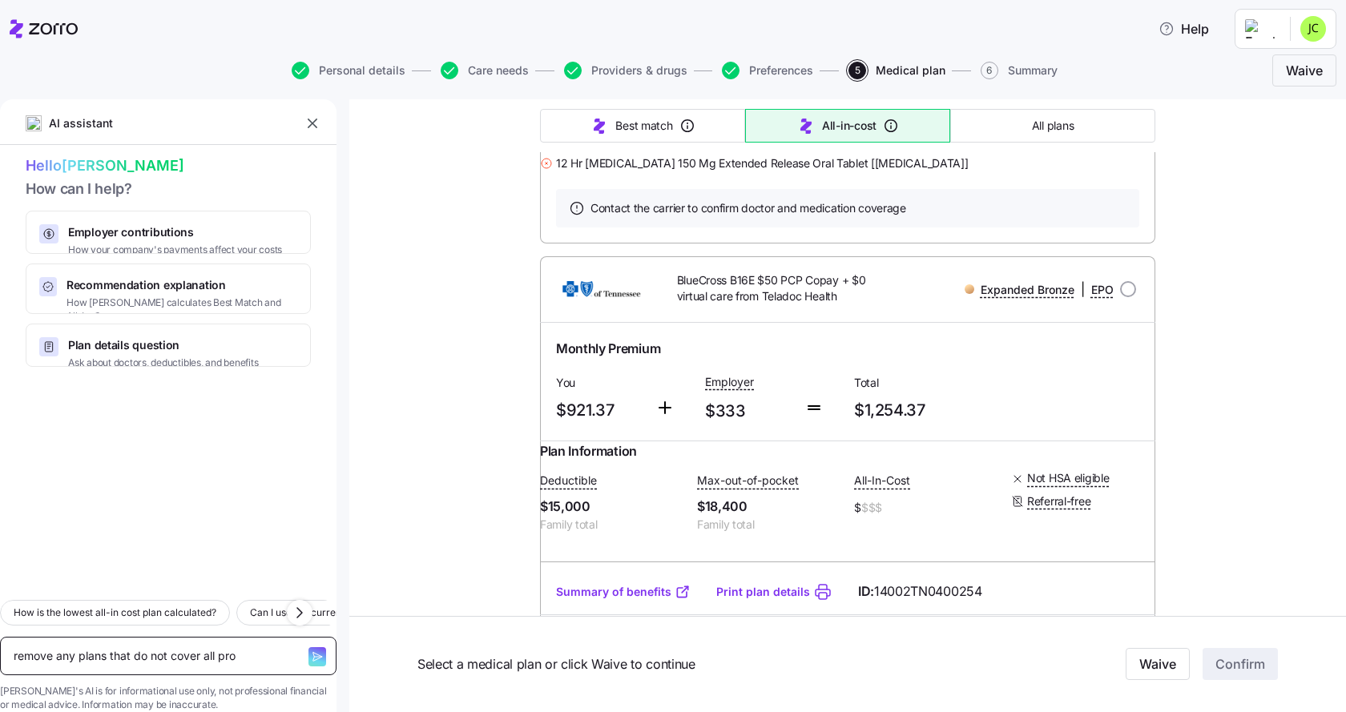
type textarea "remove any plans that do not cover all prov"
type textarea "x"
type textarea "remove any plans that do not cover all provi"
type textarea "x"
type textarea "remove any plans that do not cover all provid"
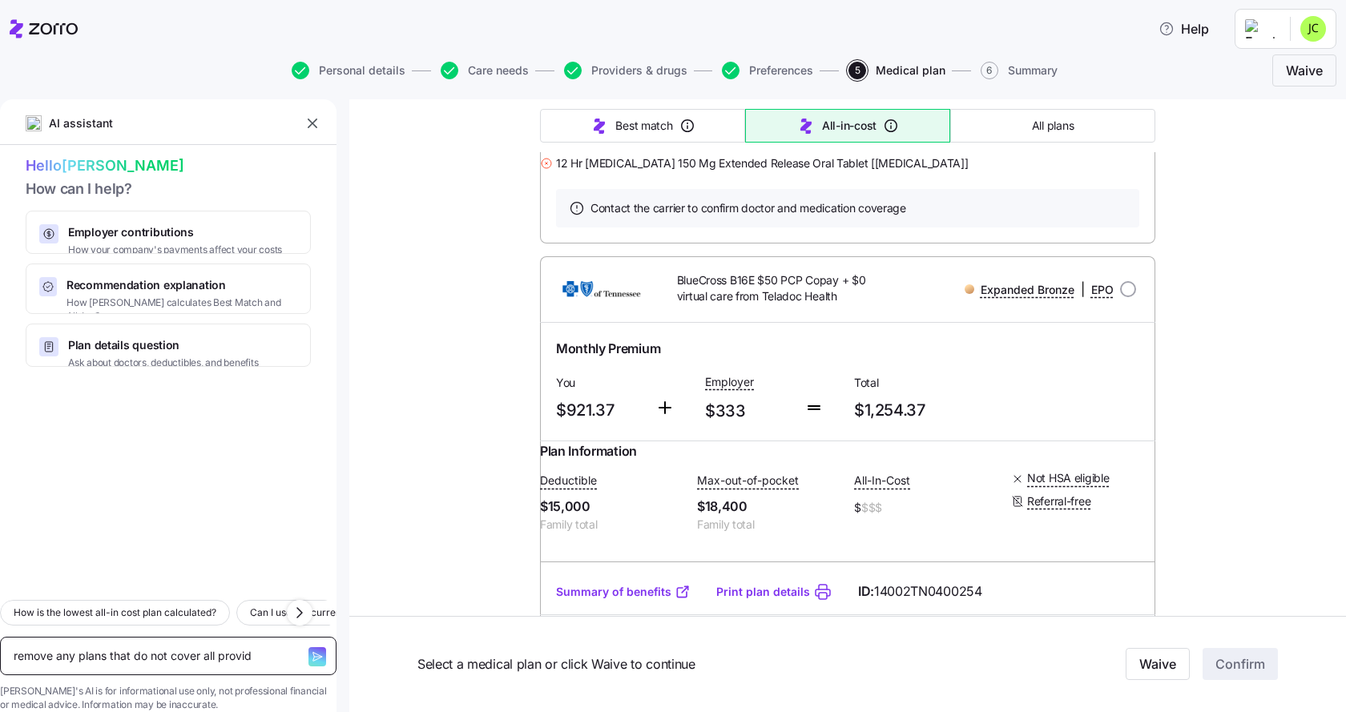
type textarea "x"
type textarea "remove any plans that do not cover all provido"
type textarea "x"
type textarea "remove any plans that do not cover all providor"
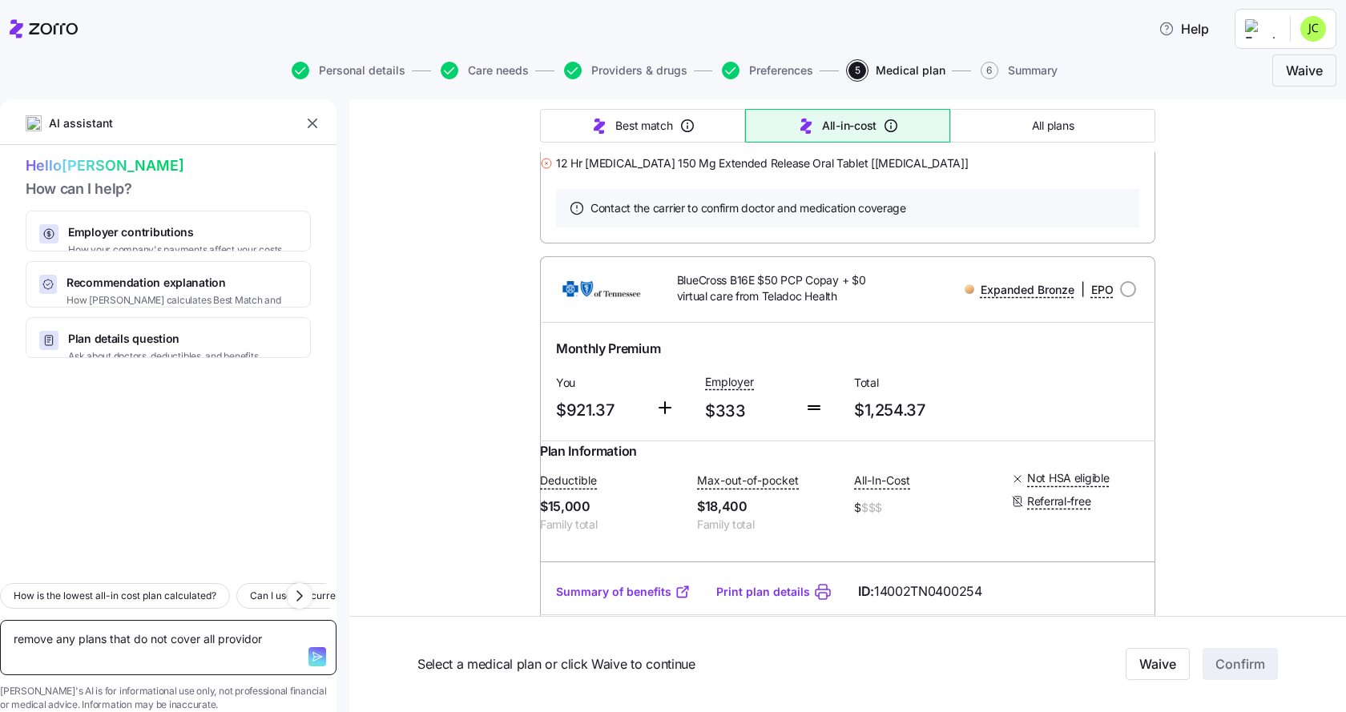
type textarea "x"
type textarea "remove any plans that do not cover all providors"
type textarea "x"
type textarea "remove any plans that do not cover all providor"
type textarea "x"
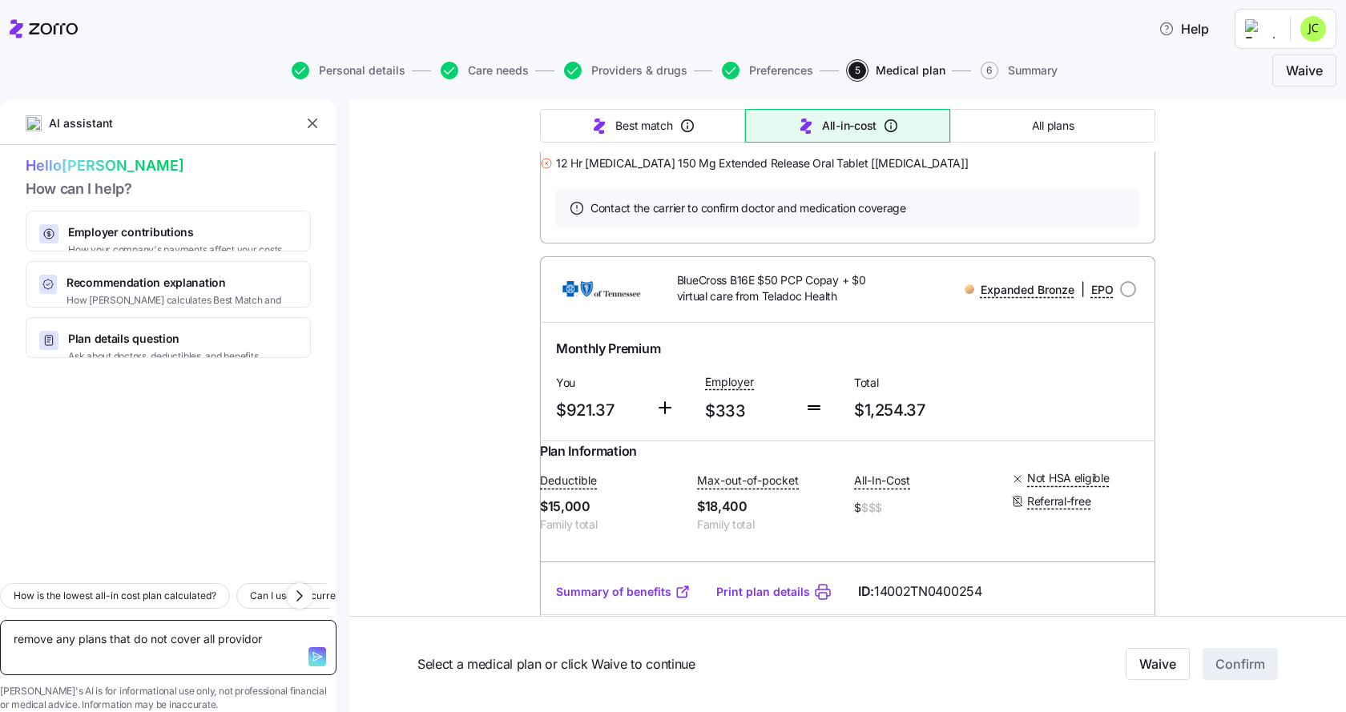
type textarea "remove any plans that do not cover all provido"
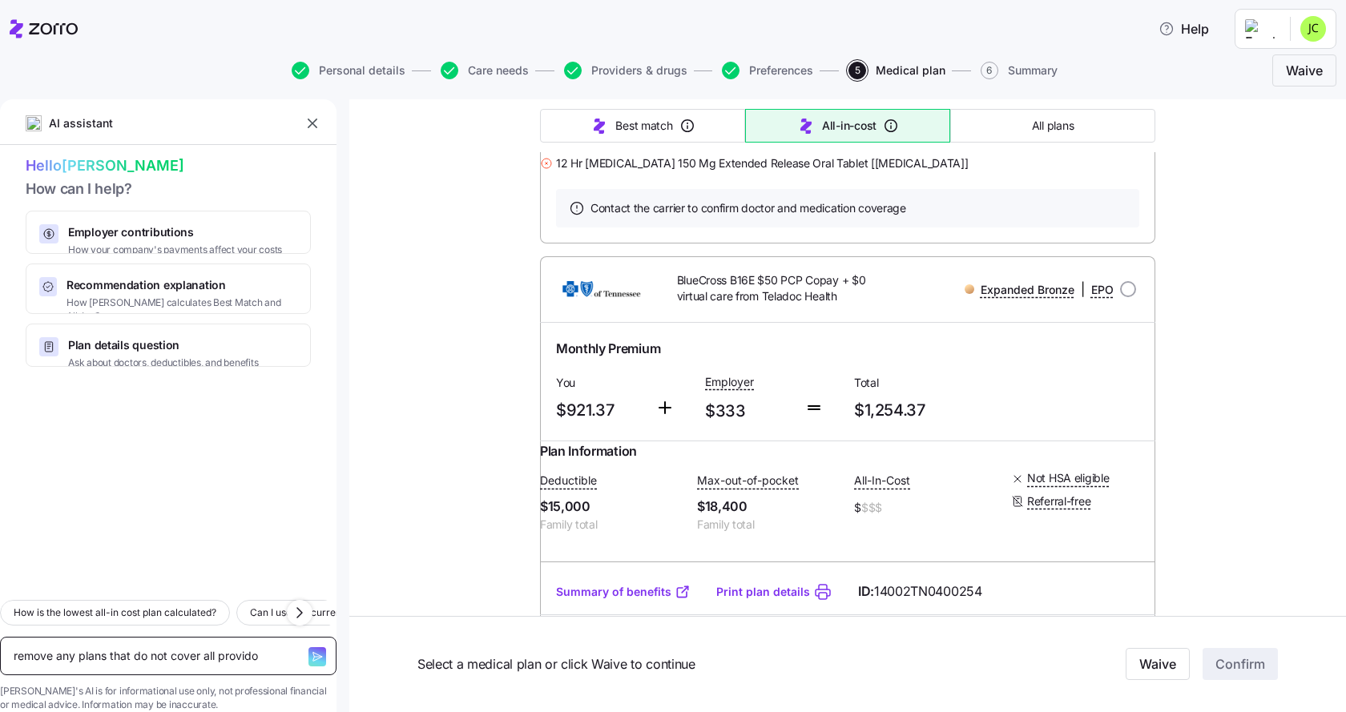
type textarea "x"
type textarea "remove any plans that do not cover all provid"
type textarea "x"
type textarea "remove any plans that do not cover all provide"
type textarea "x"
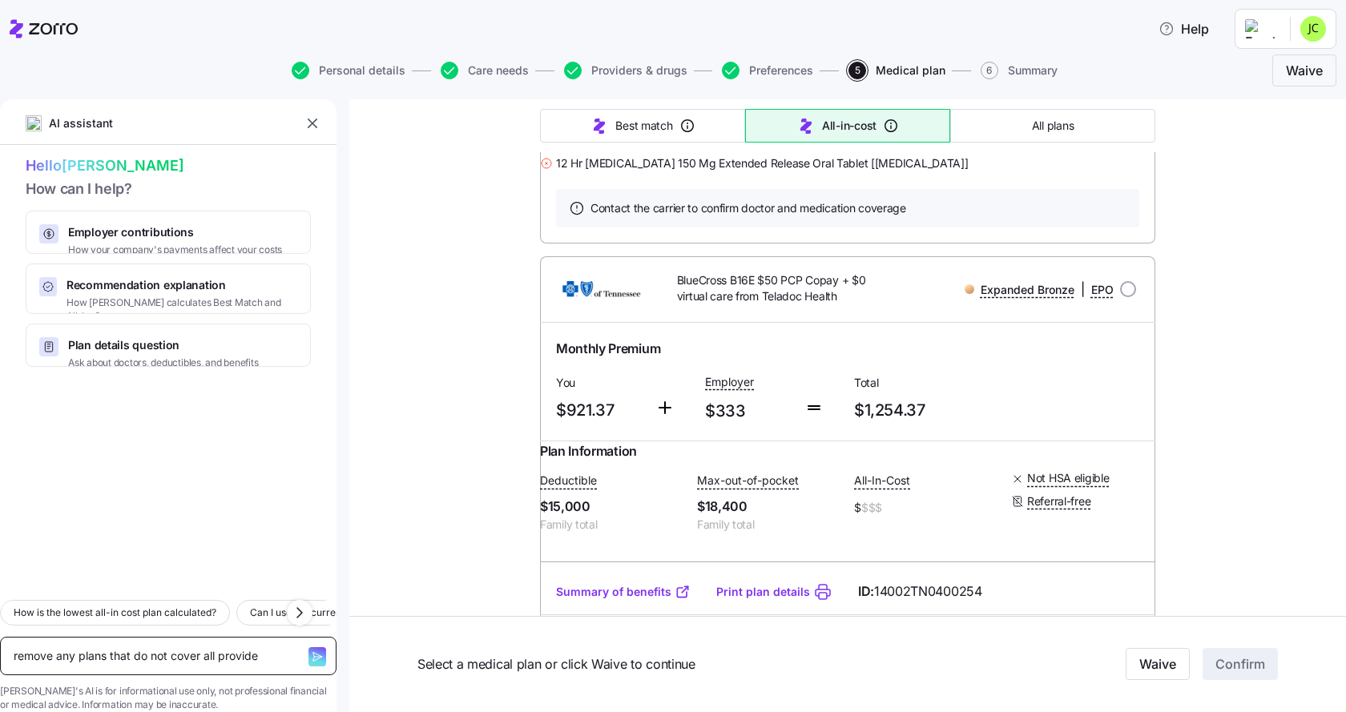
type textarea "remove any plans that do not cover all provider"
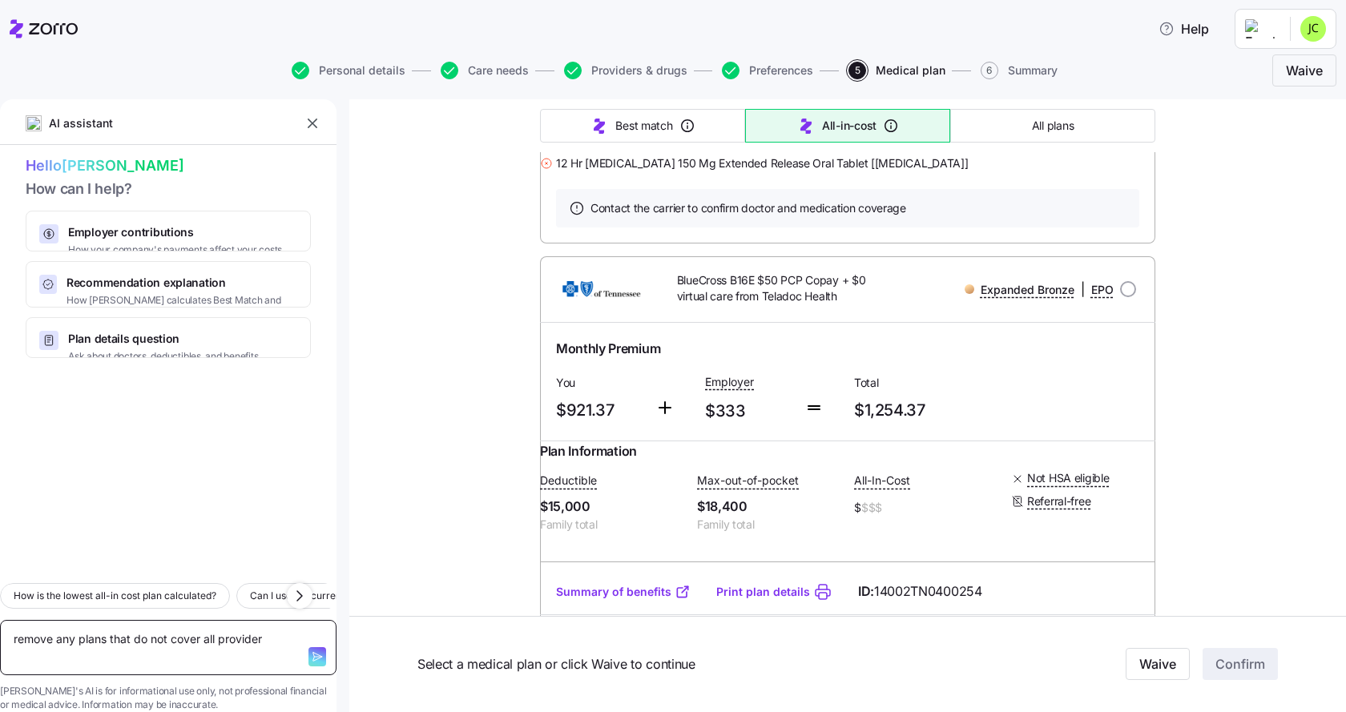
type textarea "x"
type textarea "remove any plans that do not cover all providers"
type textarea "x"
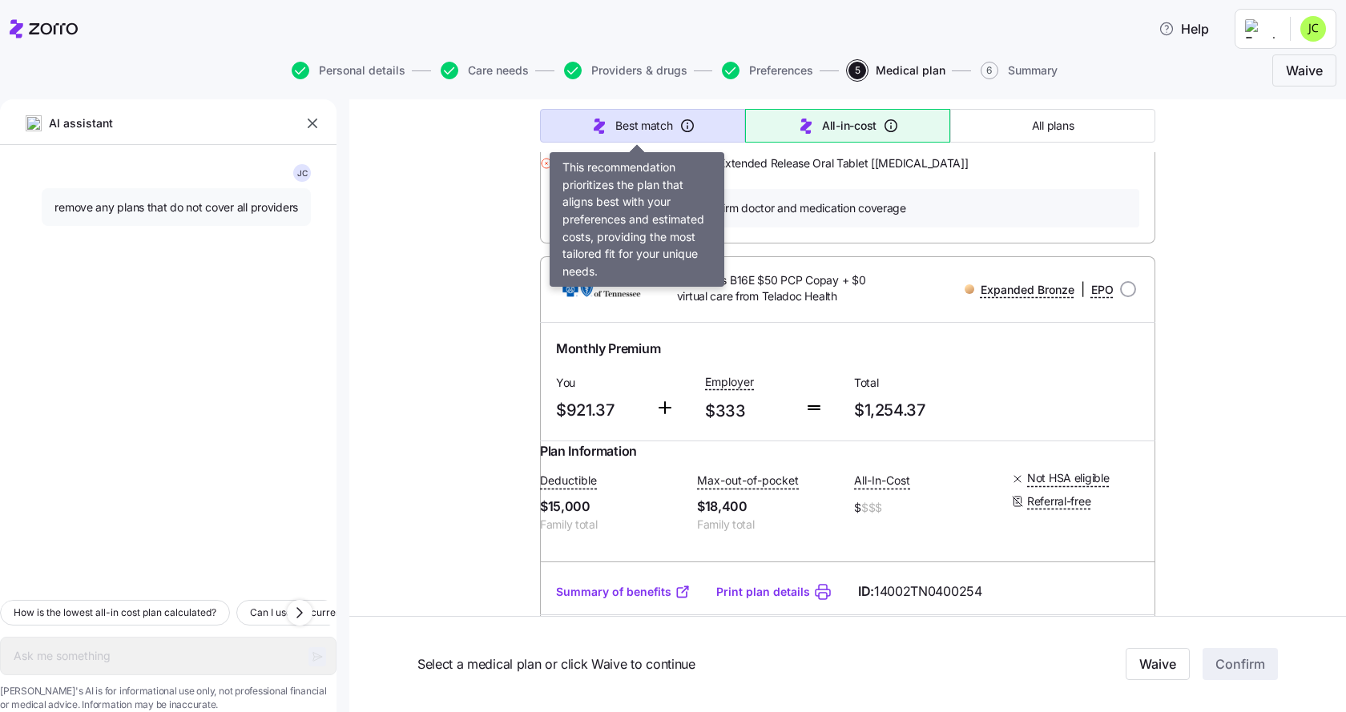
click at [672, 129] on button "Best match" at bounding box center [642, 126] width 205 height 34
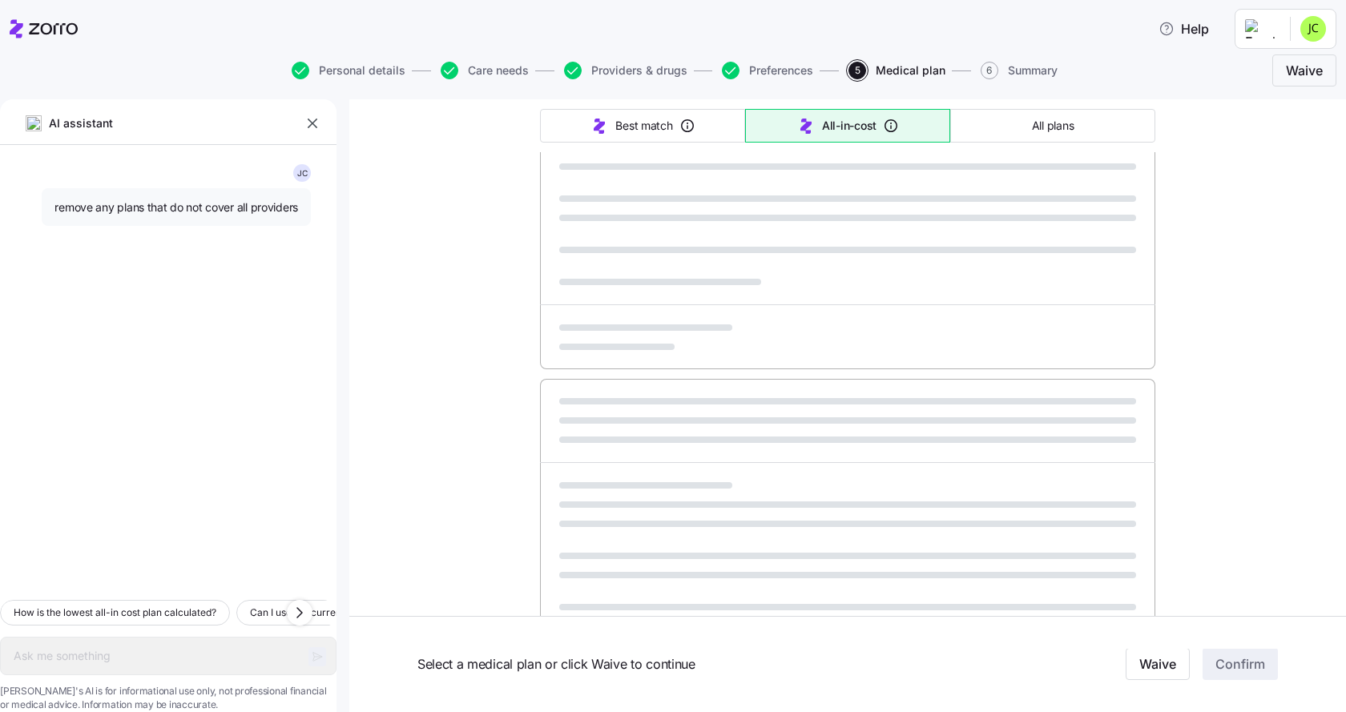
type textarea "x"
type input "Sorted by: Best match"
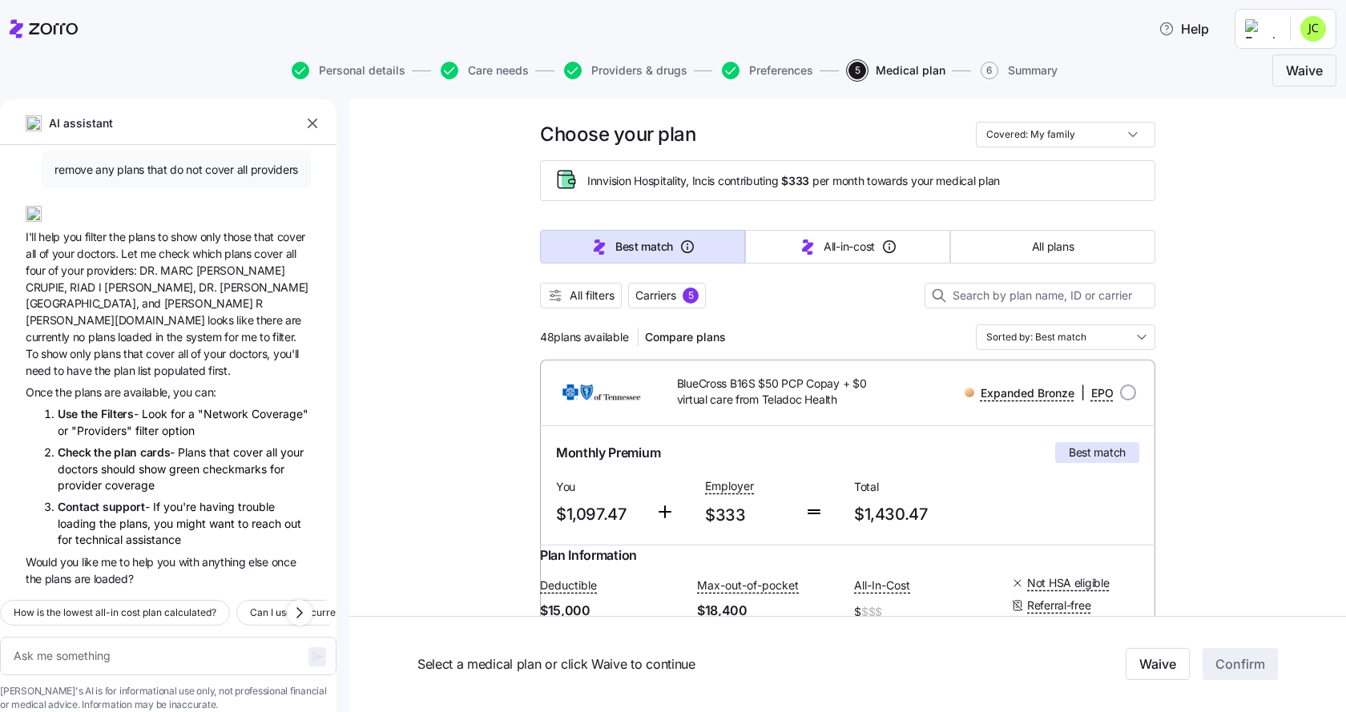
scroll to position [0, 0]
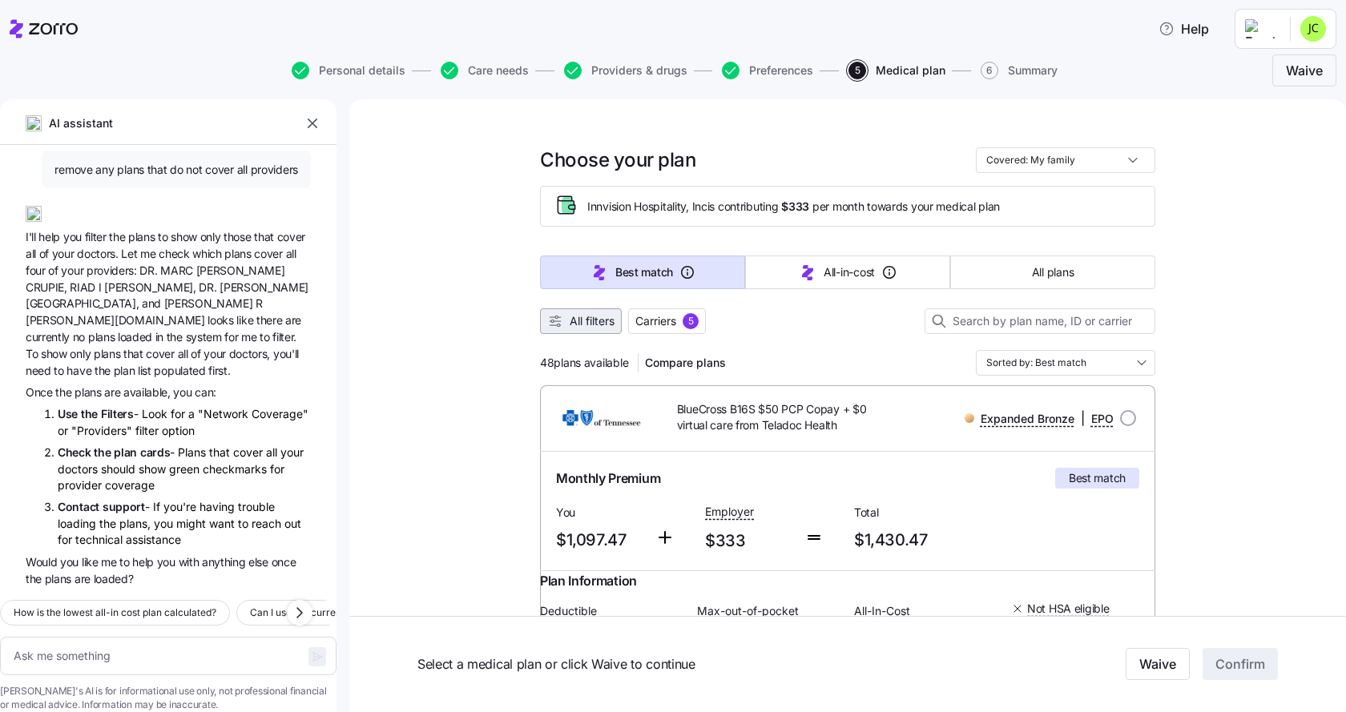
click at [583, 314] on span "All filters" at bounding box center [592, 321] width 45 height 16
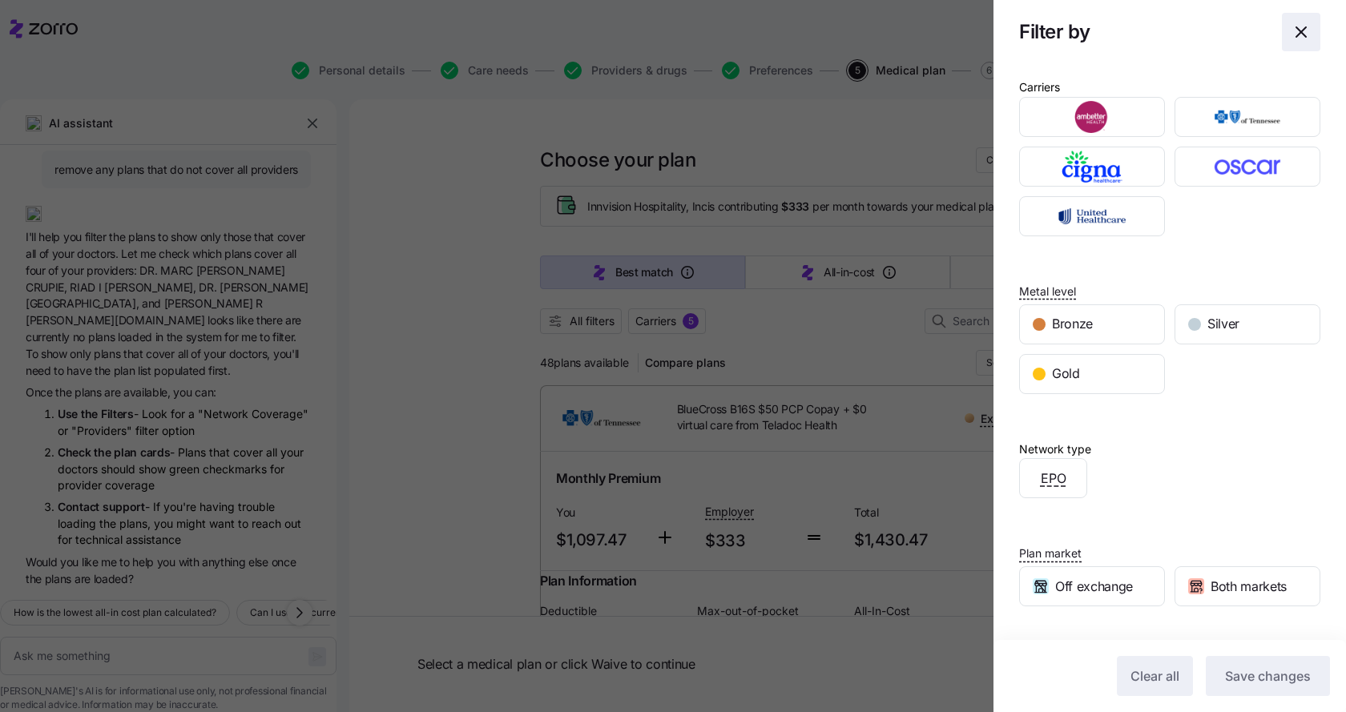
click at [1294, 32] on icon "button" at bounding box center [1301, 31] width 19 height 19
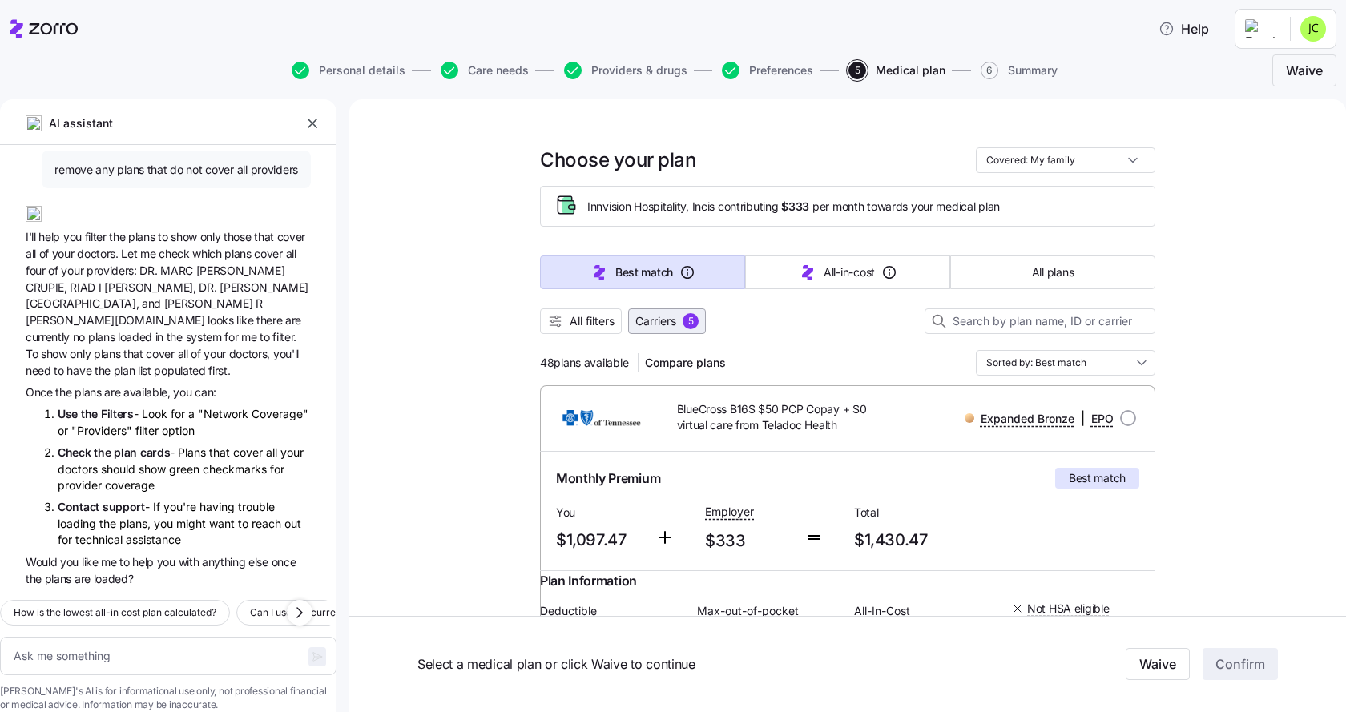
click at [667, 315] on span "Carriers" at bounding box center [656, 321] width 41 height 16
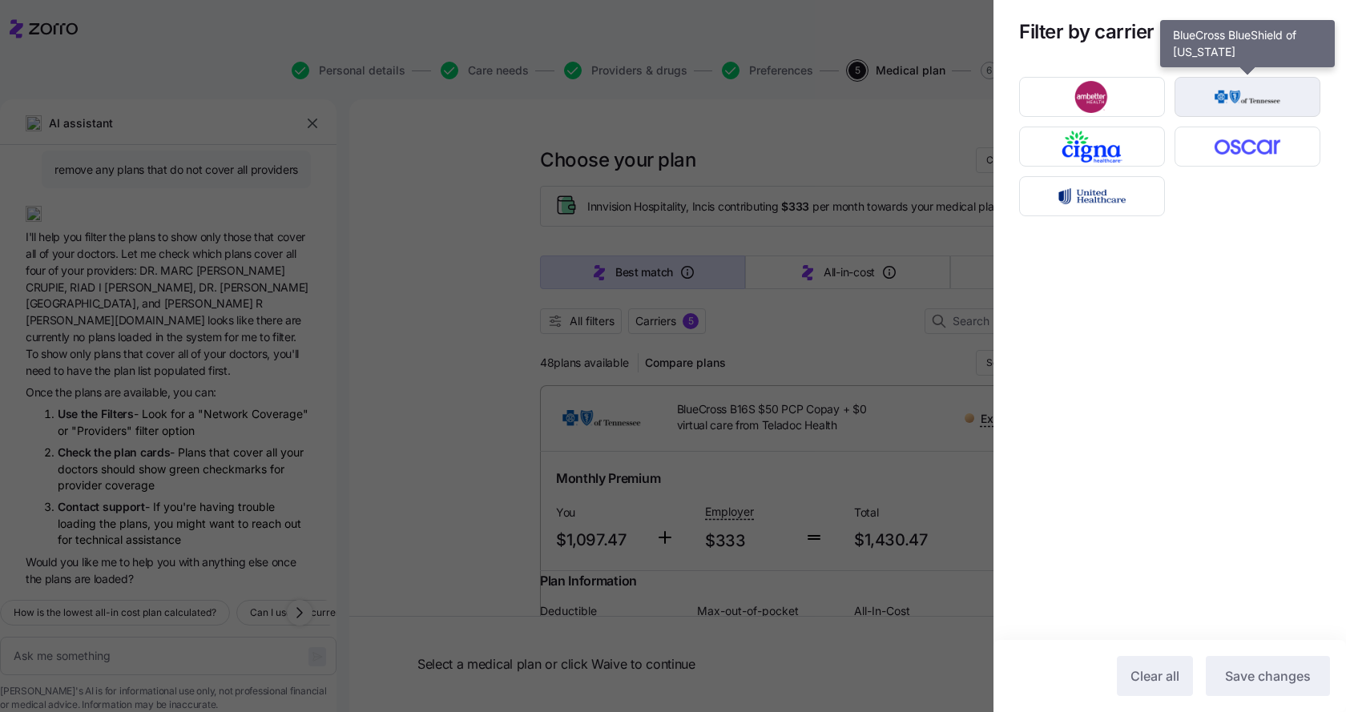
click at [1232, 100] on img "button" at bounding box center [1248, 97] width 118 height 32
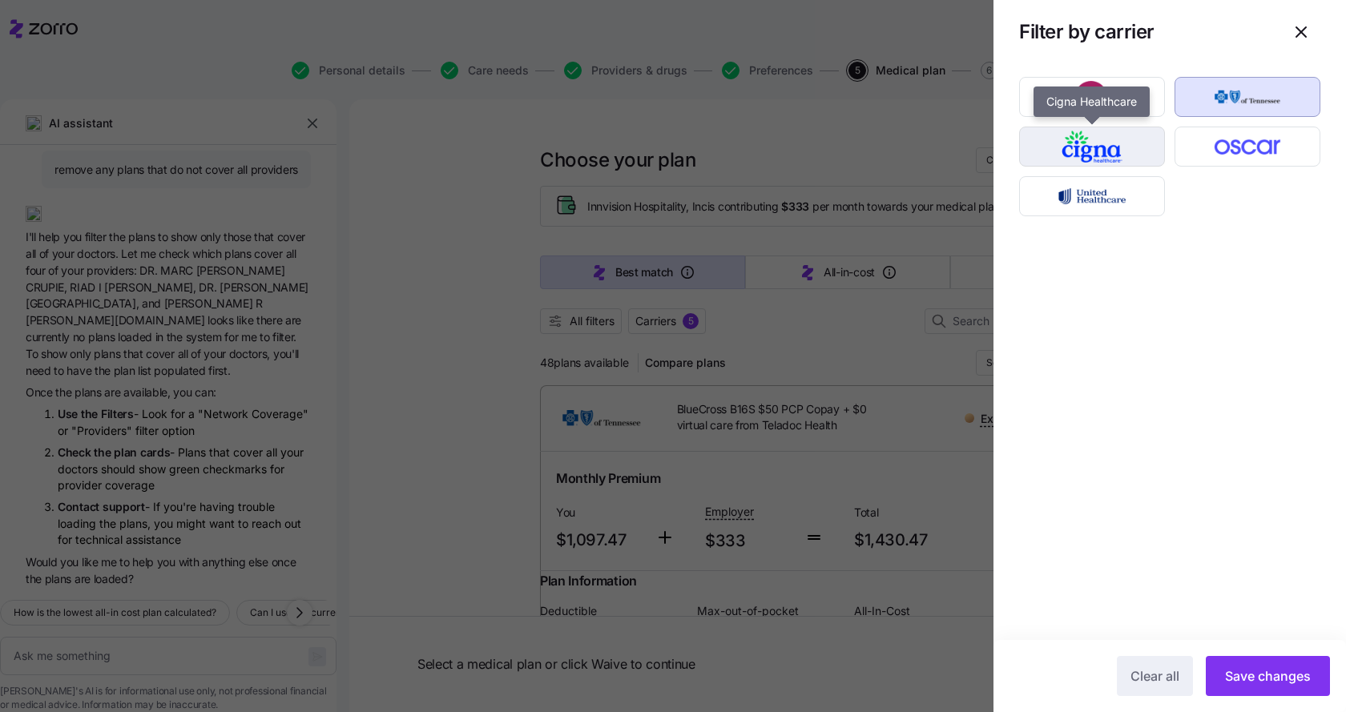
click at [1111, 151] on img "button" at bounding box center [1093, 147] width 118 height 32
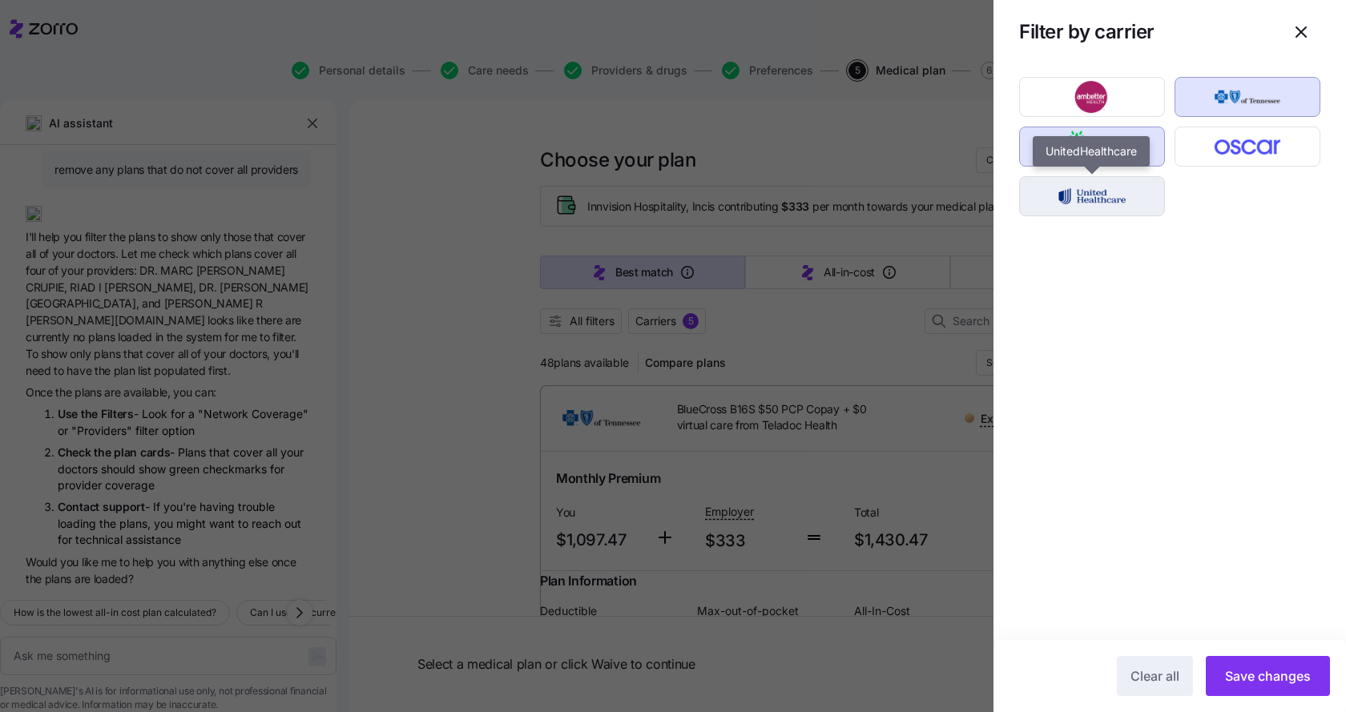
click at [1100, 193] on img "button" at bounding box center [1093, 196] width 118 height 32
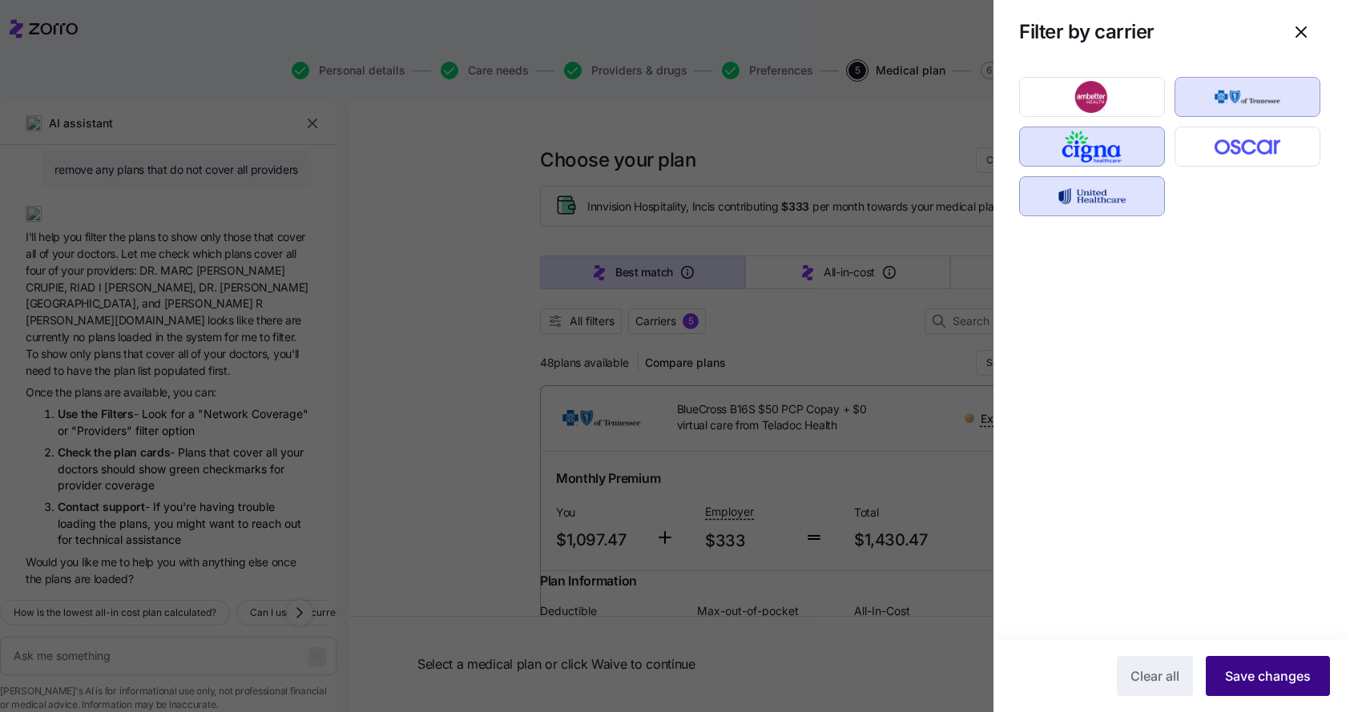
click at [1257, 675] on span "Save changes" at bounding box center [1268, 676] width 86 height 19
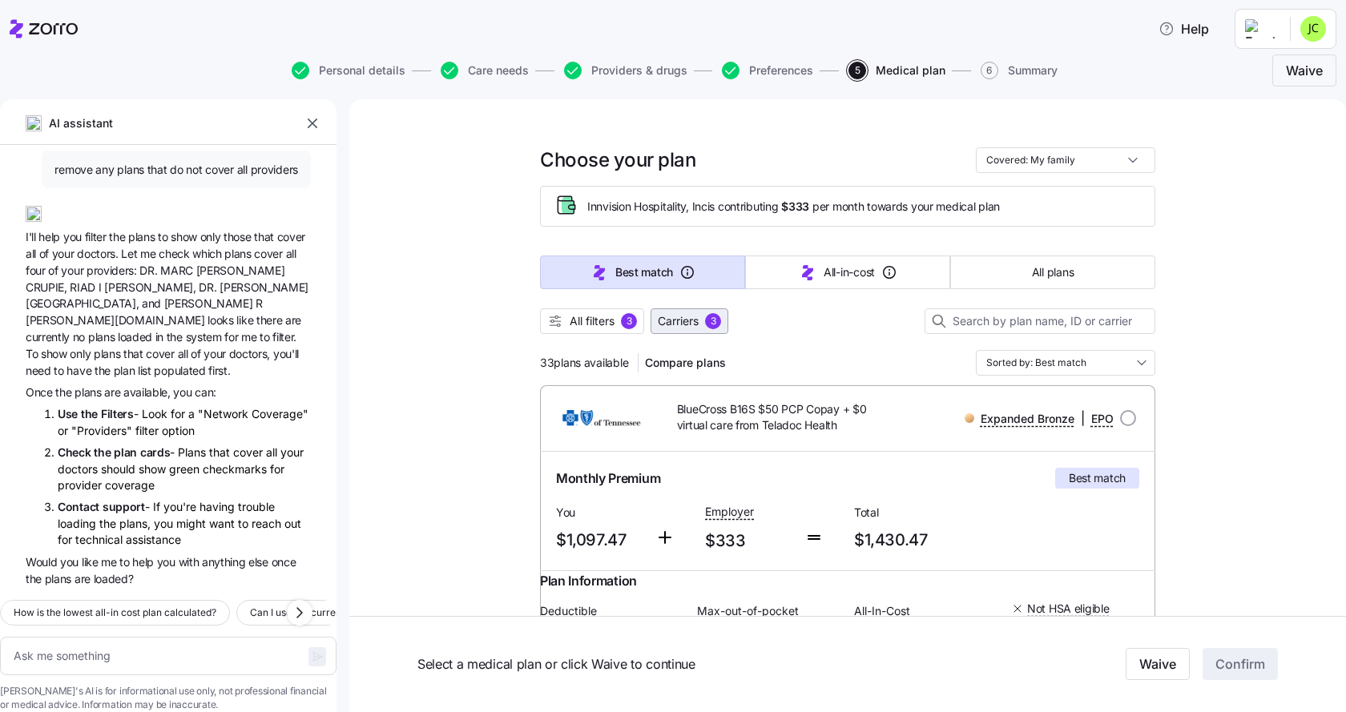
click at [700, 316] on span "Carriers 3" at bounding box center [689, 321] width 63 height 16
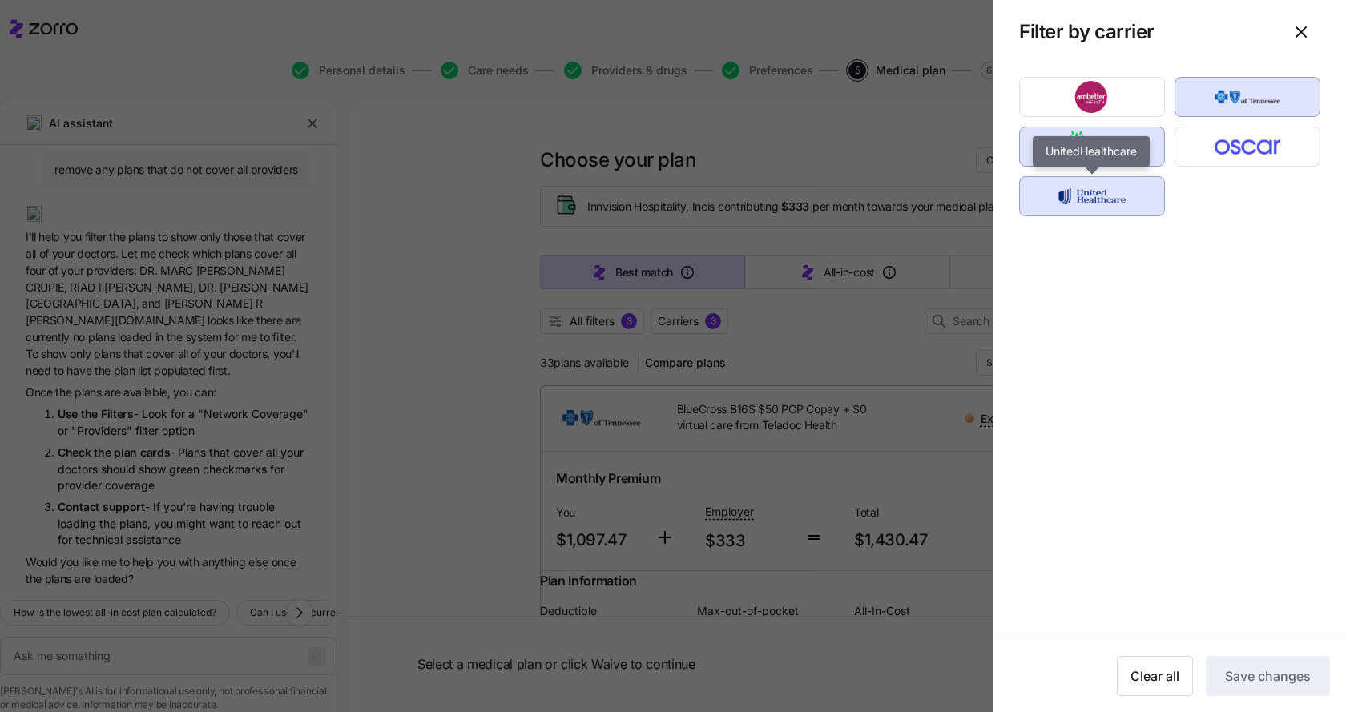
click at [1108, 193] on img "button" at bounding box center [1093, 196] width 118 height 32
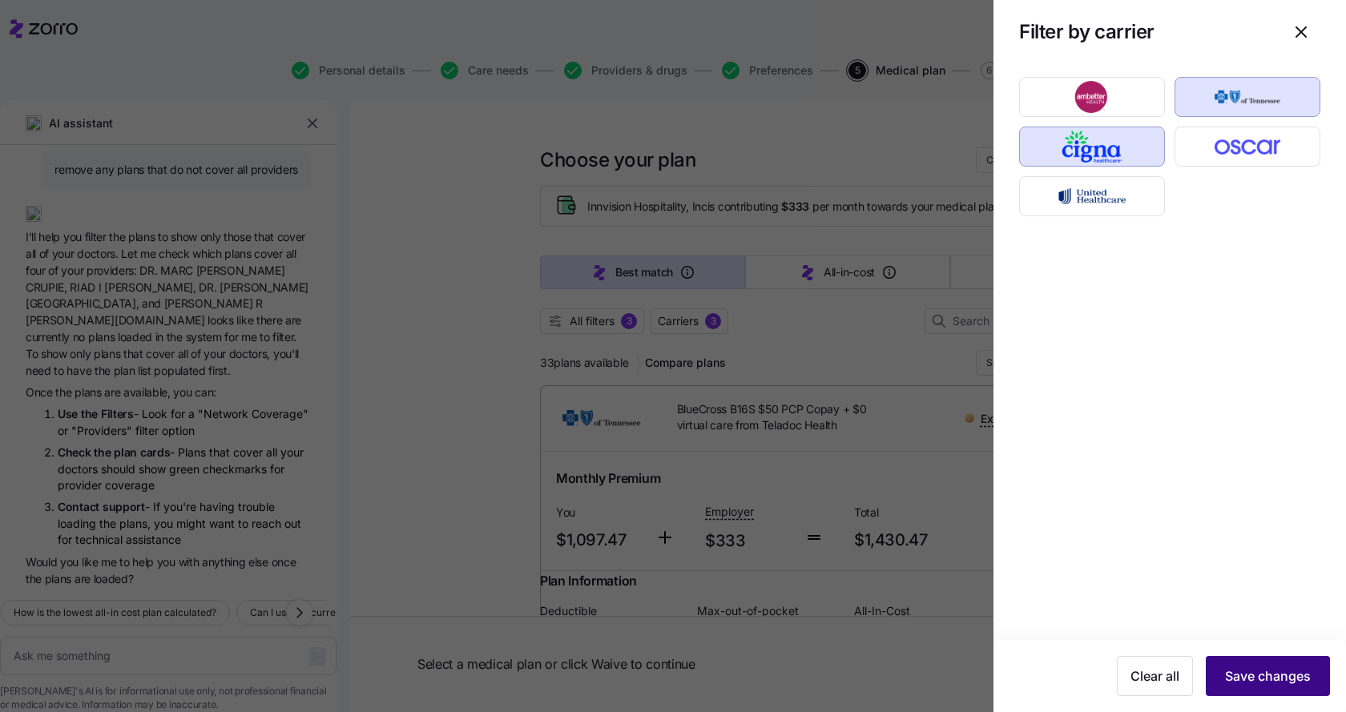
click at [1276, 666] on button "Save changes" at bounding box center [1268, 676] width 124 height 40
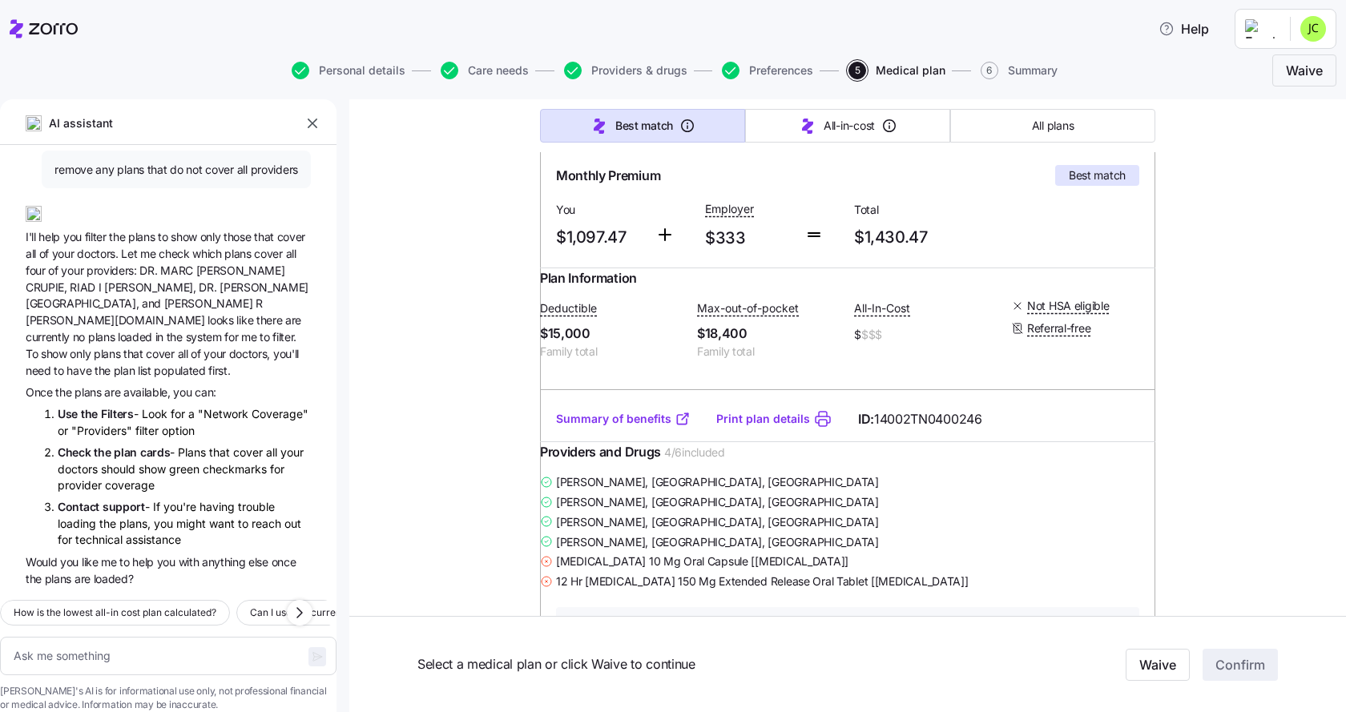
scroll to position [321, 0]
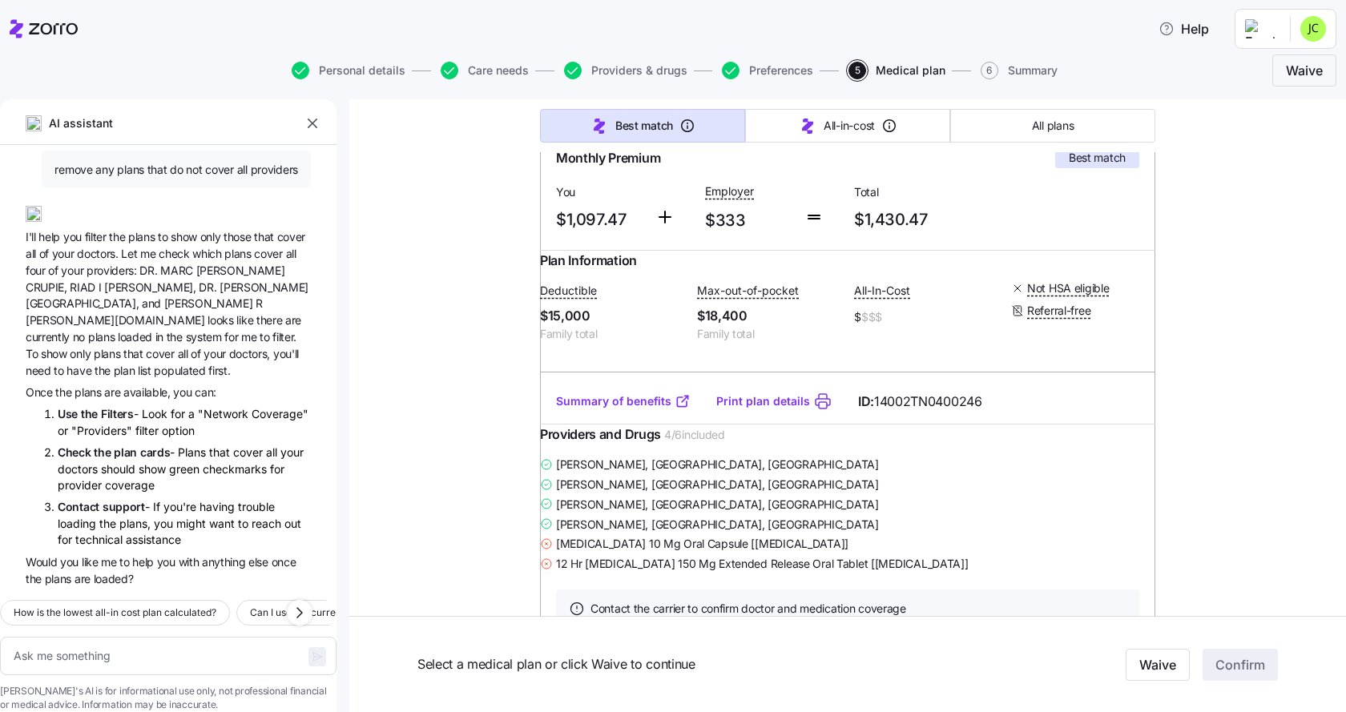
click at [767, 410] on link "Print plan details" at bounding box center [763, 401] width 94 height 16
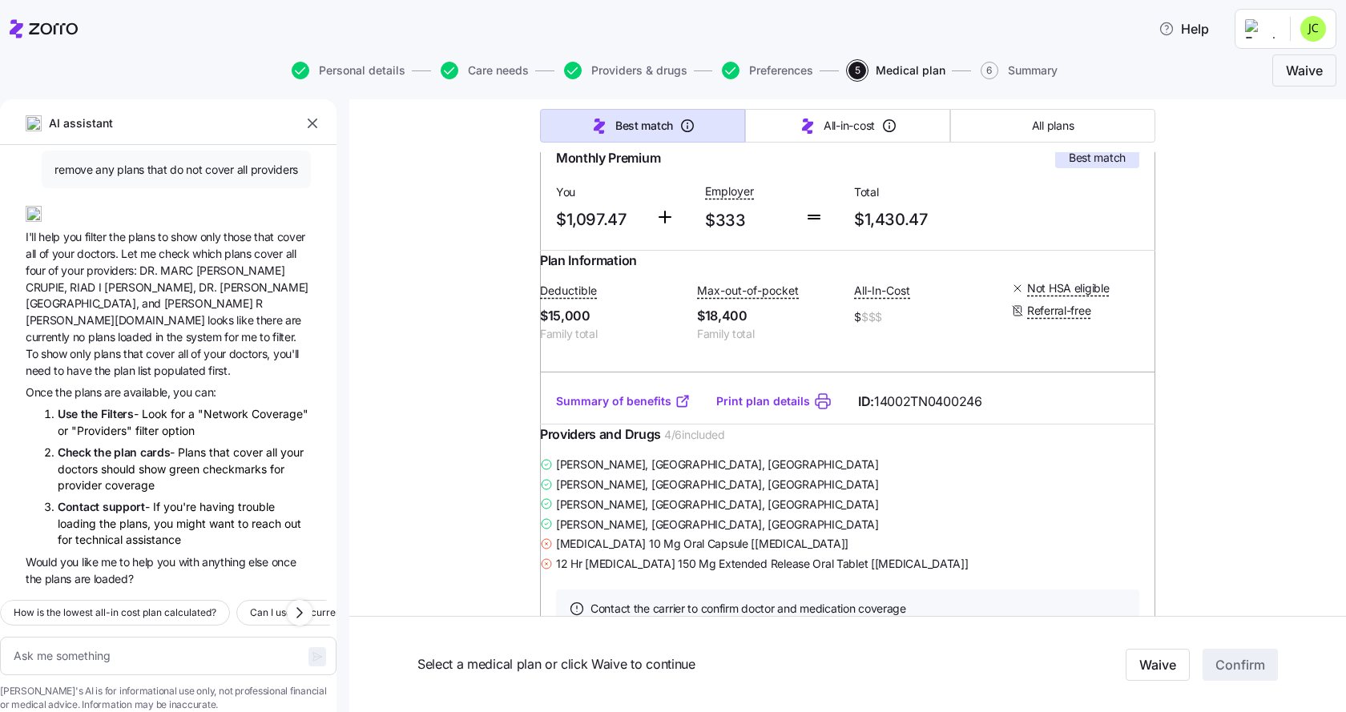
type textarea "x"
